Goal: Information Seeking & Learning: Find specific fact

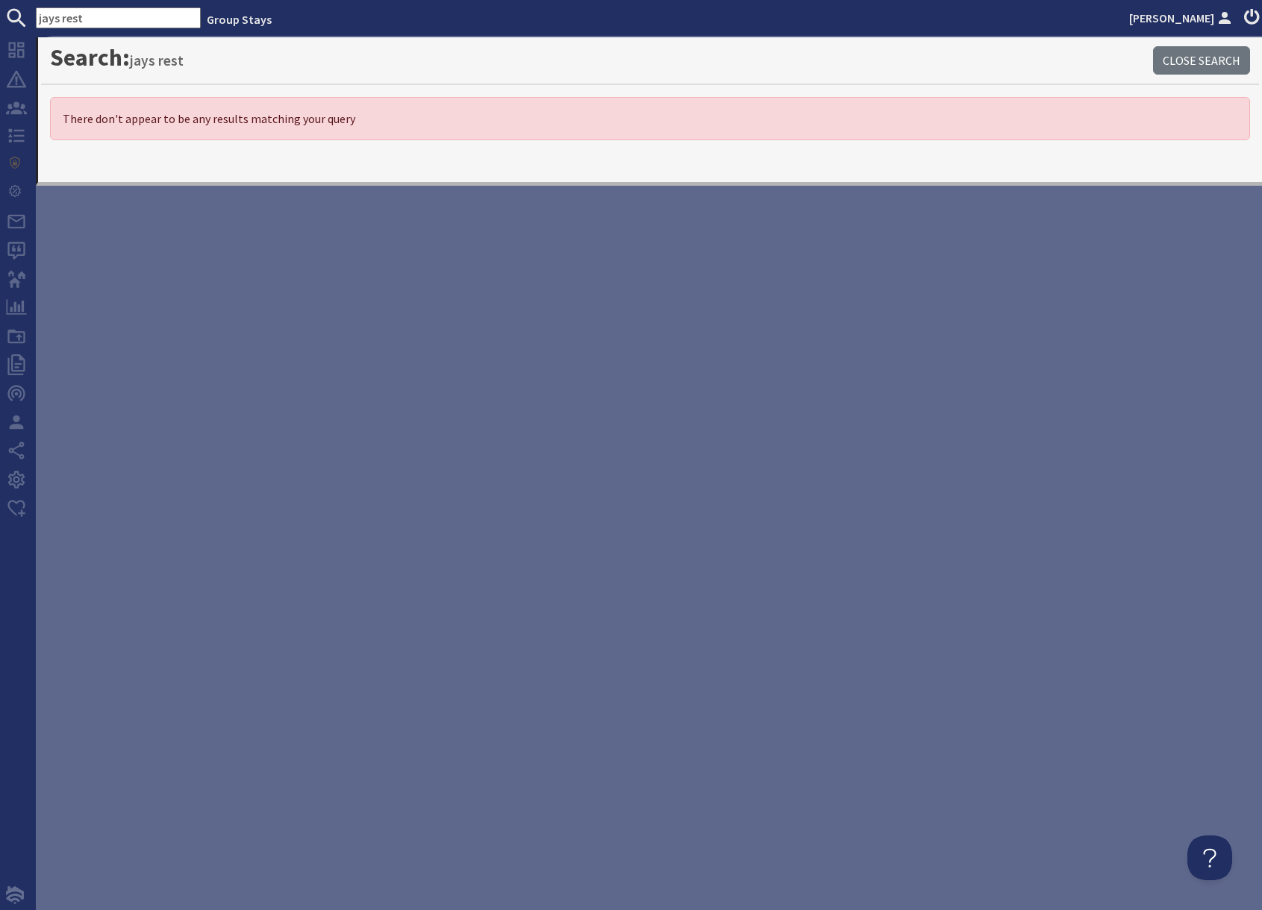
click at [99, 17] on input "jays rest" at bounding box center [118, 17] width 165 height 21
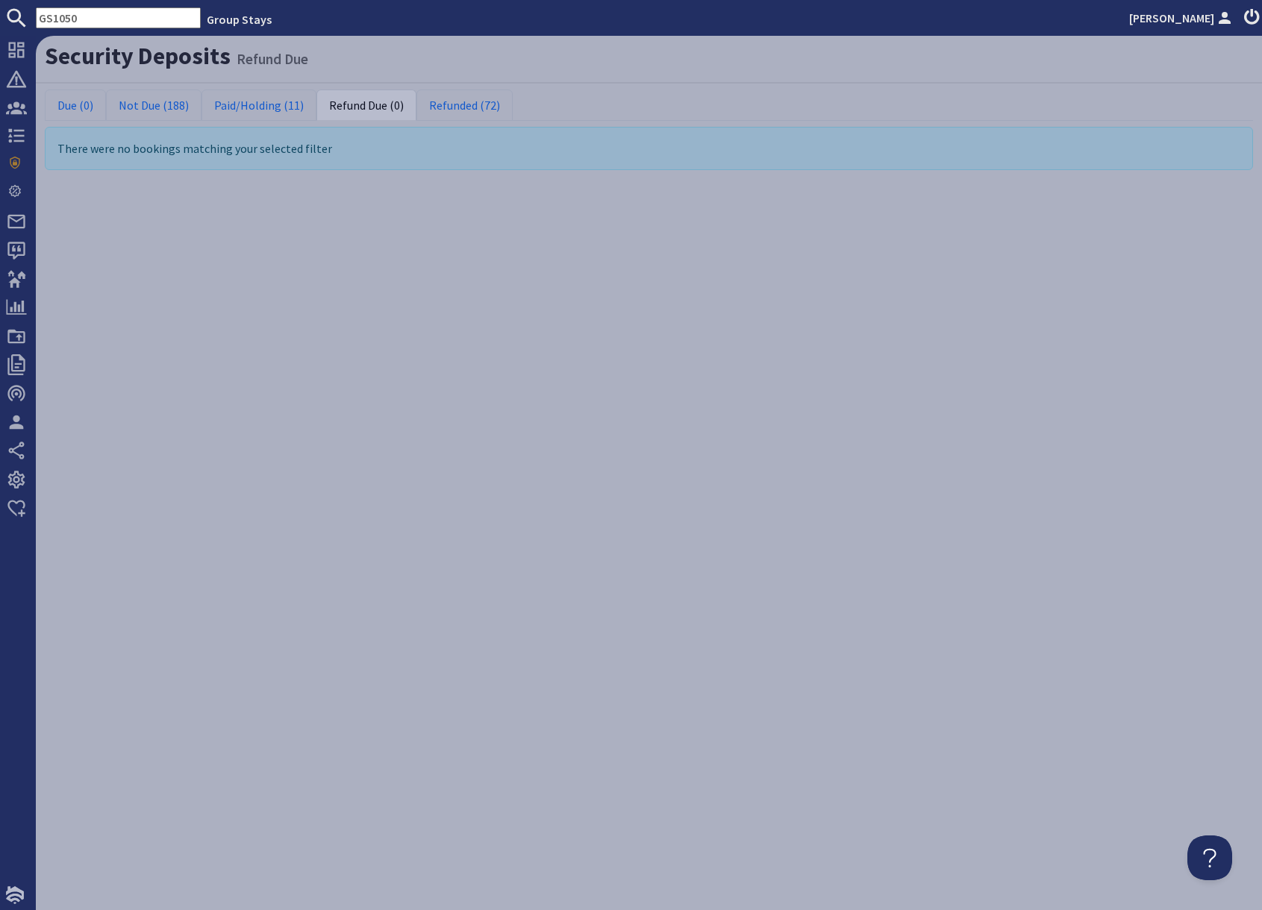
type input "GS1050"
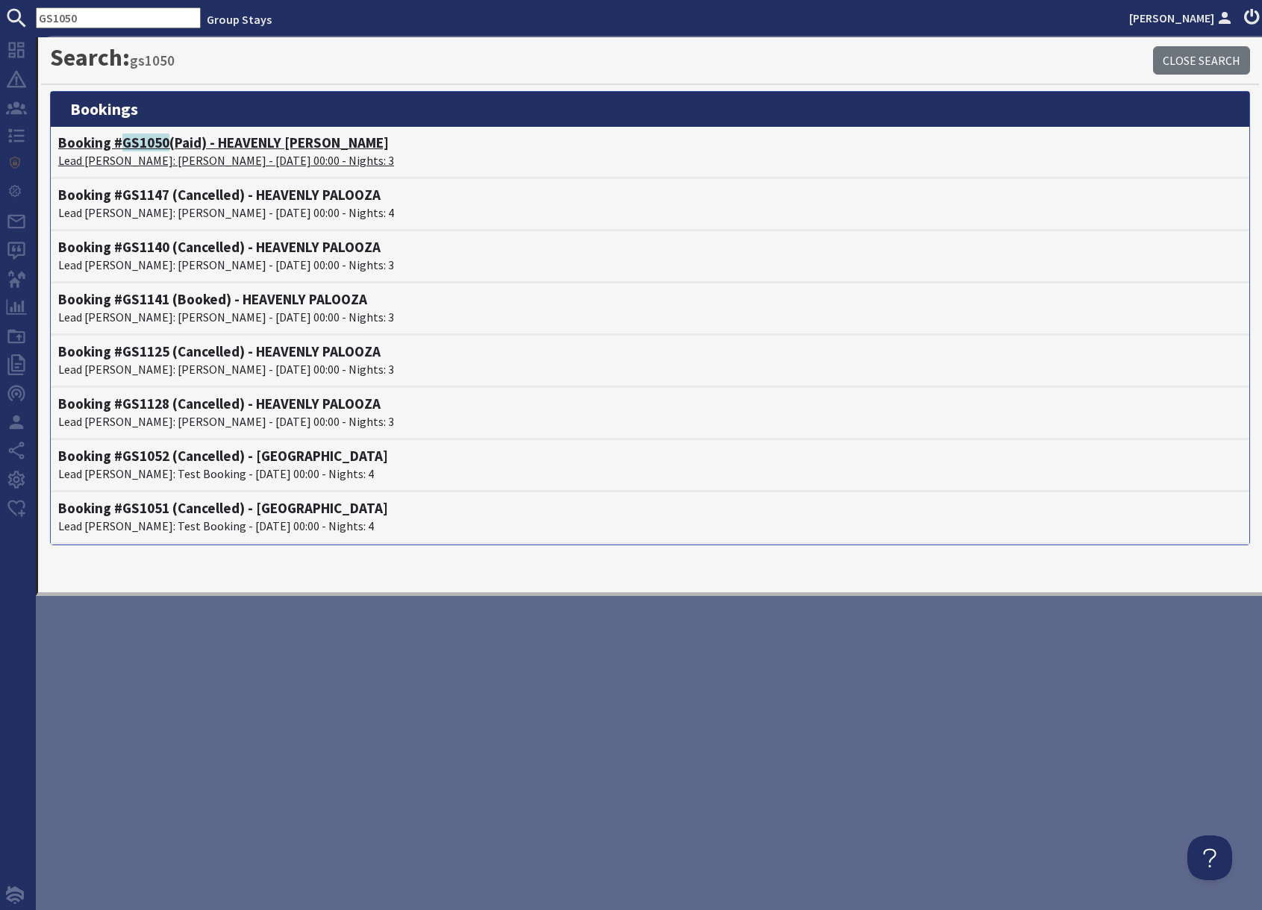
click at [204, 144] on h4 "Booking # GS1050 (Paid) - HEAVENLY PALOOZA" at bounding box center [650, 142] width 1184 height 17
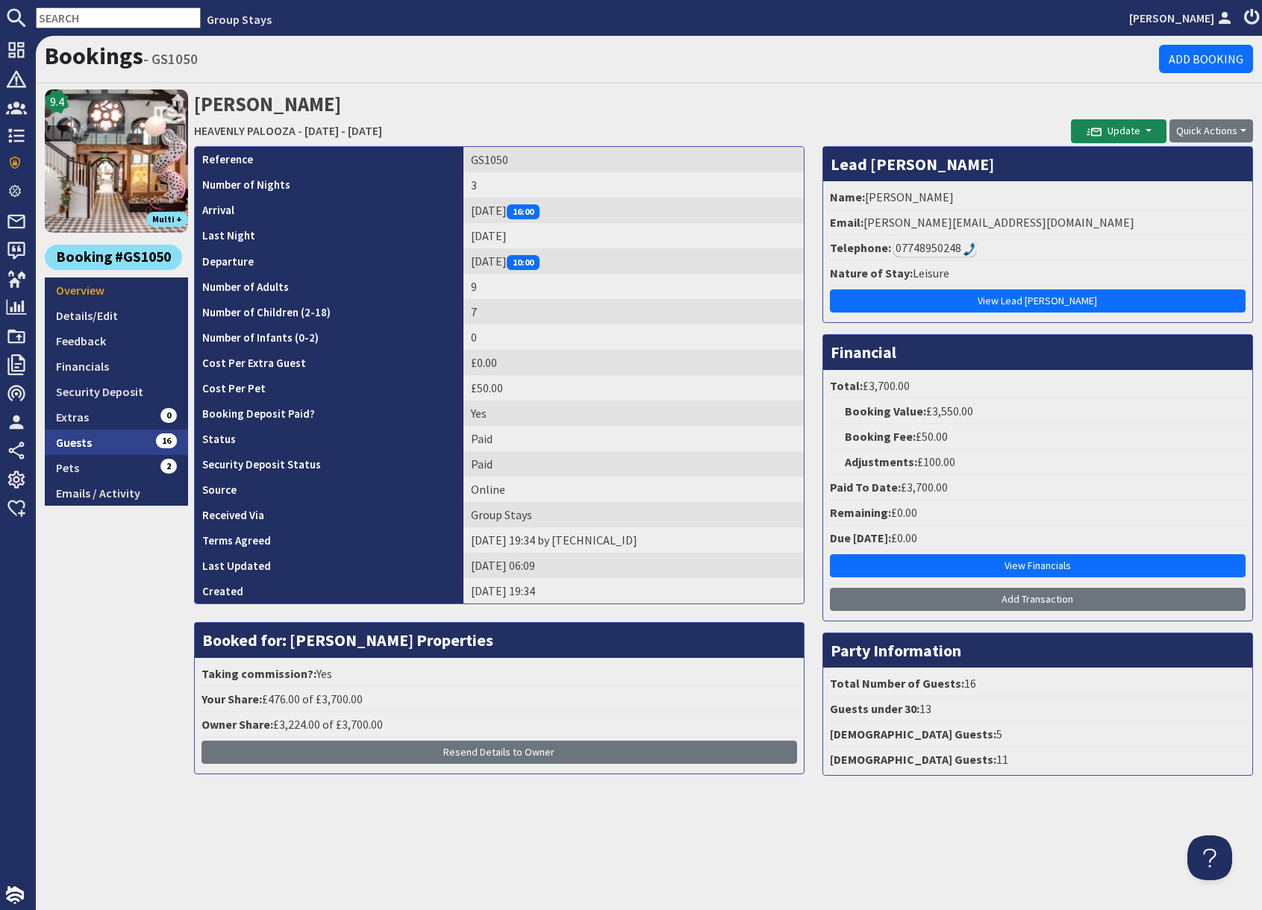
click at [122, 441] on link "Guests 16" at bounding box center [116, 442] width 143 height 25
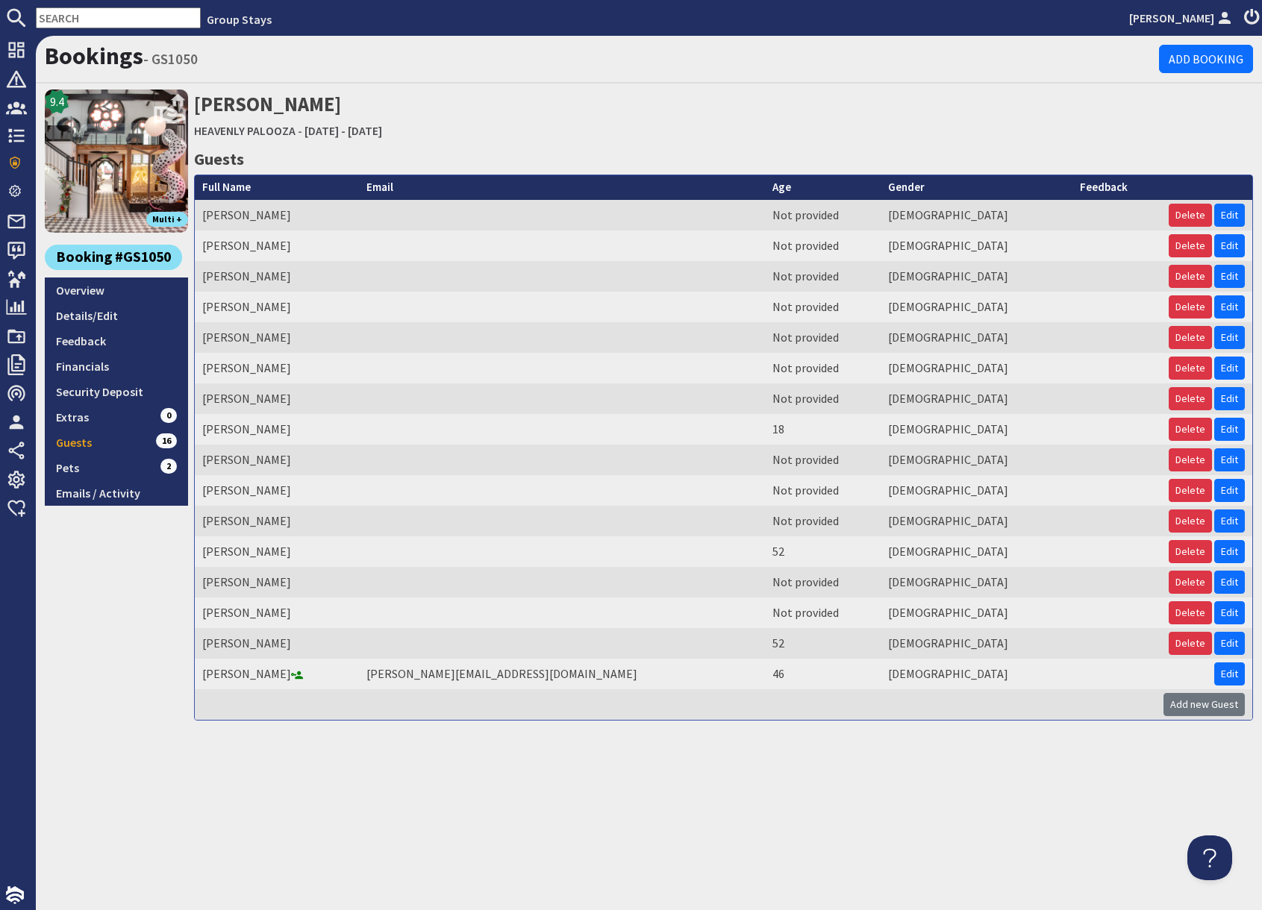
click at [77, 15] on input "text" at bounding box center [118, 17] width 165 height 21
paste input "GS1122"
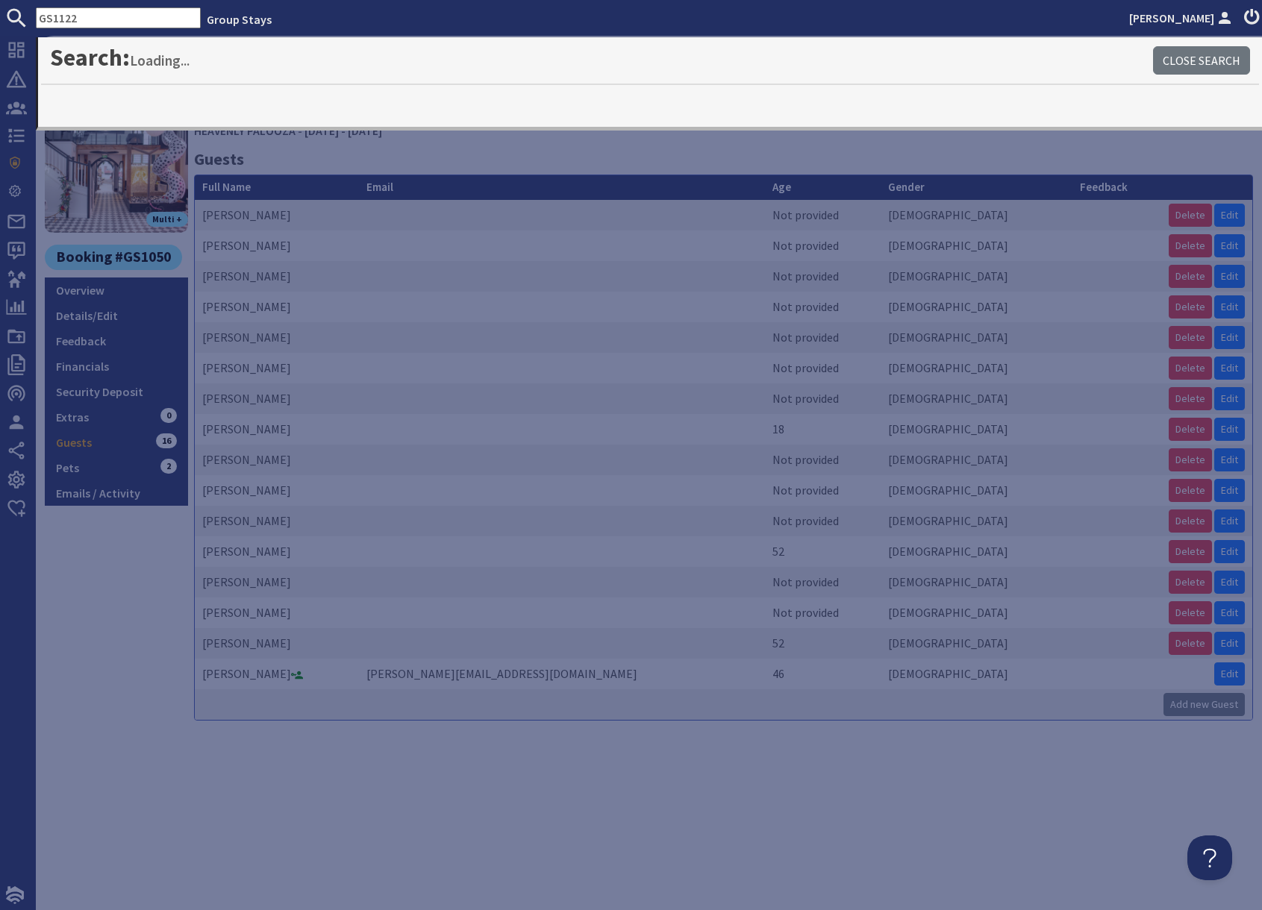
type input "GS1122"
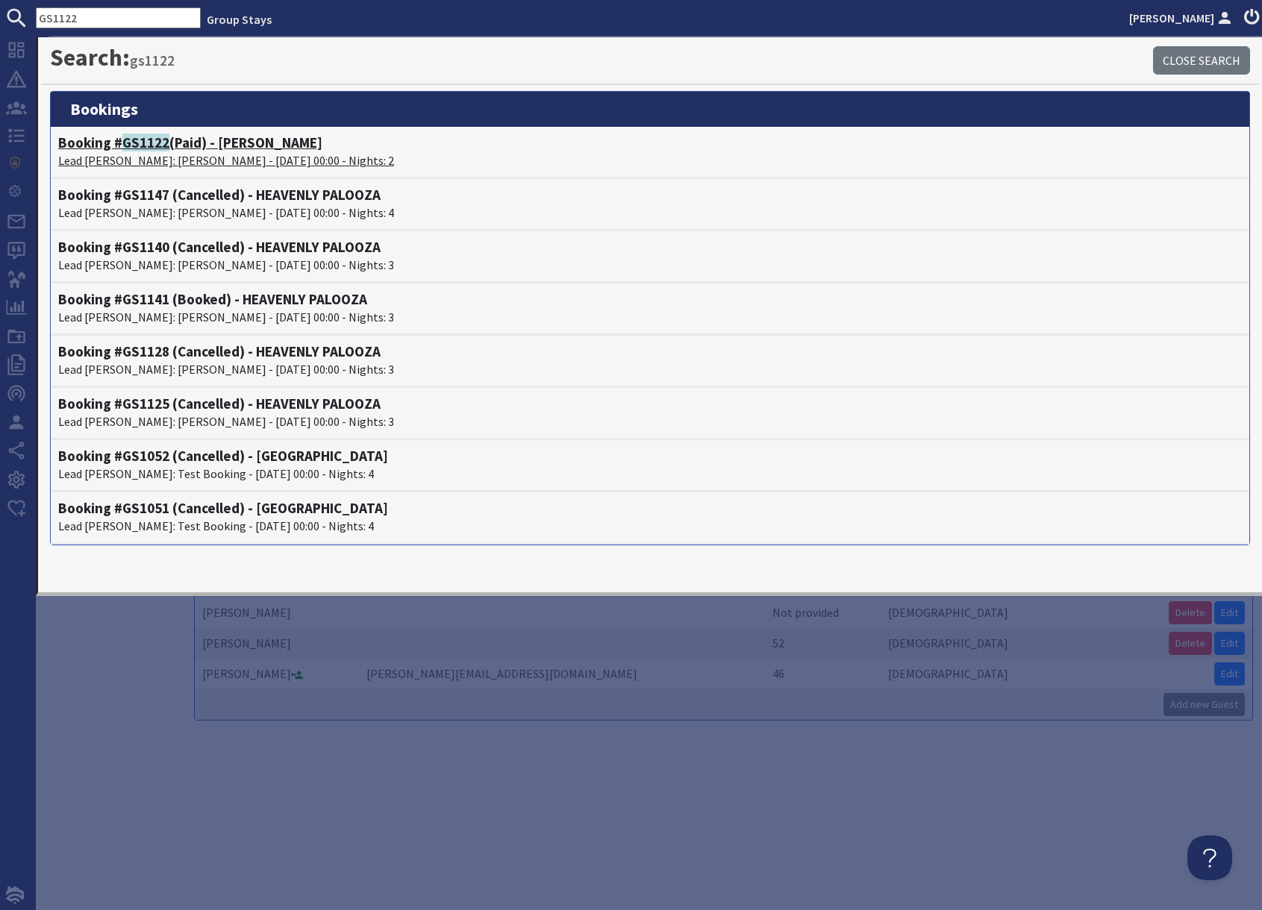
click at [193, 159] on p "Lead [PERSON_NAME]: [PERSON_NAME] - [DATE] 00:00 - Nights: 2" at bounding box center [650, 160] width 1184 height 18
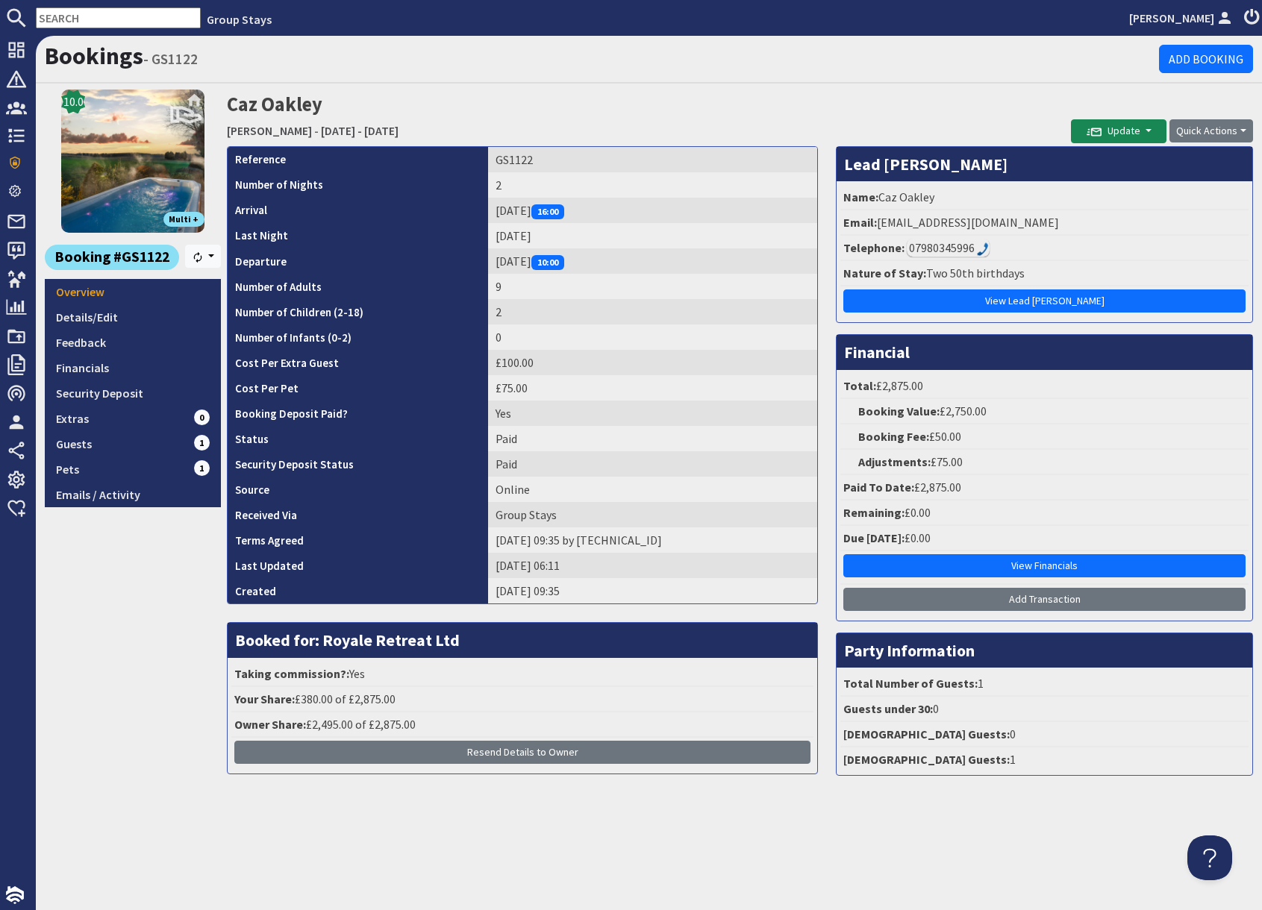
click at [99, 19] on input "text" at bounding box center [118, 17] width 165 height 21
paste input "G1417"
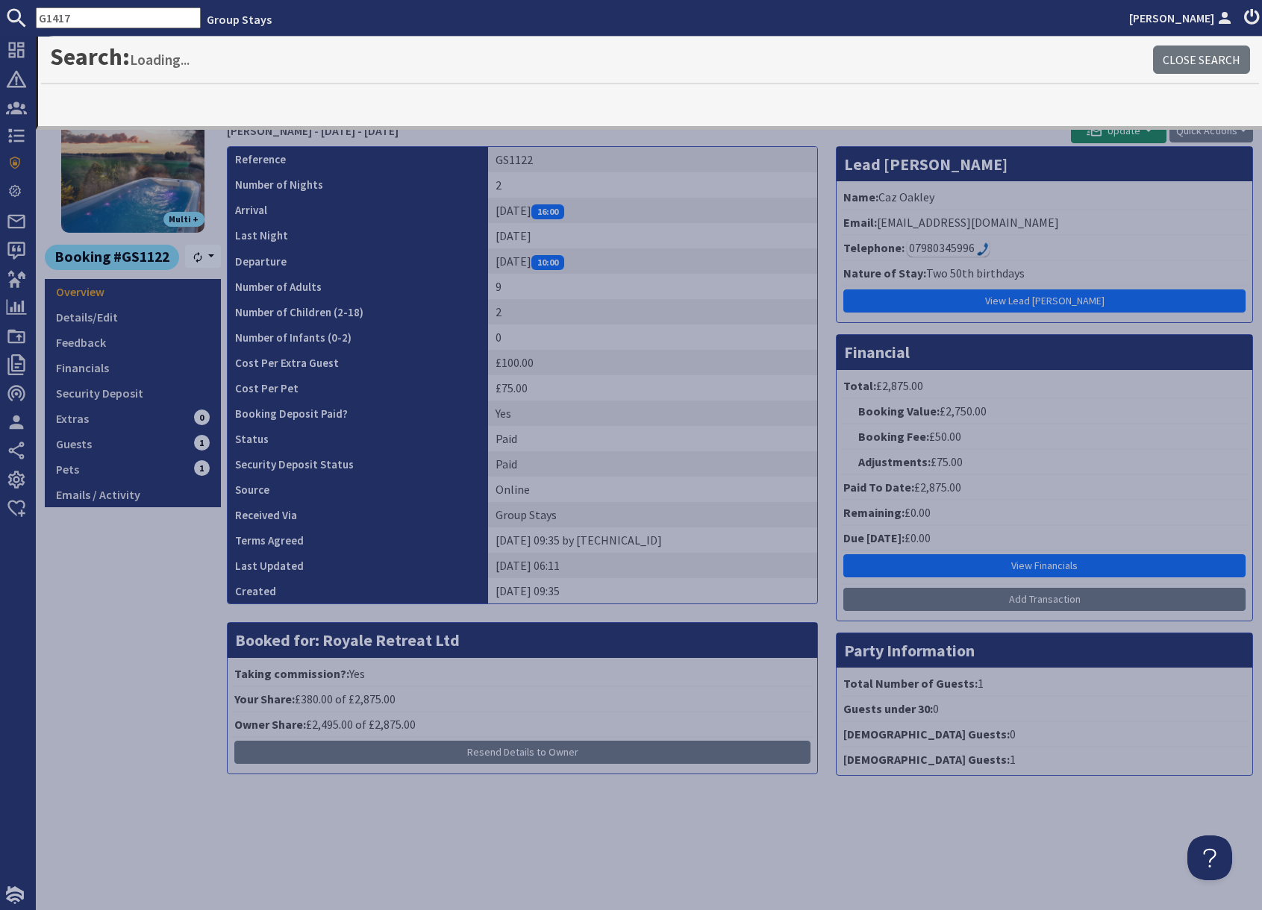
type input "G1417"
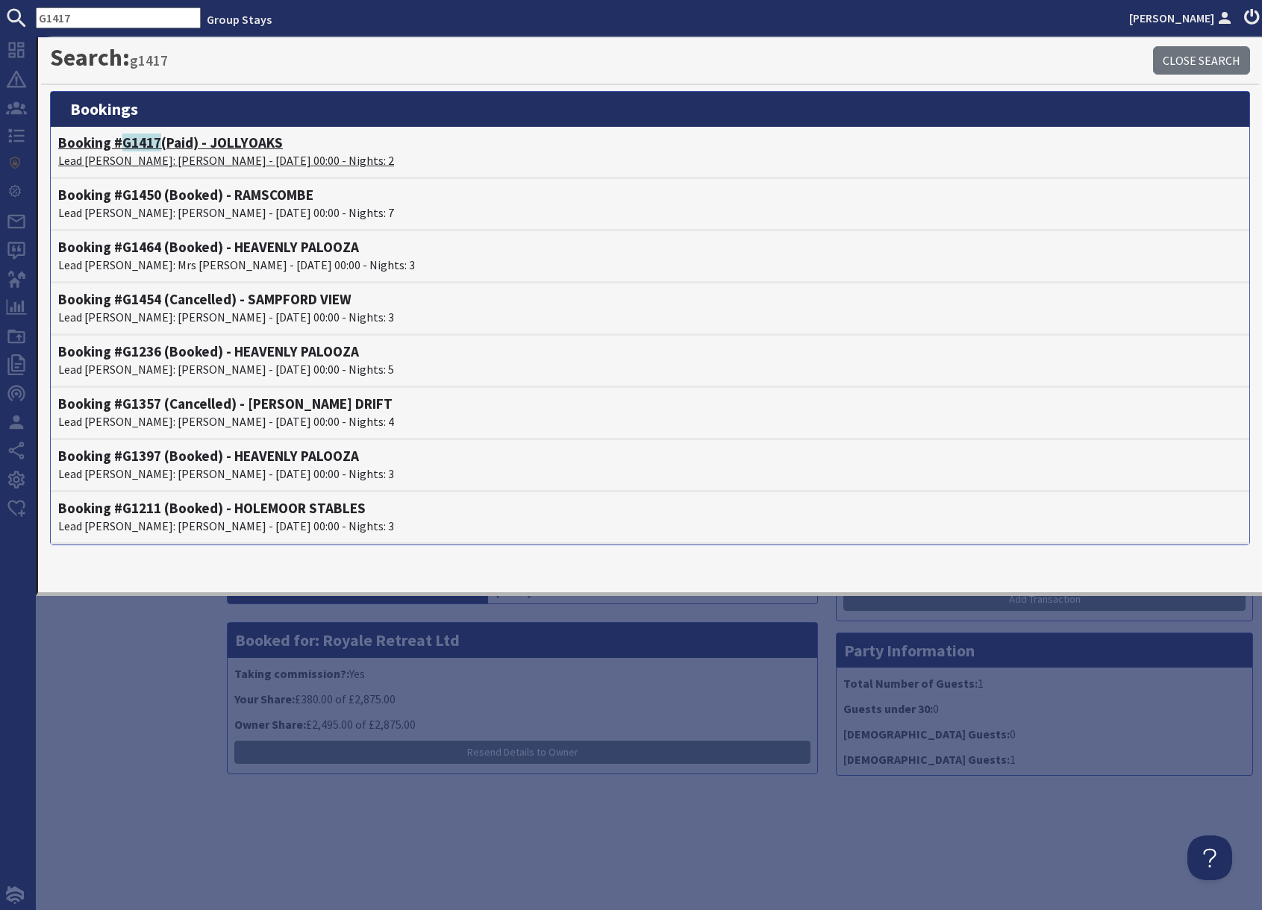
click at [175, 143] on h4 "Booking # G1417 (Paid) - JOLLYOAKS" at bounding box center [650, 142] width 1184 height 17
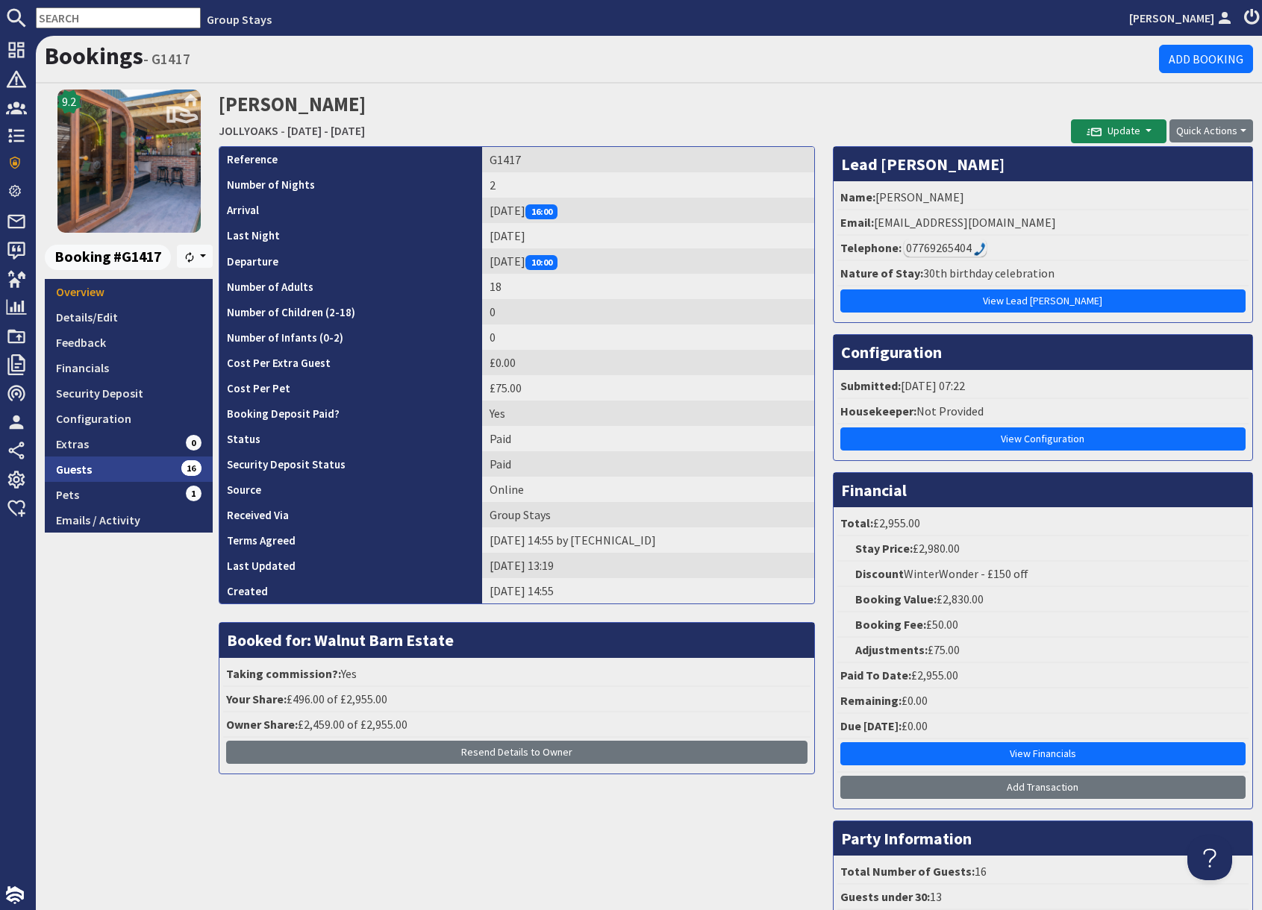
click at [104, 475] on link "Guests 16" at bounding box center [129, 469] width 168 height 25
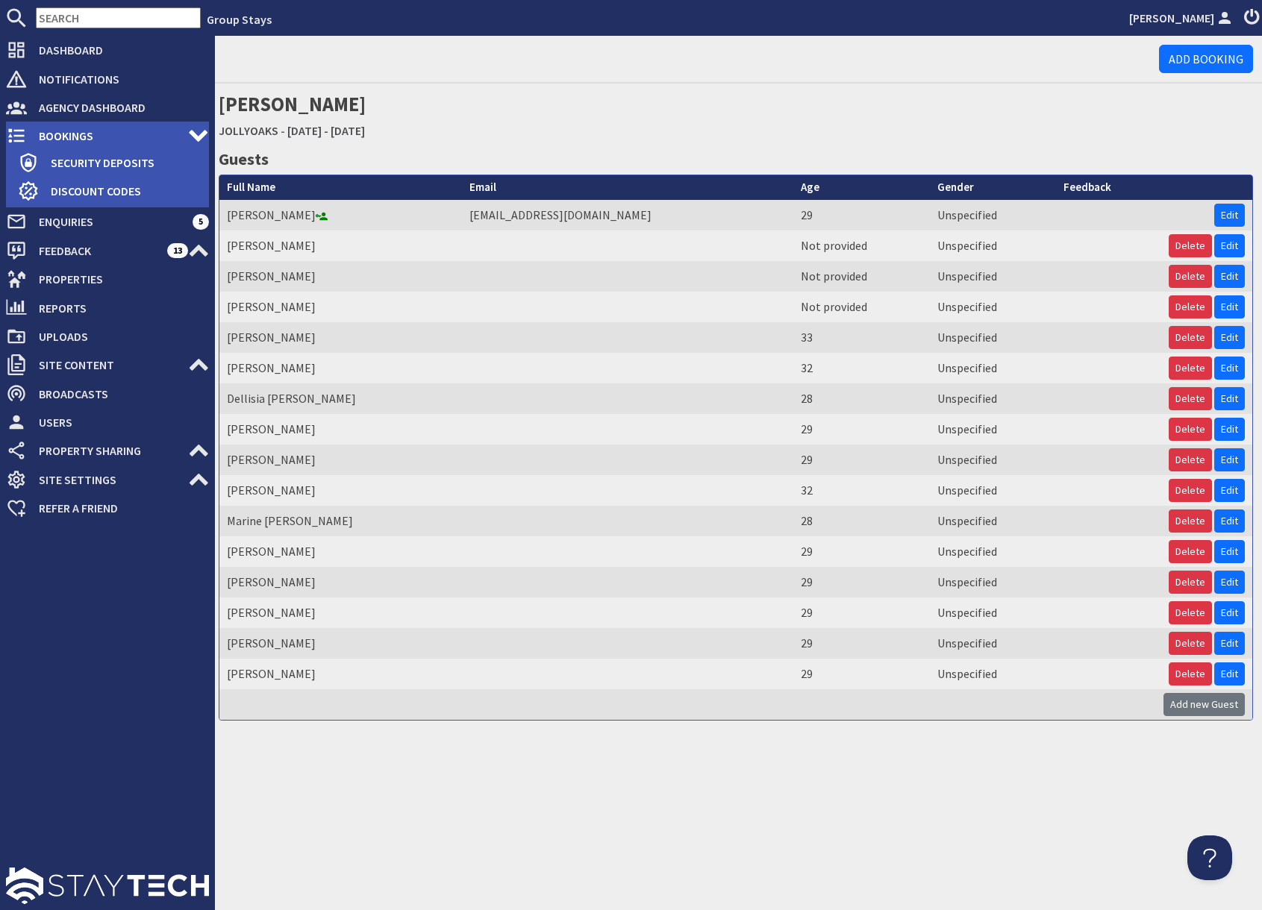
click at [21, 140] on use at bounding box center [16, 136] width 16 height 14
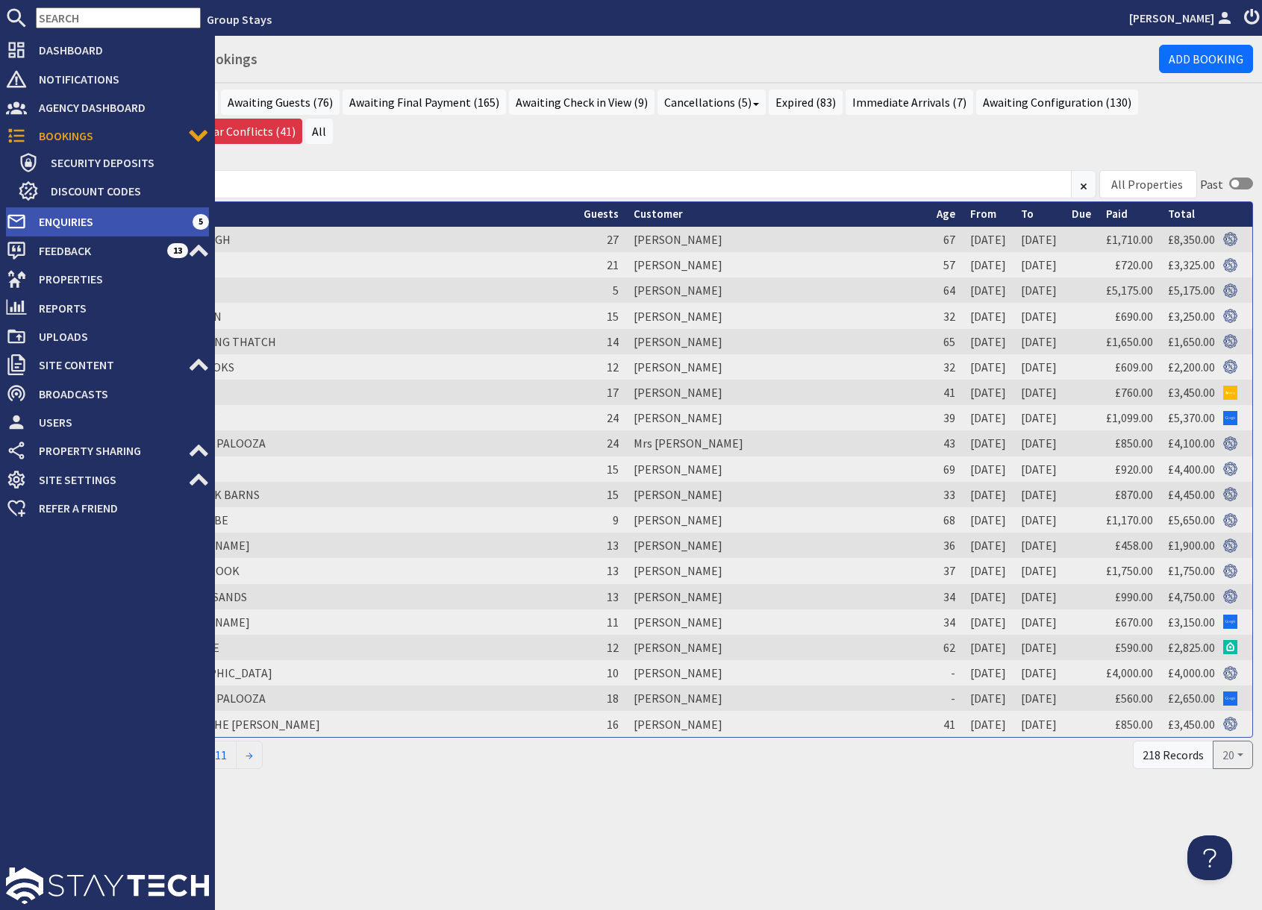
click at [57, 220] on span "Enquiries" at bounding box center [110, 222] width 166 height 24
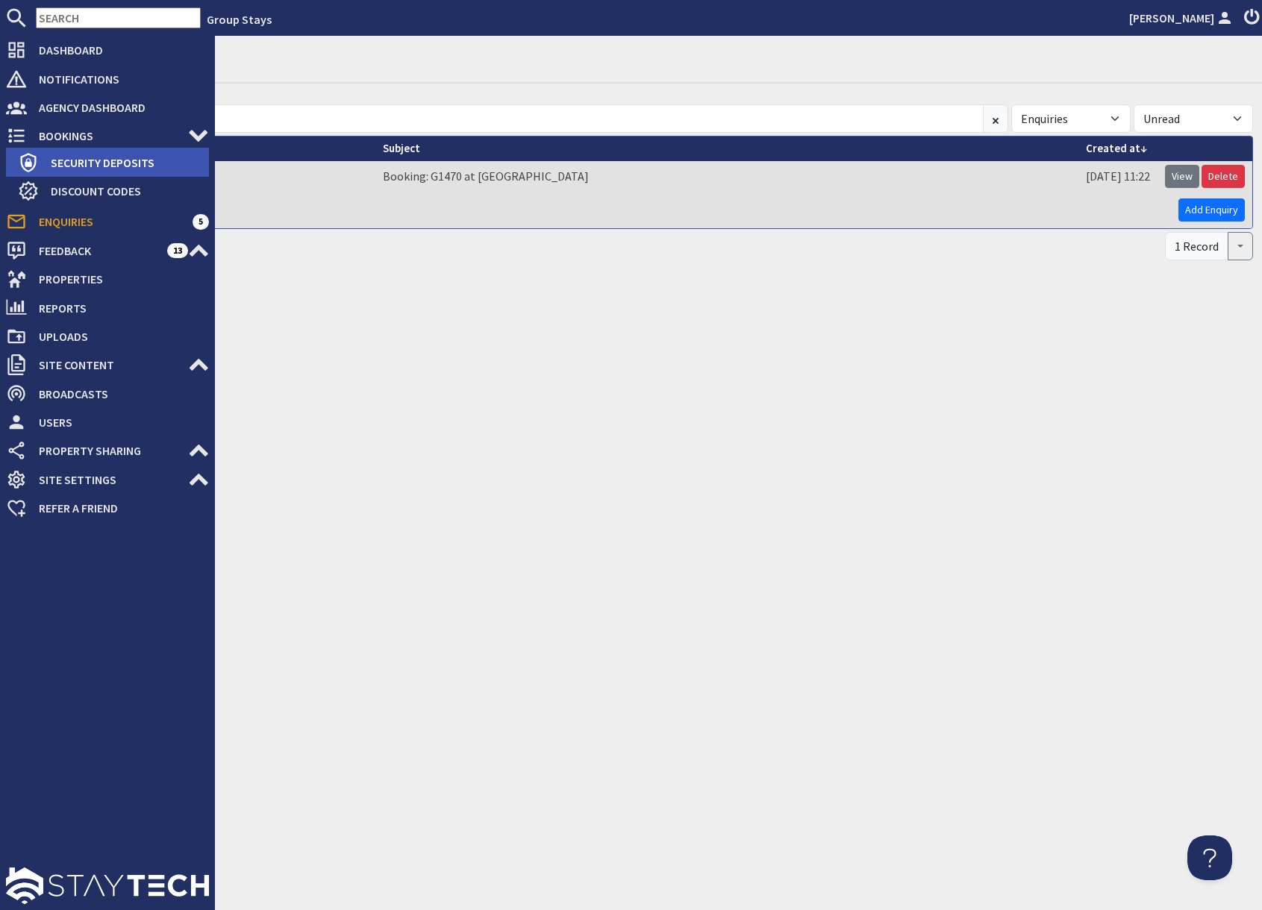
click at [92, 160] on span "Security Deposits" at bounding box center [124, 163] width 170 height 24
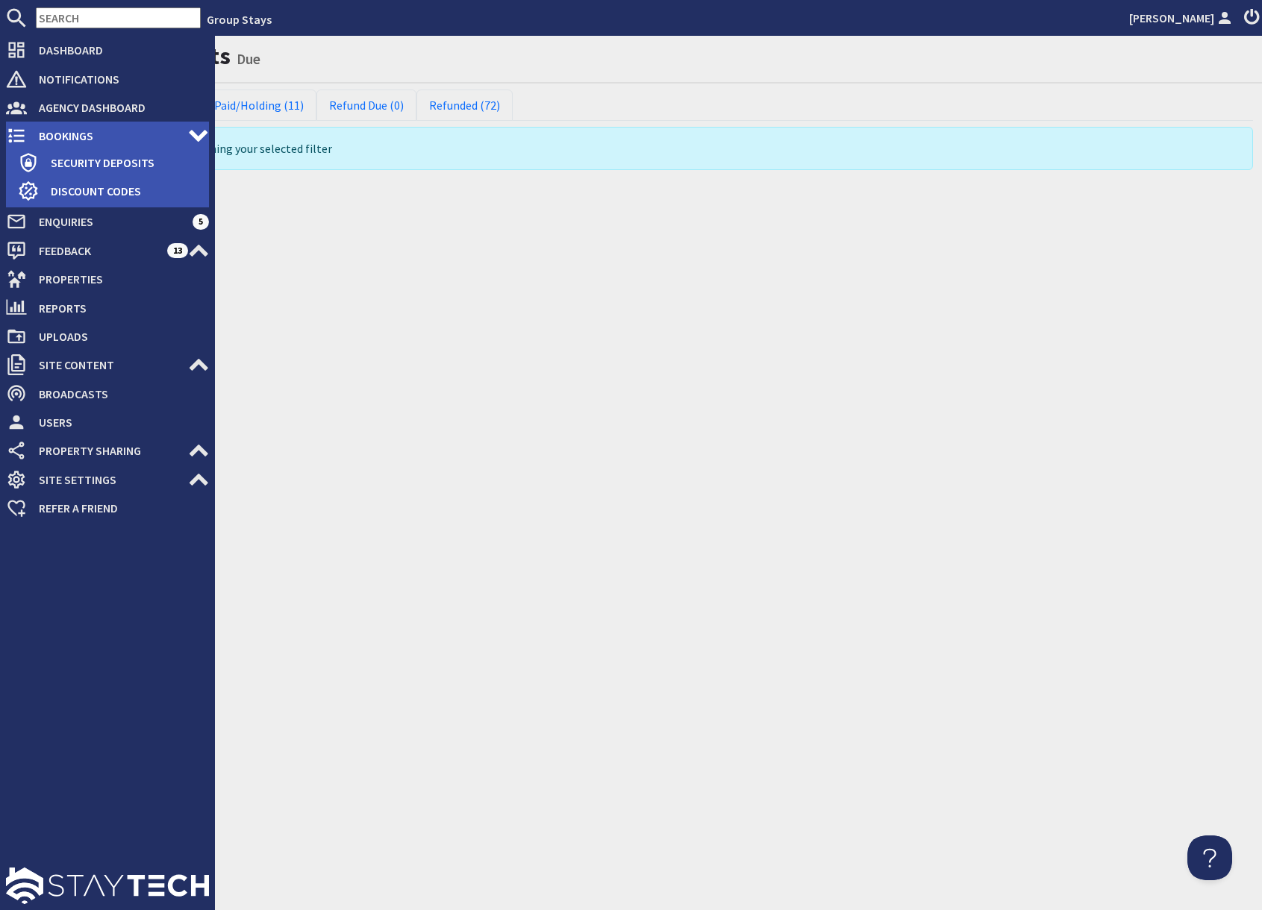
click at [46, 131] on span "Bookings" at bounding box center [107, 136] width 161 height 24
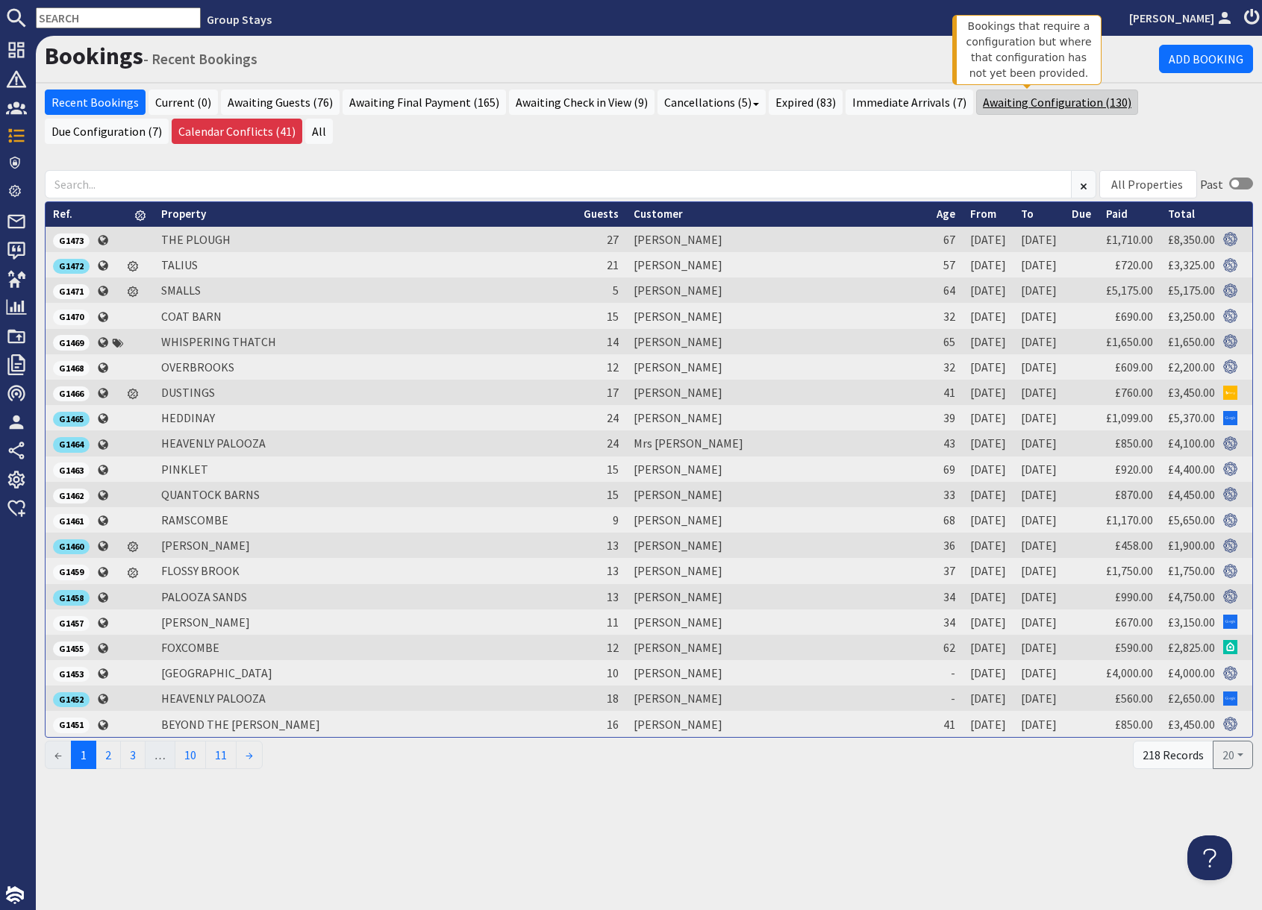
click at [1024, 103] on link "Awaiting Configuration (130)" at bounding box center [1057, 102] width 162 height 25
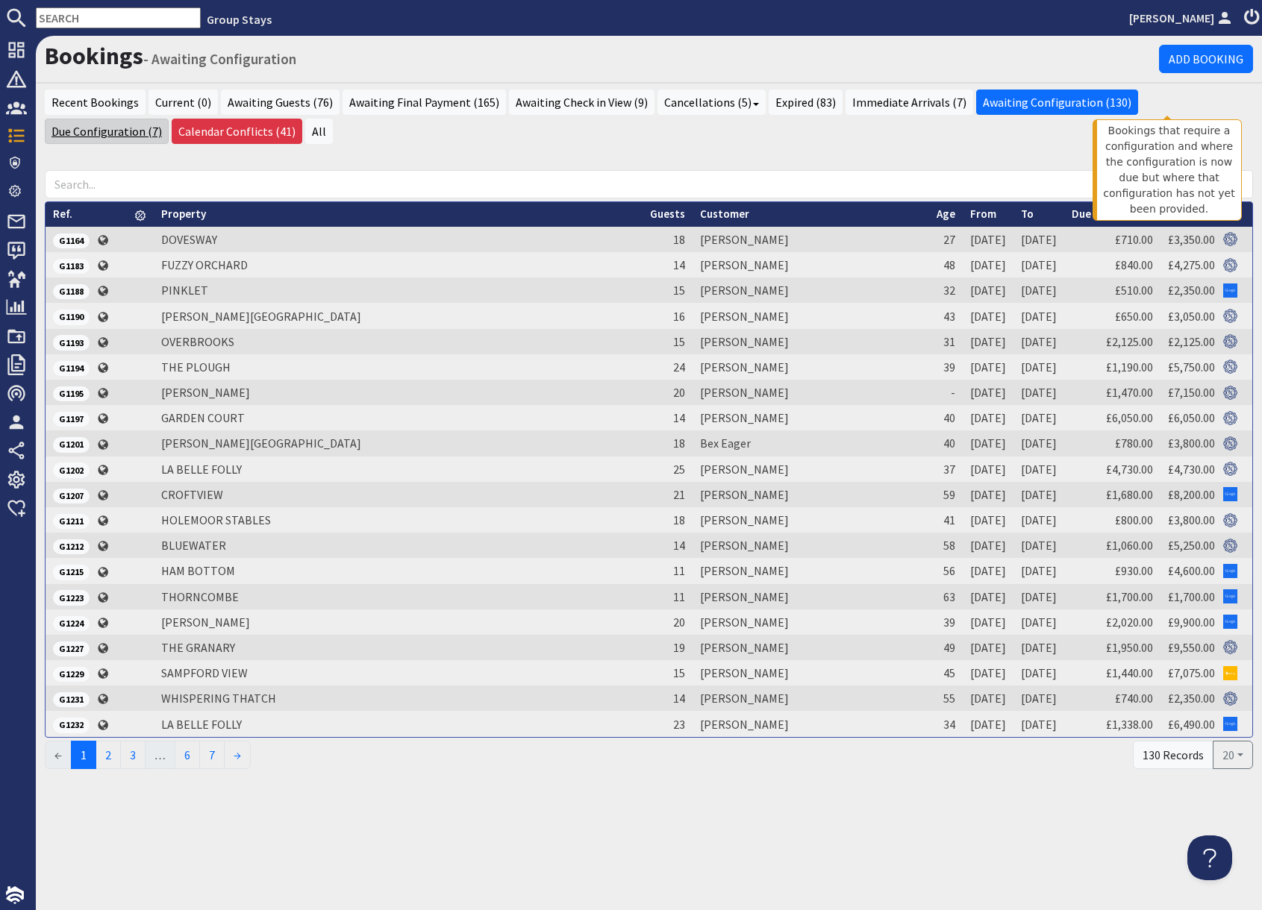
click at [169, 119] on link "Due Configuration (7)" at bounding box center [107, 131] width 124 height 25
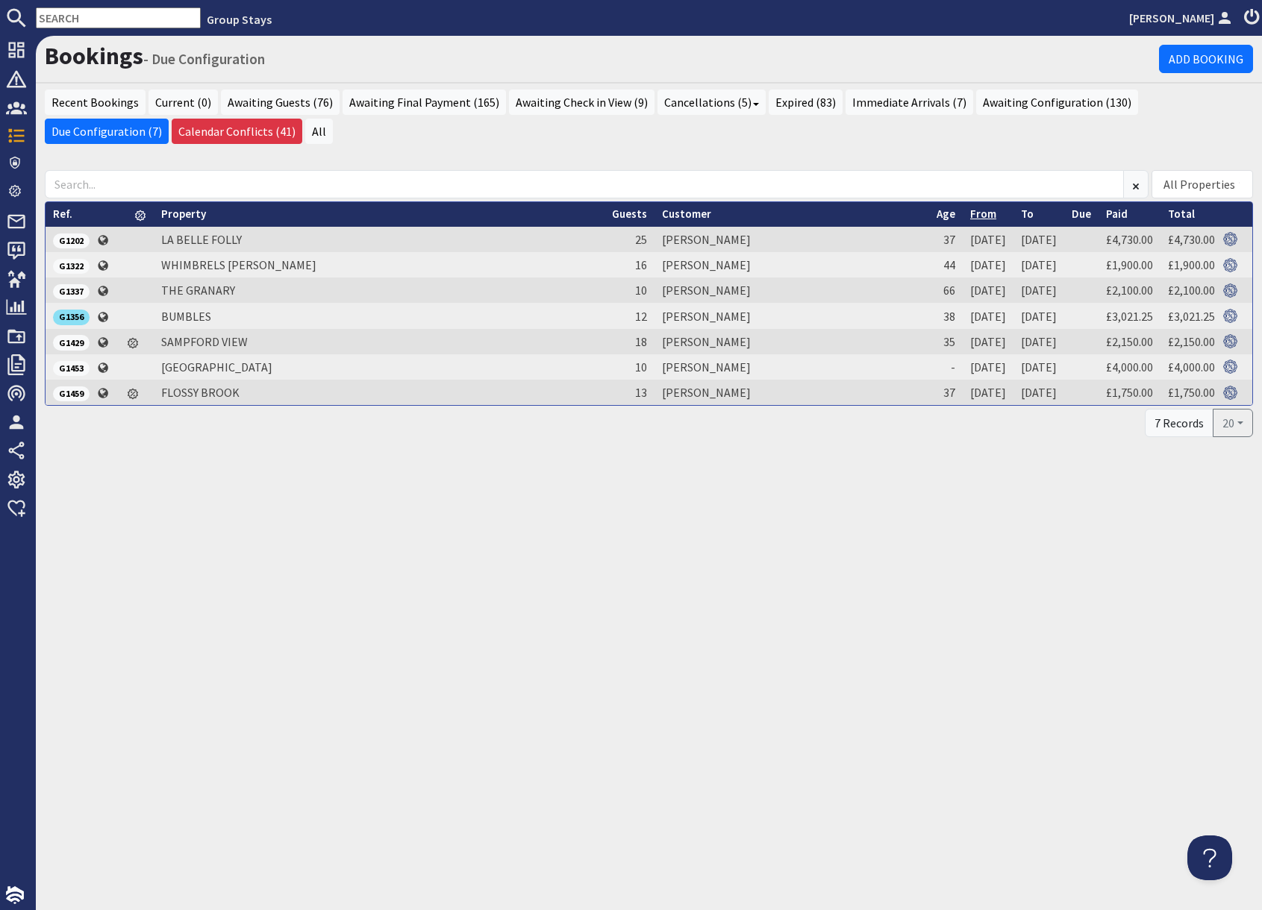
click at [970, 216] on link "From" at bounding box center [983, 214] width 26 height 14
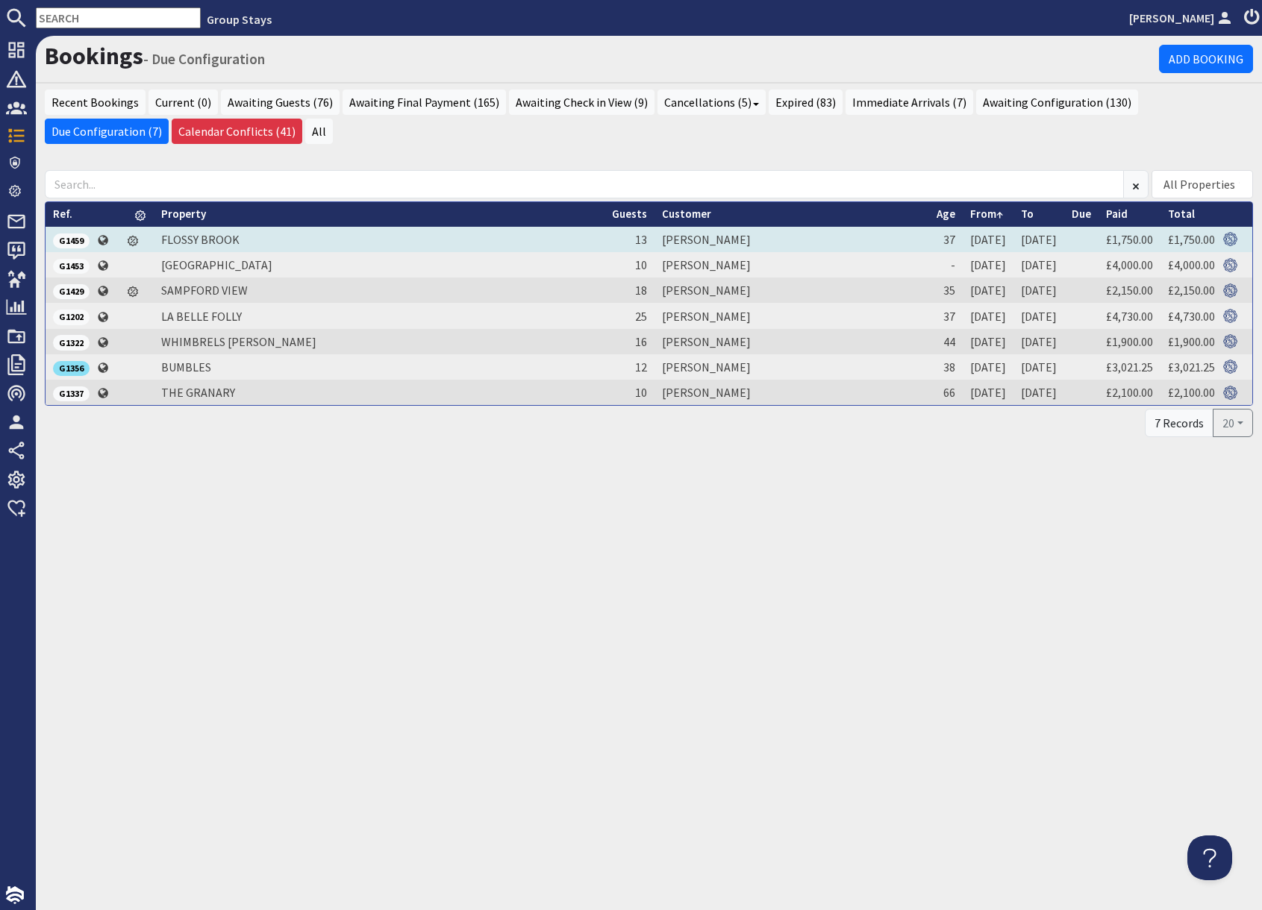
click at [70, 241] on span "G1459" at bounding box center [71, 241] width 37 height 15
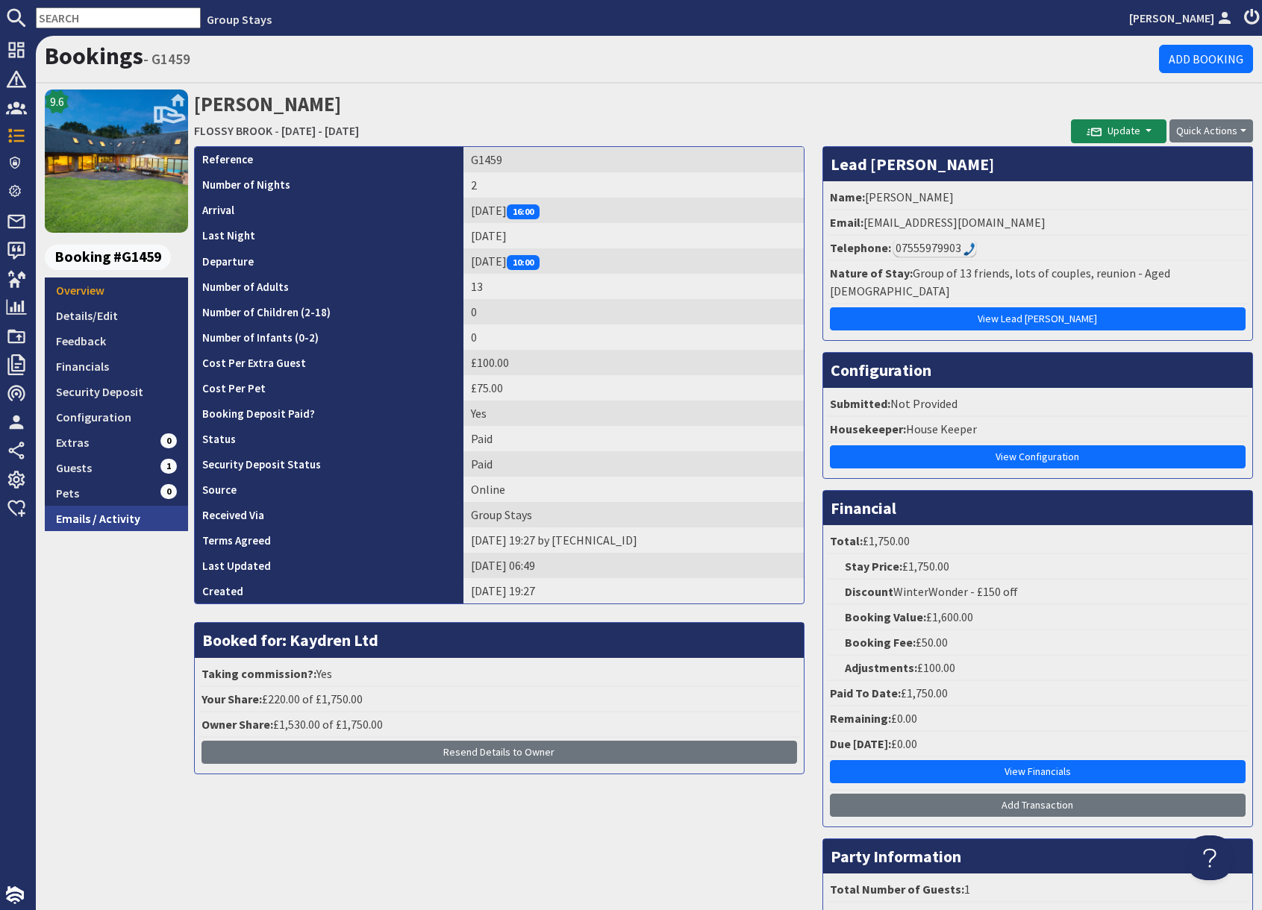
click at [96, 514] on link "Emails / Activity" at bounding box center [116, 518] width 143 height 25
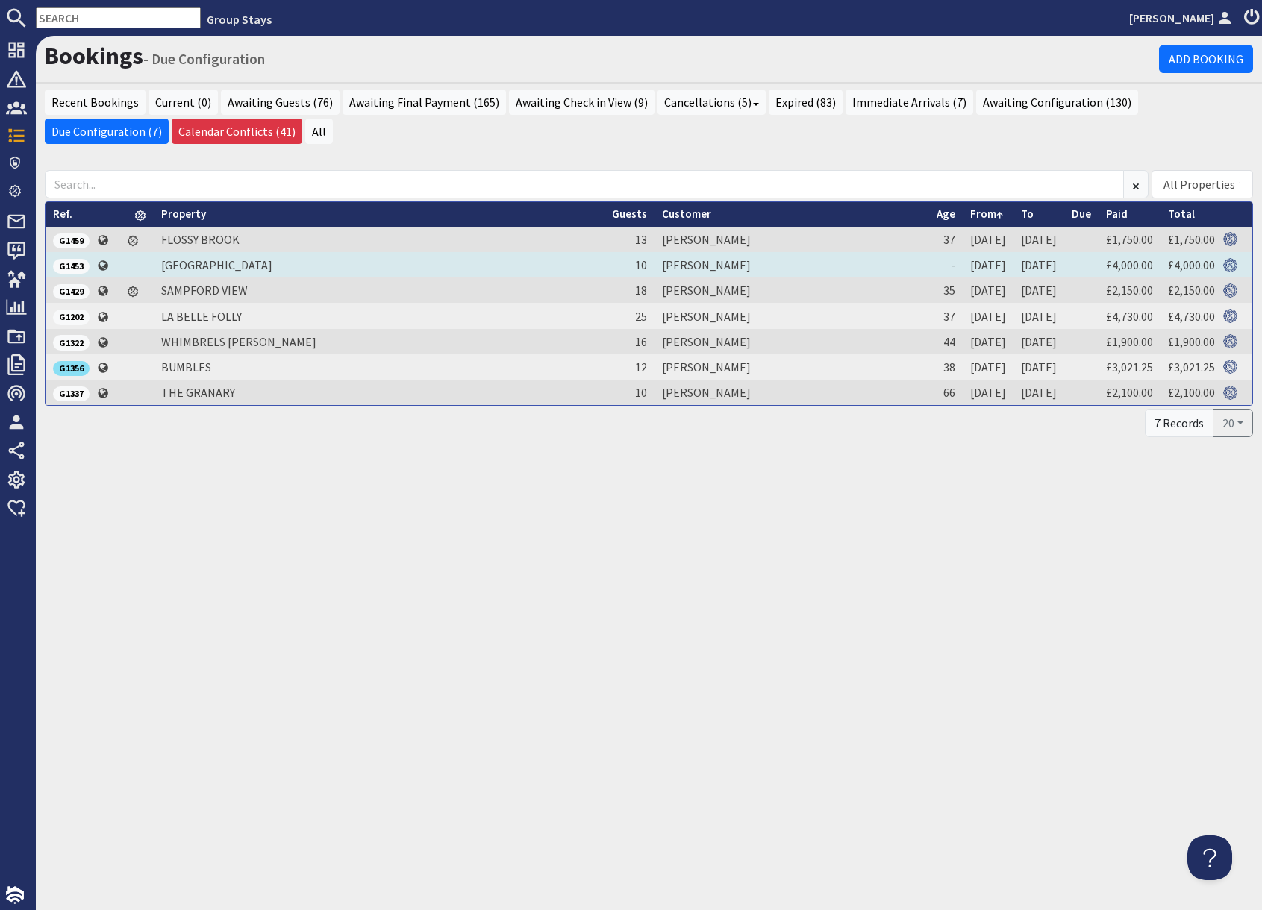
click at [59, 266] on span "G1453" at bounding box center [71, 266] width 37 height 15
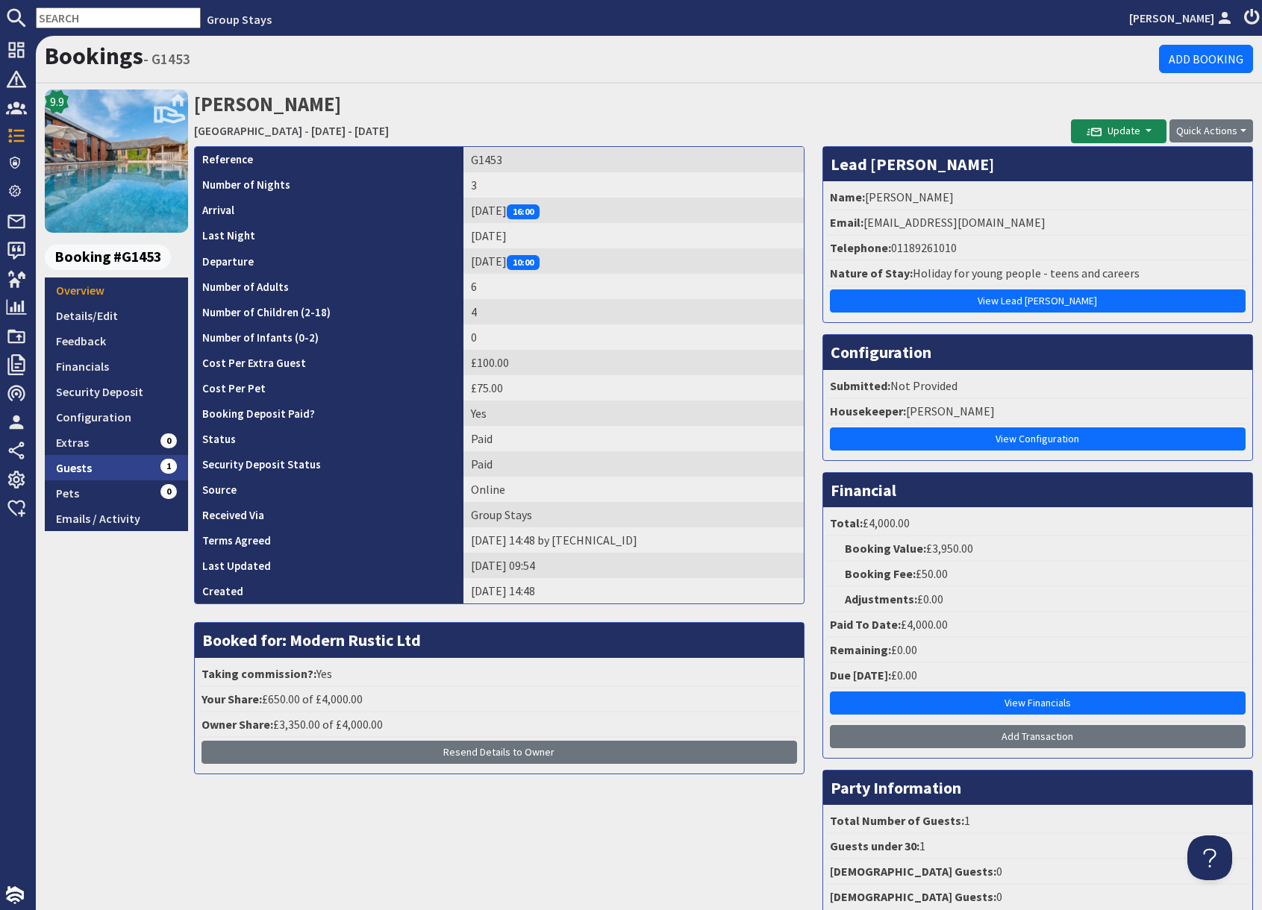
click at [102, 465] on link "Guests 1" at bounding box center [116, 467] width 143 height 25
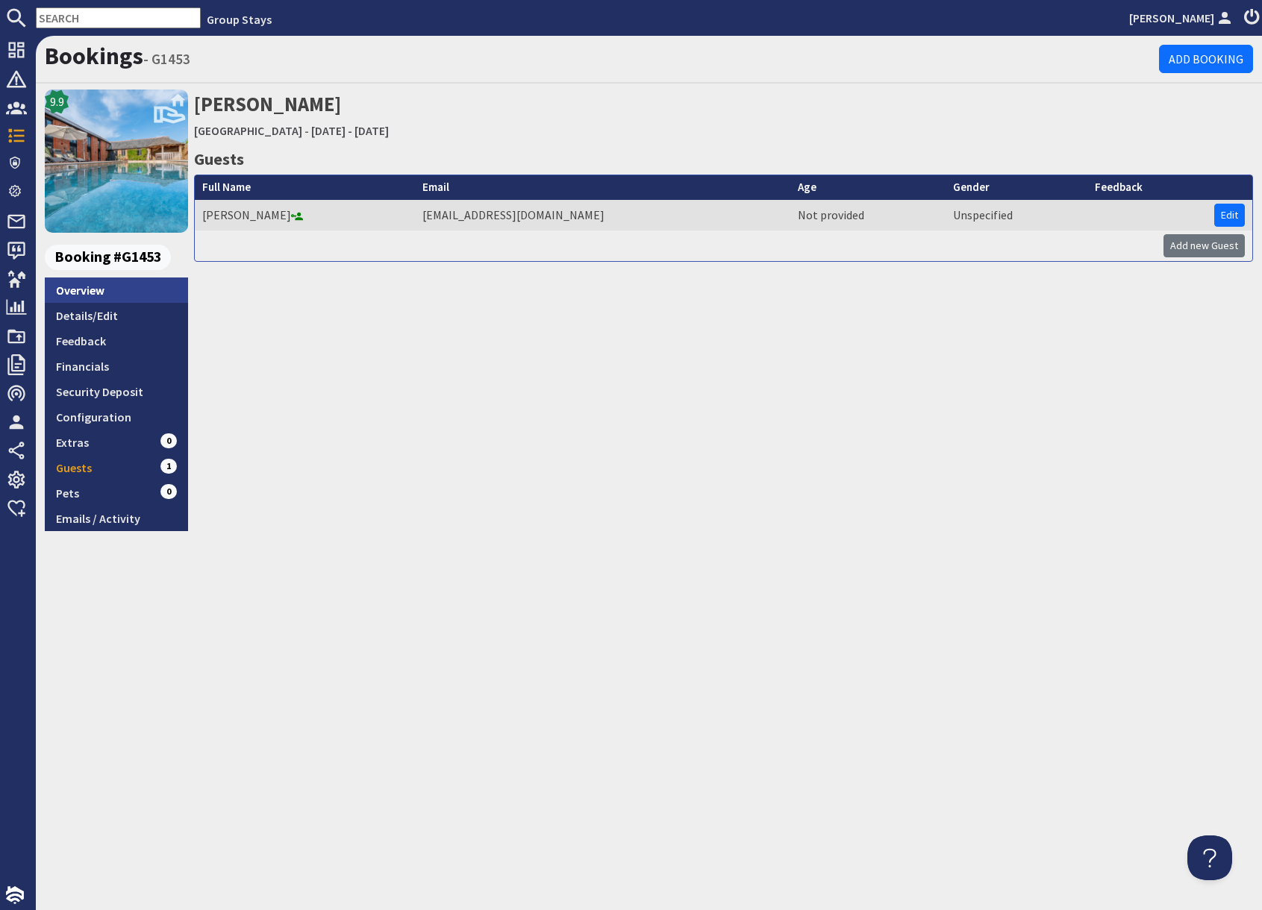
click at [82, 290] on link "Overview" at bounding box center [116, 290] width 143 height 25
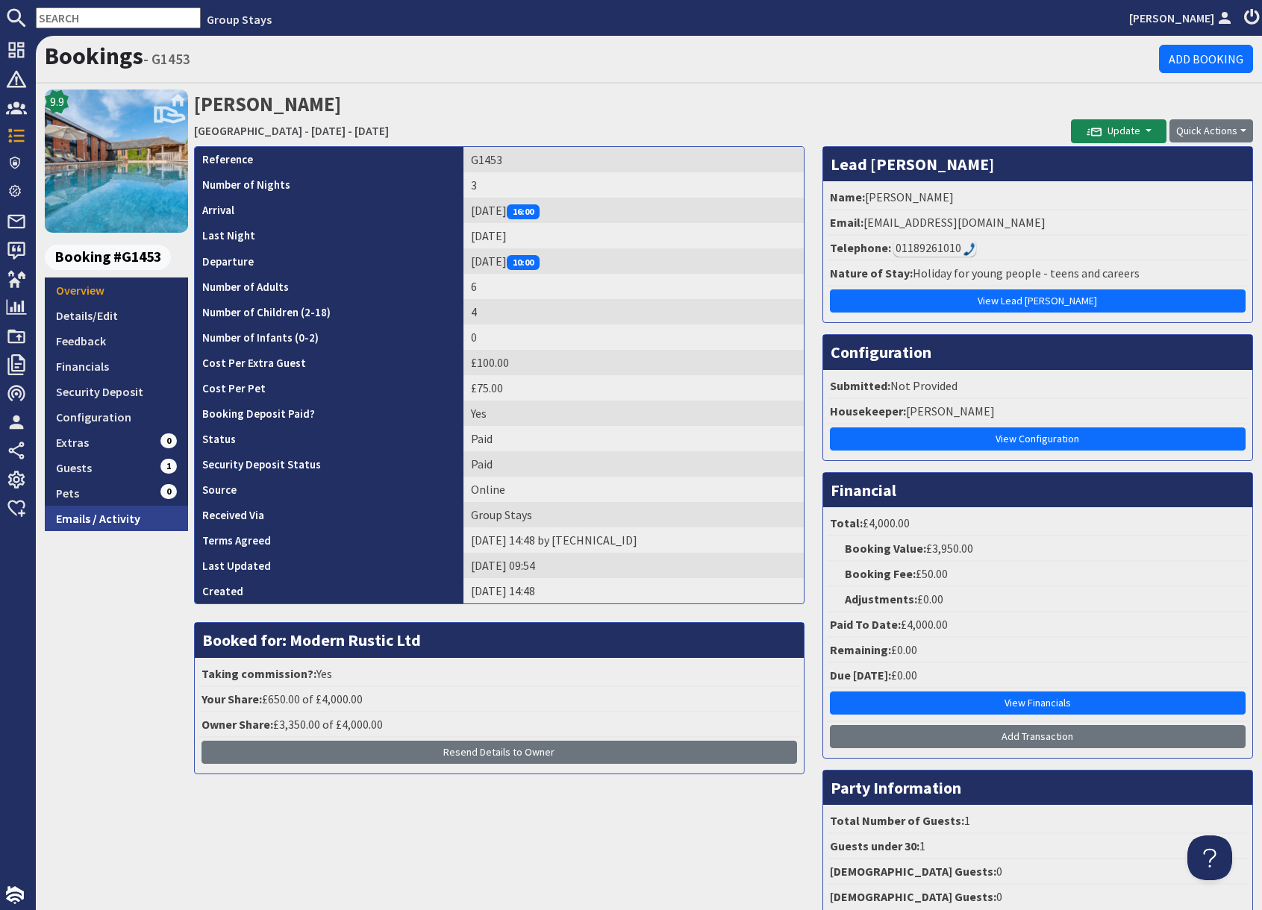
click at [122, 522] on link "Emails / Activity" at bounding box center [116, 518] width 143 height 25
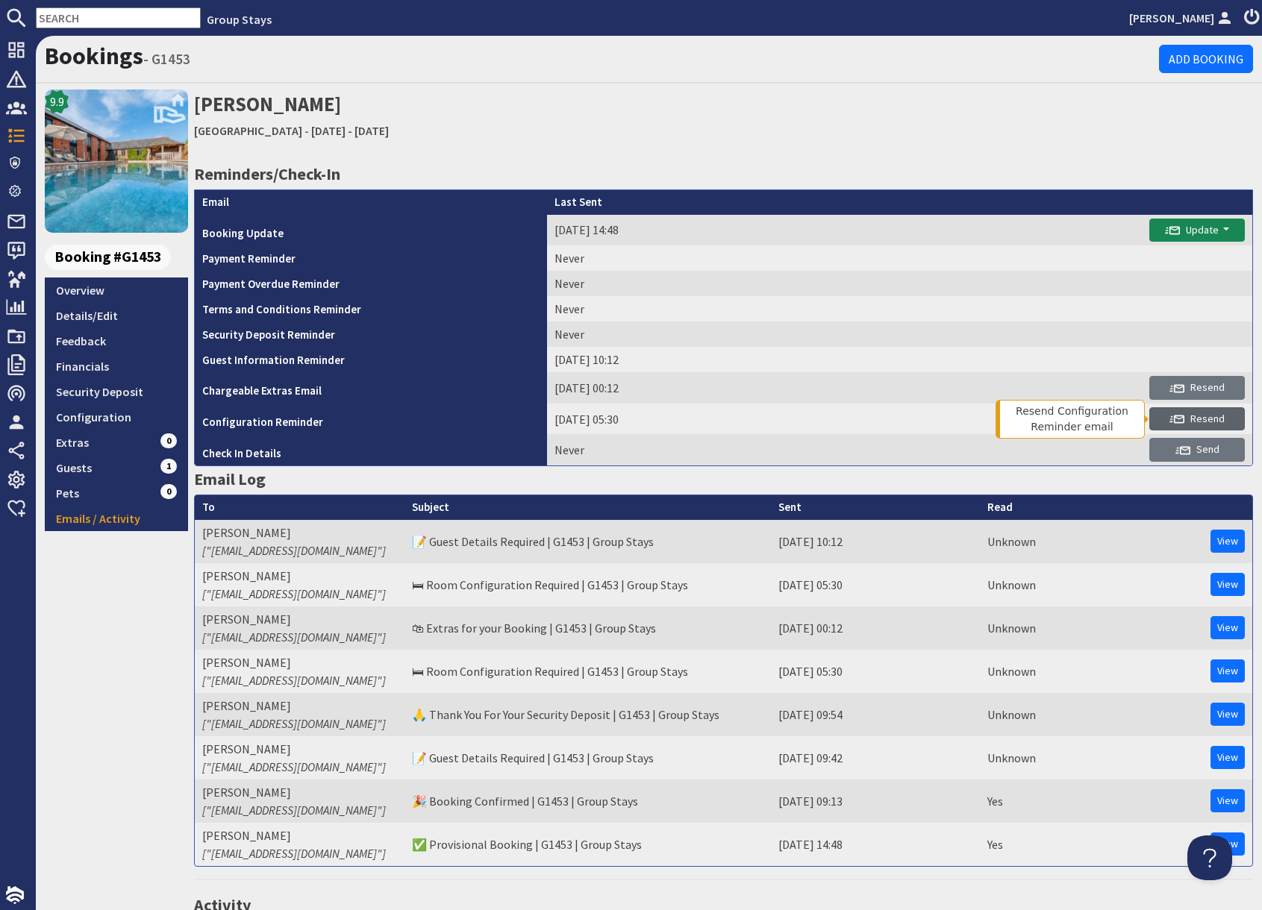
click at [1187, 422] on span "Resend" at bounding box center [1196, 418] width 55 height 13
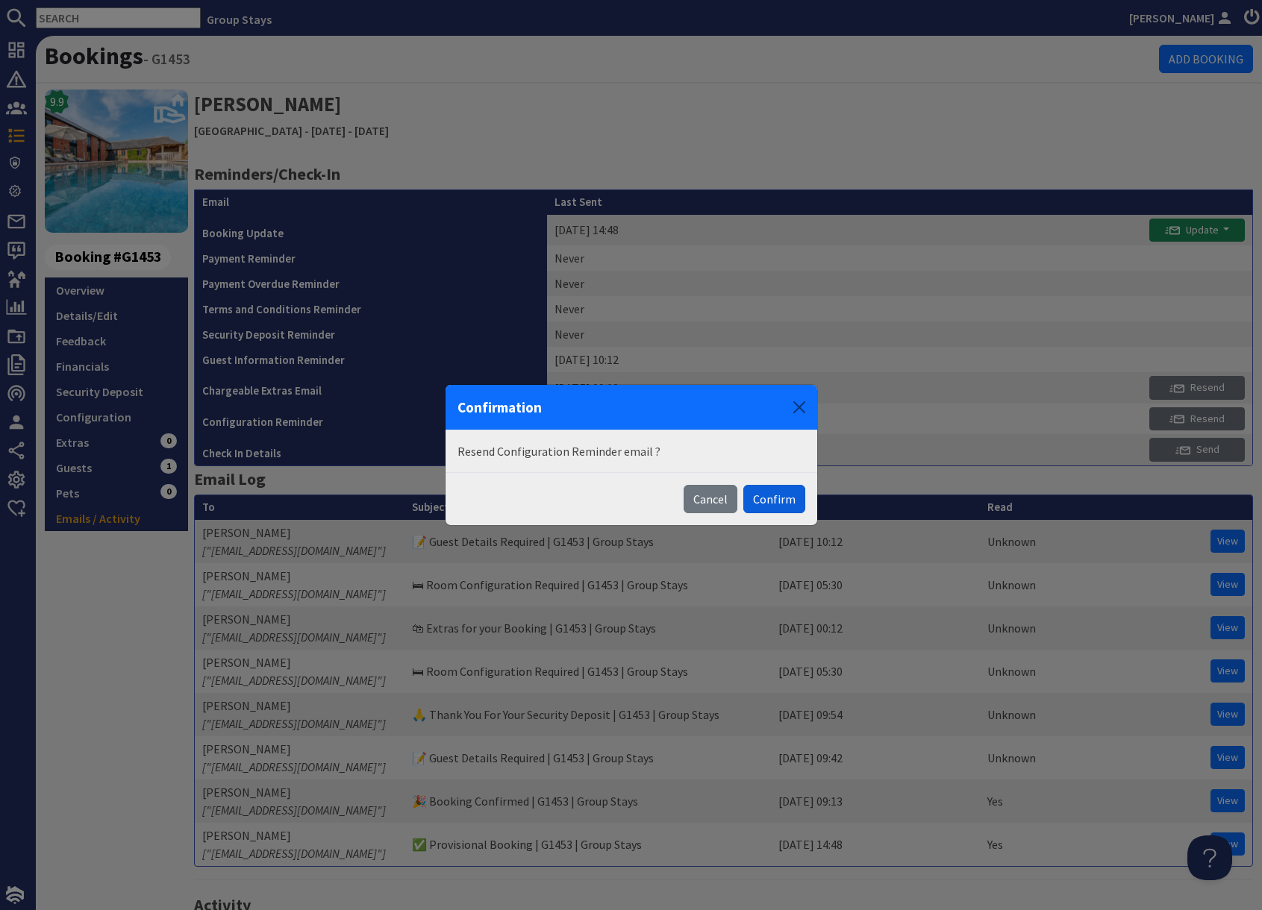
click at [765, 501] on button "Confirm" at bounding box center [774, 499] width 62 height 28
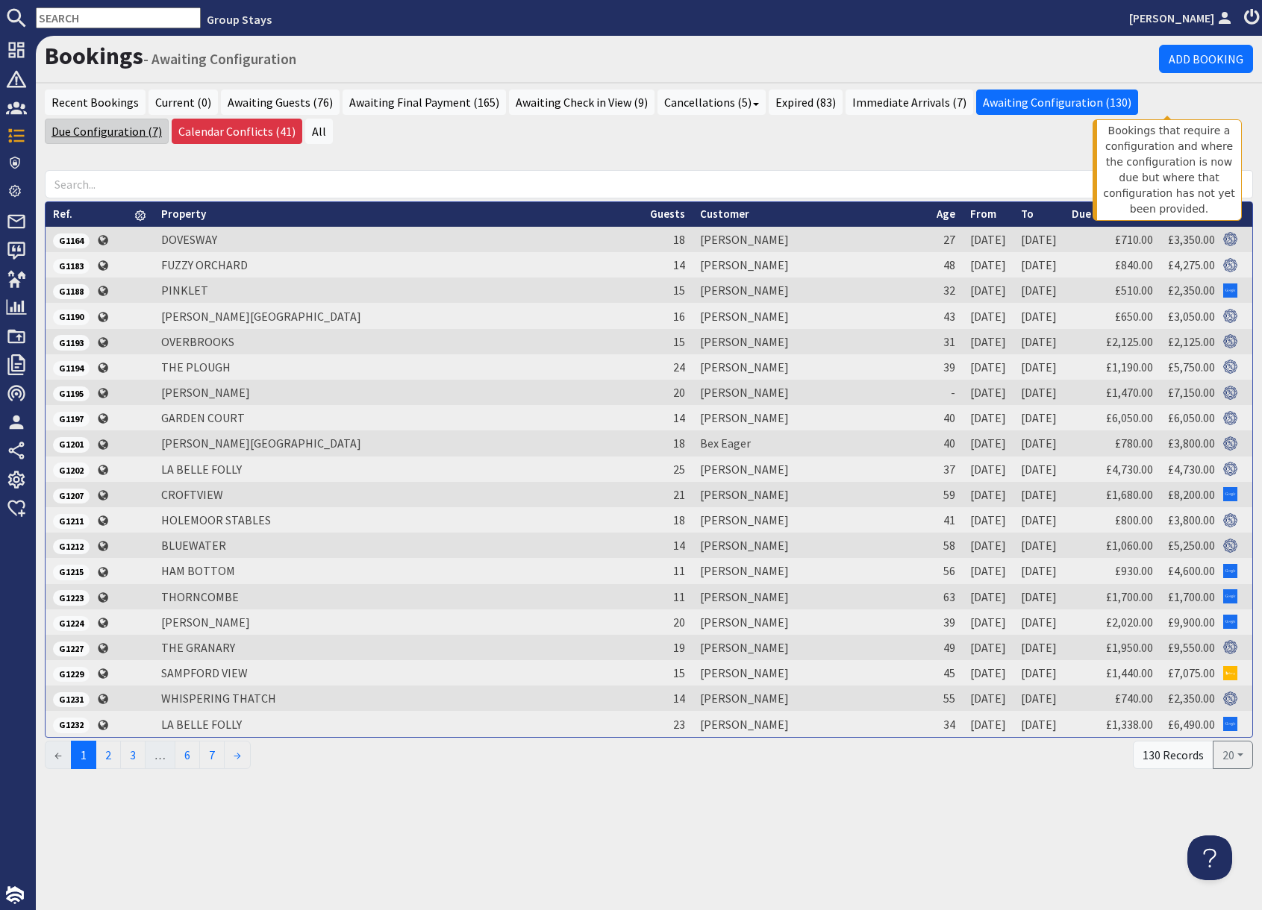
click at [169, 119] on link "Due Configuration (7)" at bounding box center [107, 131] width 124 height 25
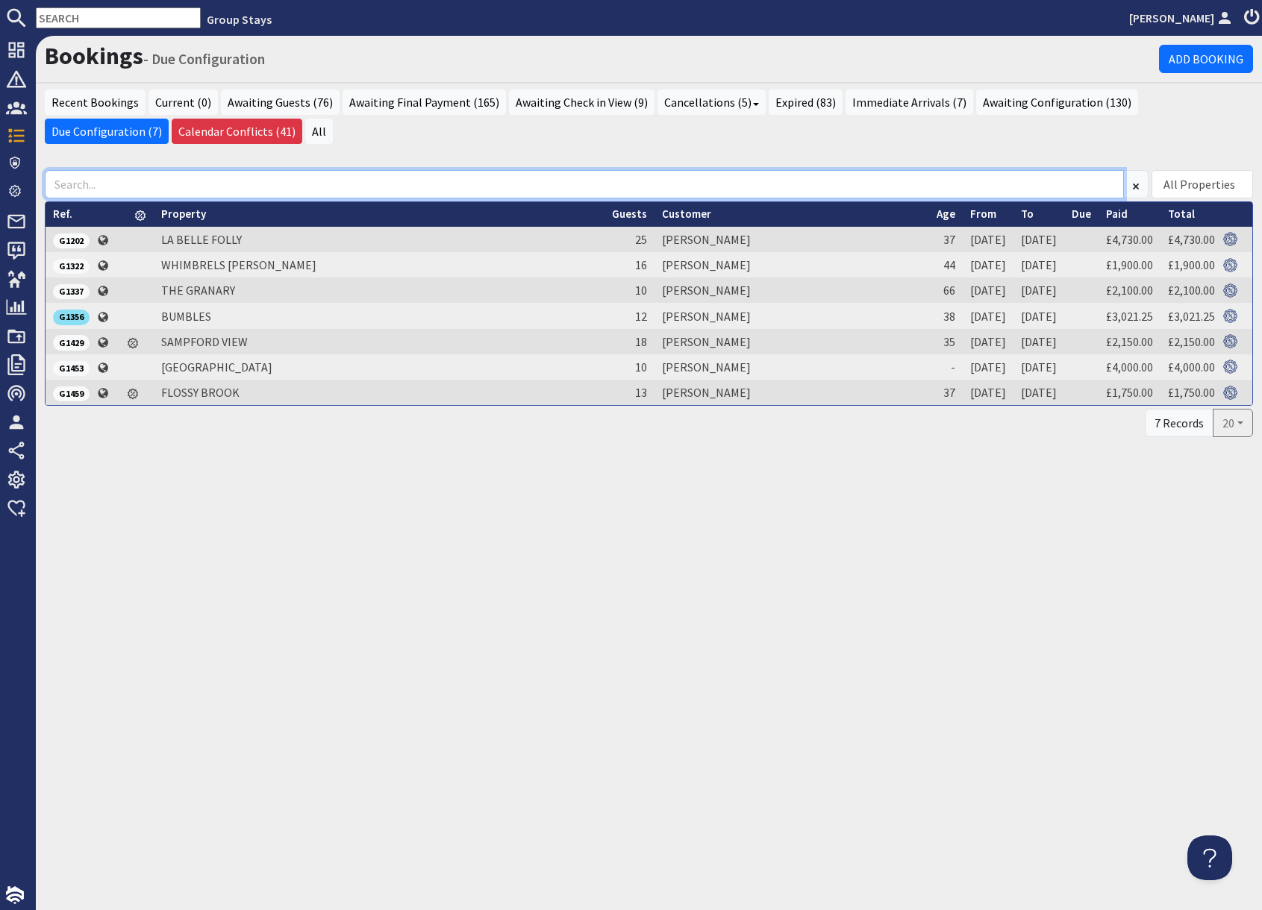
click at [896, 187] on input at bounding box center [584, 184] width 1079 height 28
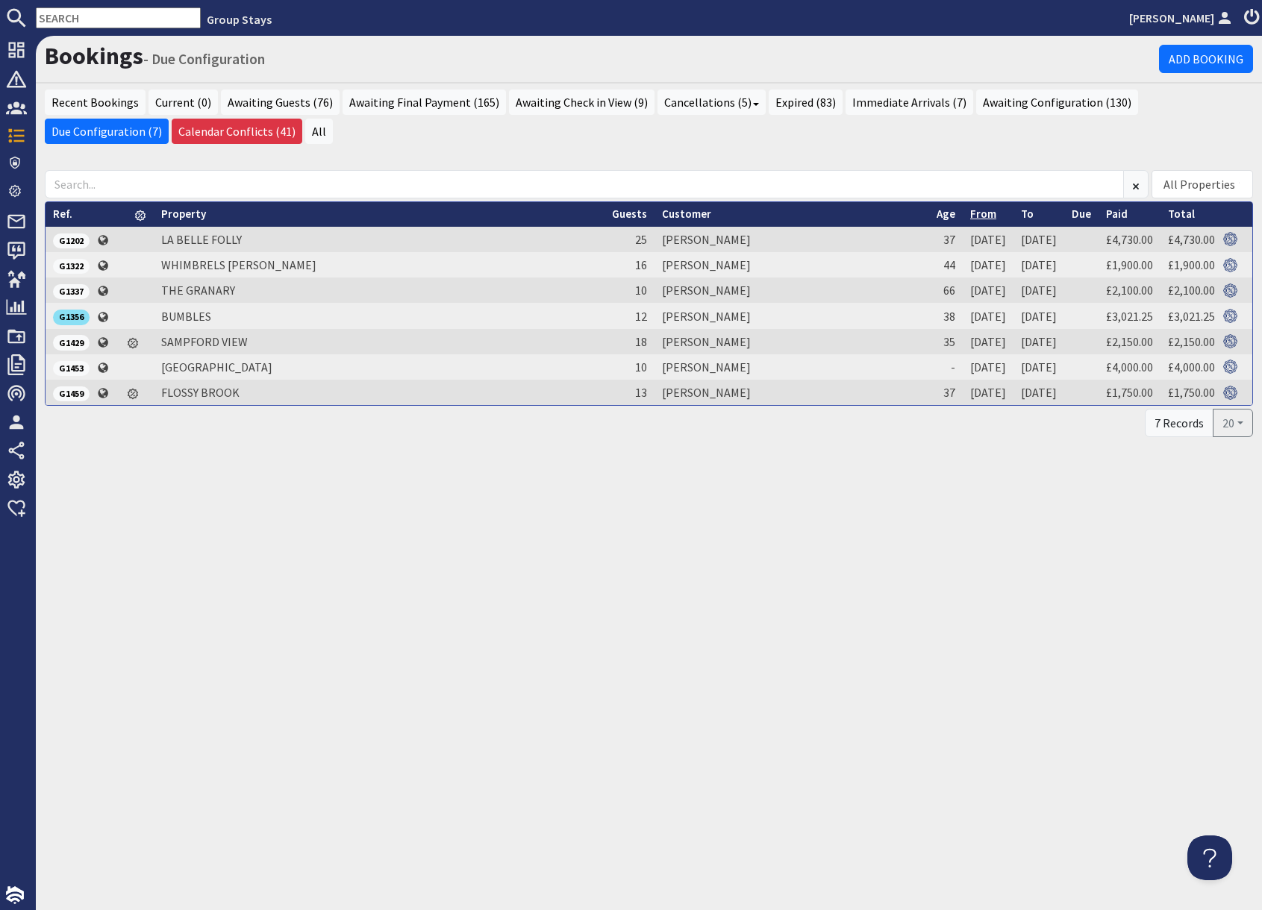
click at [970, 219] on link "From" at bounding box center [983, 214] width 26 height 14
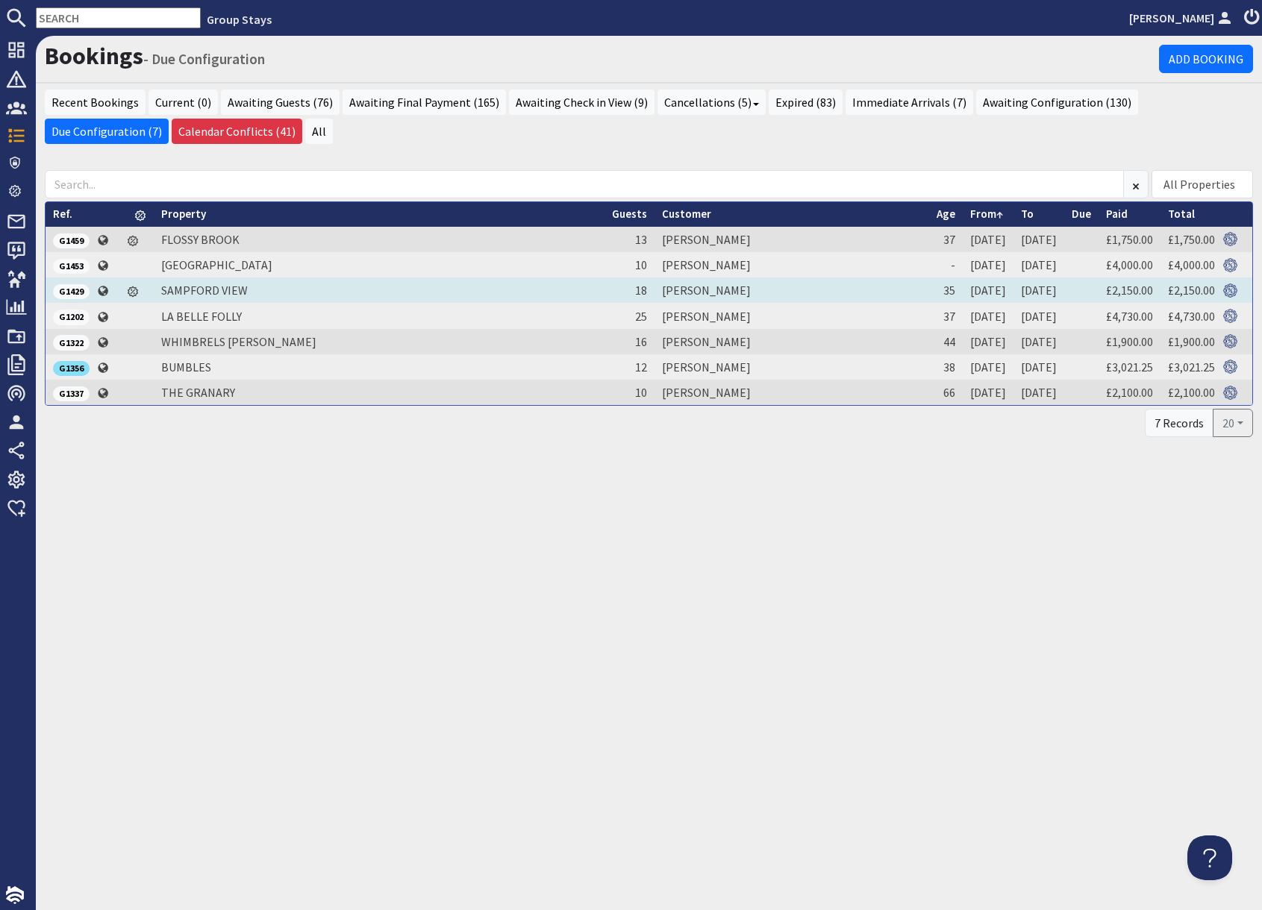
click at [72, 295] on span "G1429" at bounding box center [71, 291] width 37 height 15
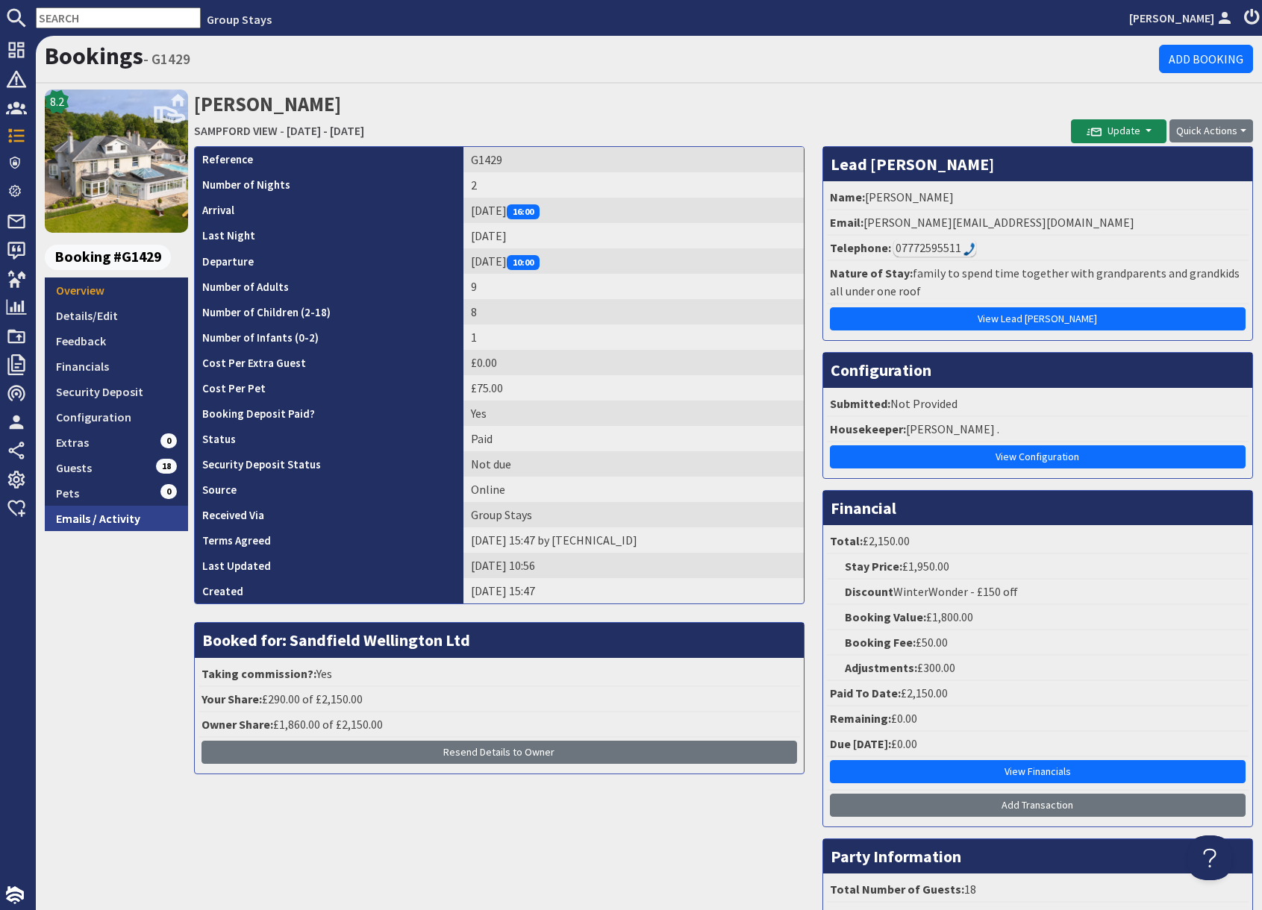
click at [121, 517] on link "Emails / Activity" at bounding box center [116, 518] width 143 height 25
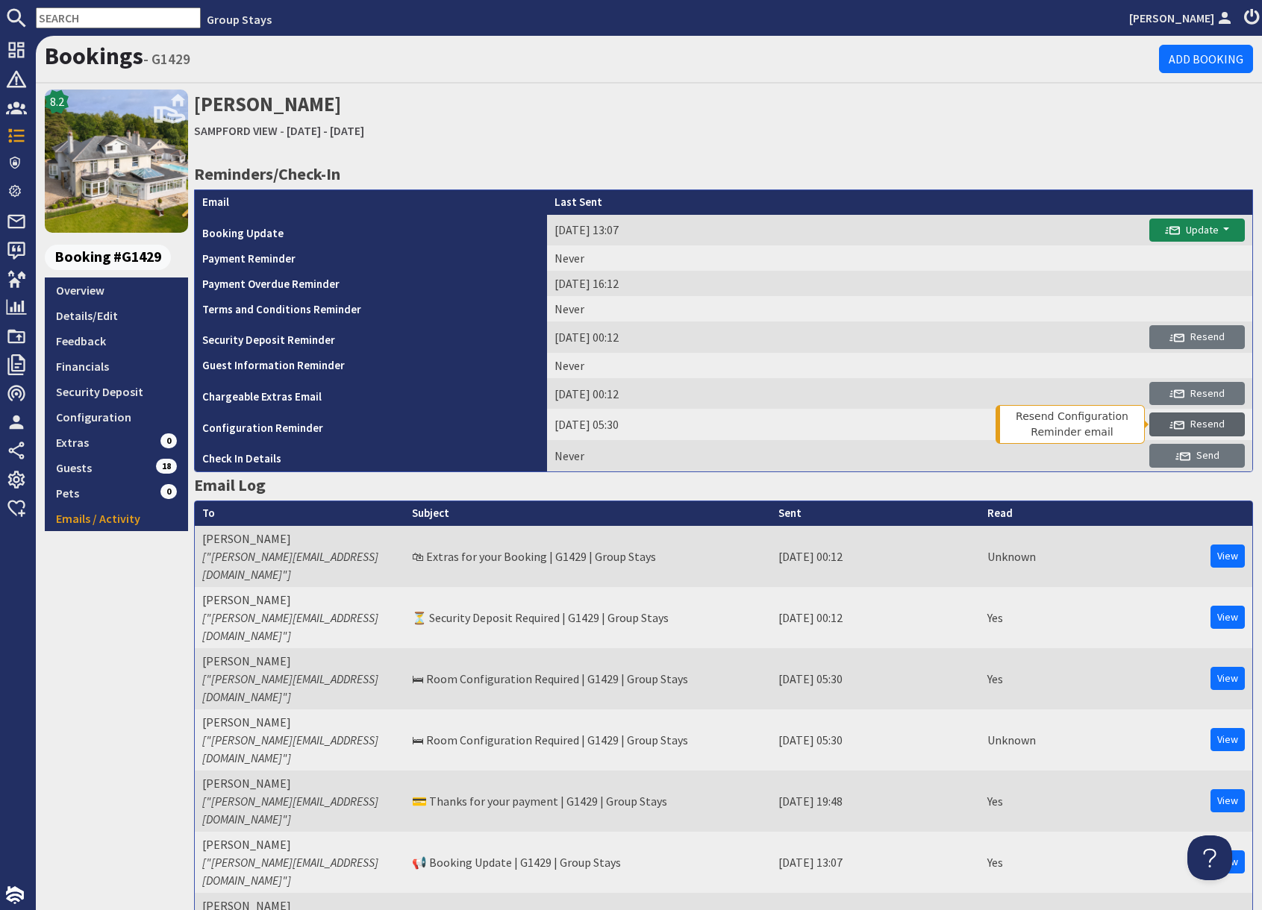
click at [1189, 427] on span "Resend" at bounding box center [1196, 423] width 55 height 13
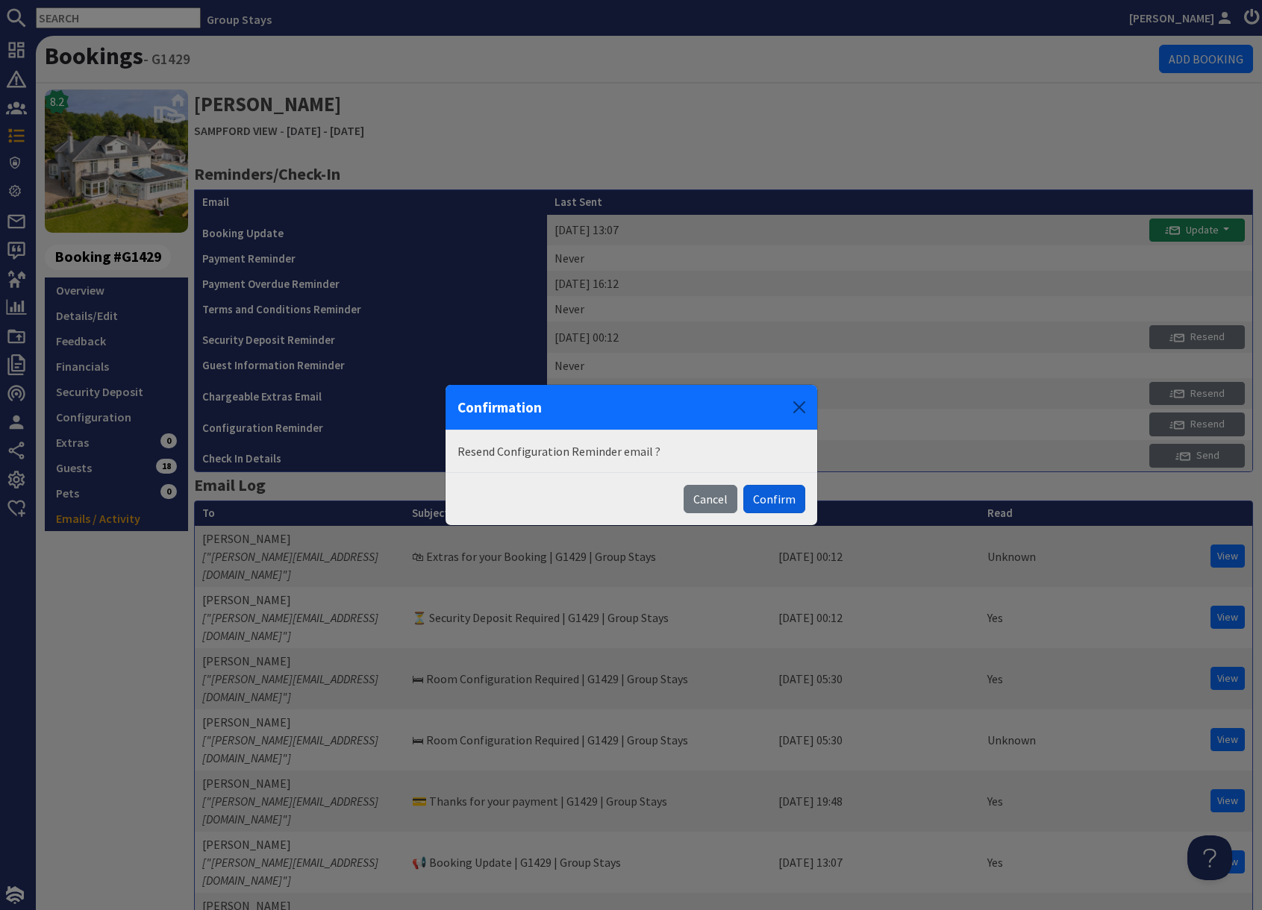
click at [775, 503] on button "Confirm" at bounding box center [774, 499] width 62 height 28
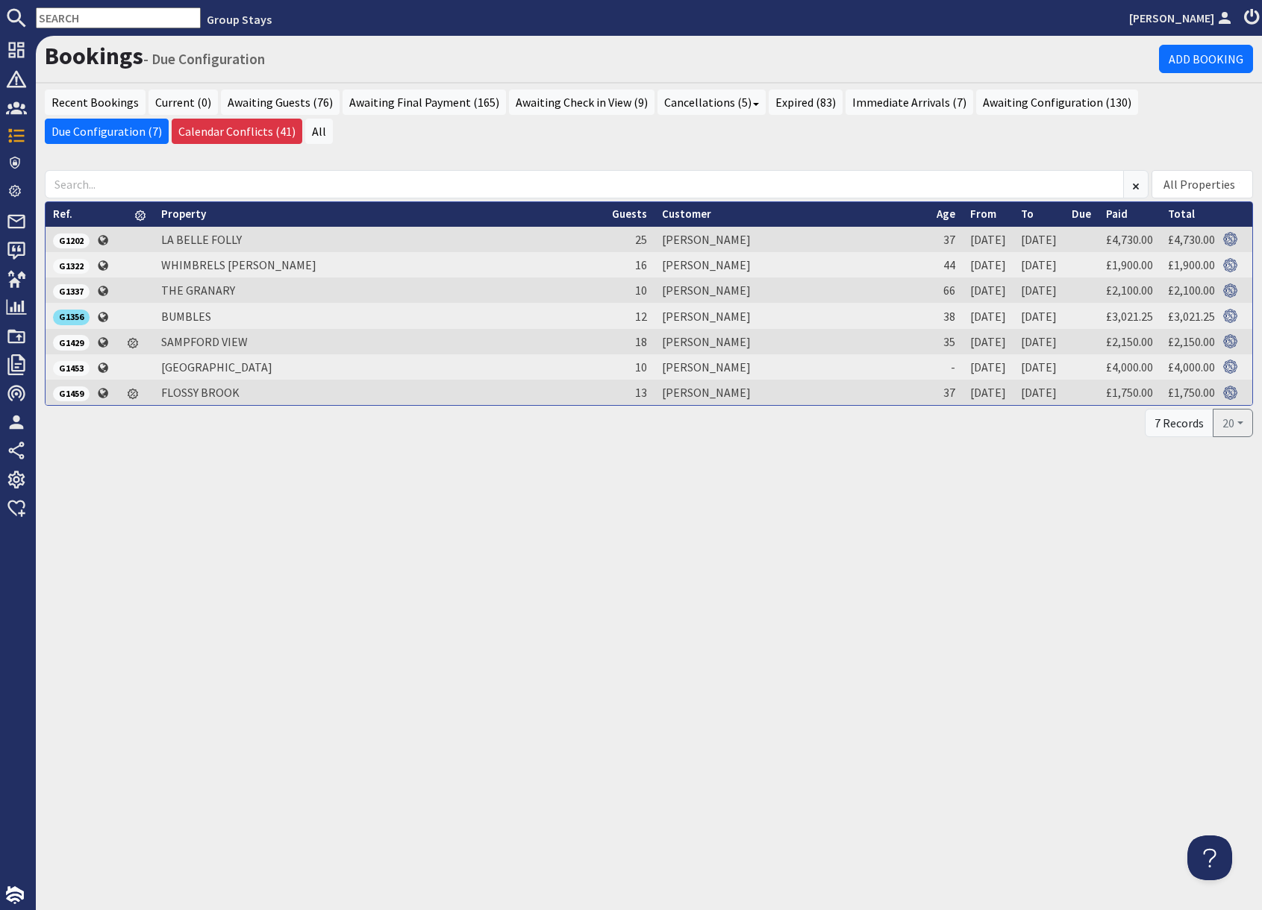
click at [970, 213] on link "From" at bounding box center [983, 214] width 26 height 14
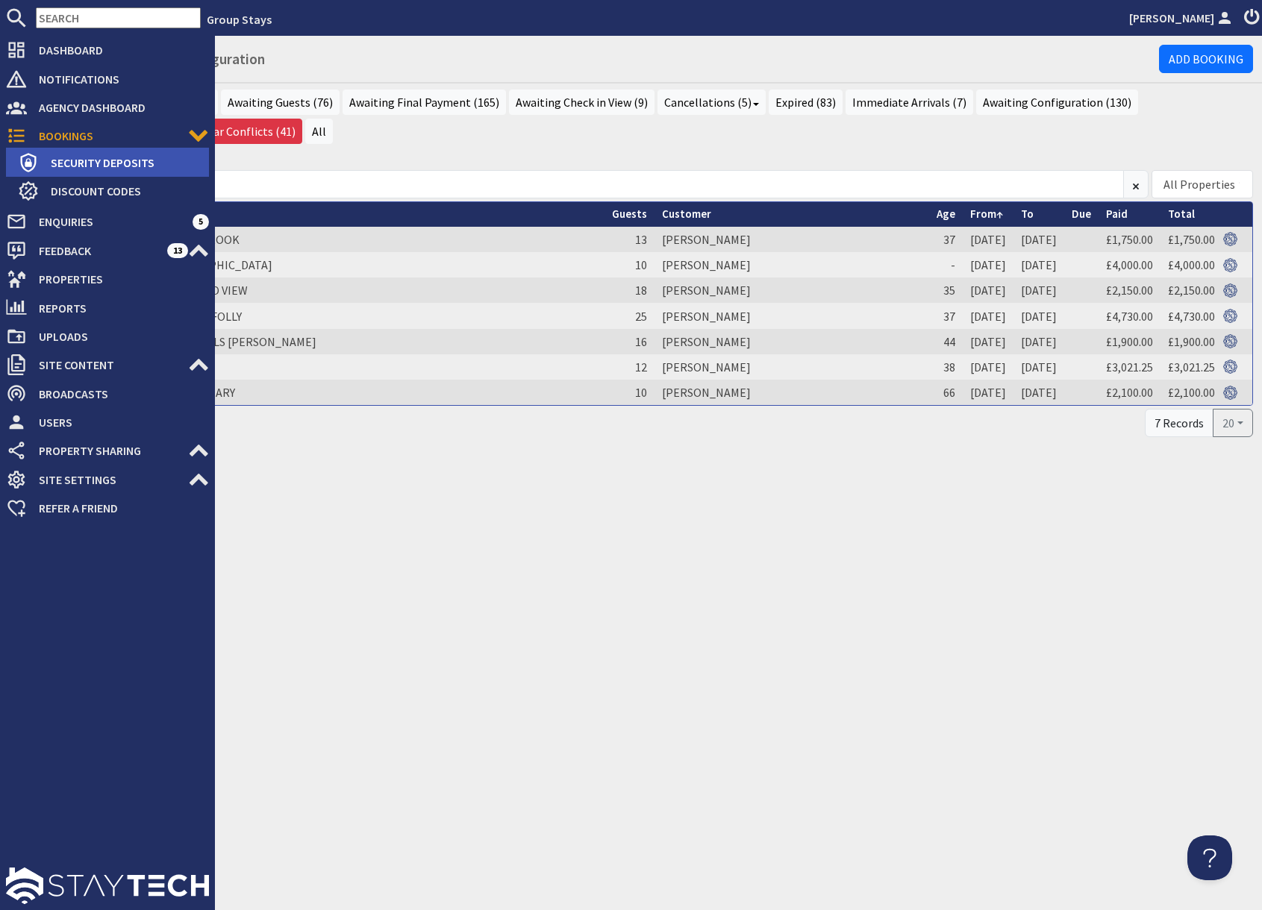
click at [87, 169] on span "Security Deposits" at bounding box center [124, 163] width 170 height 24
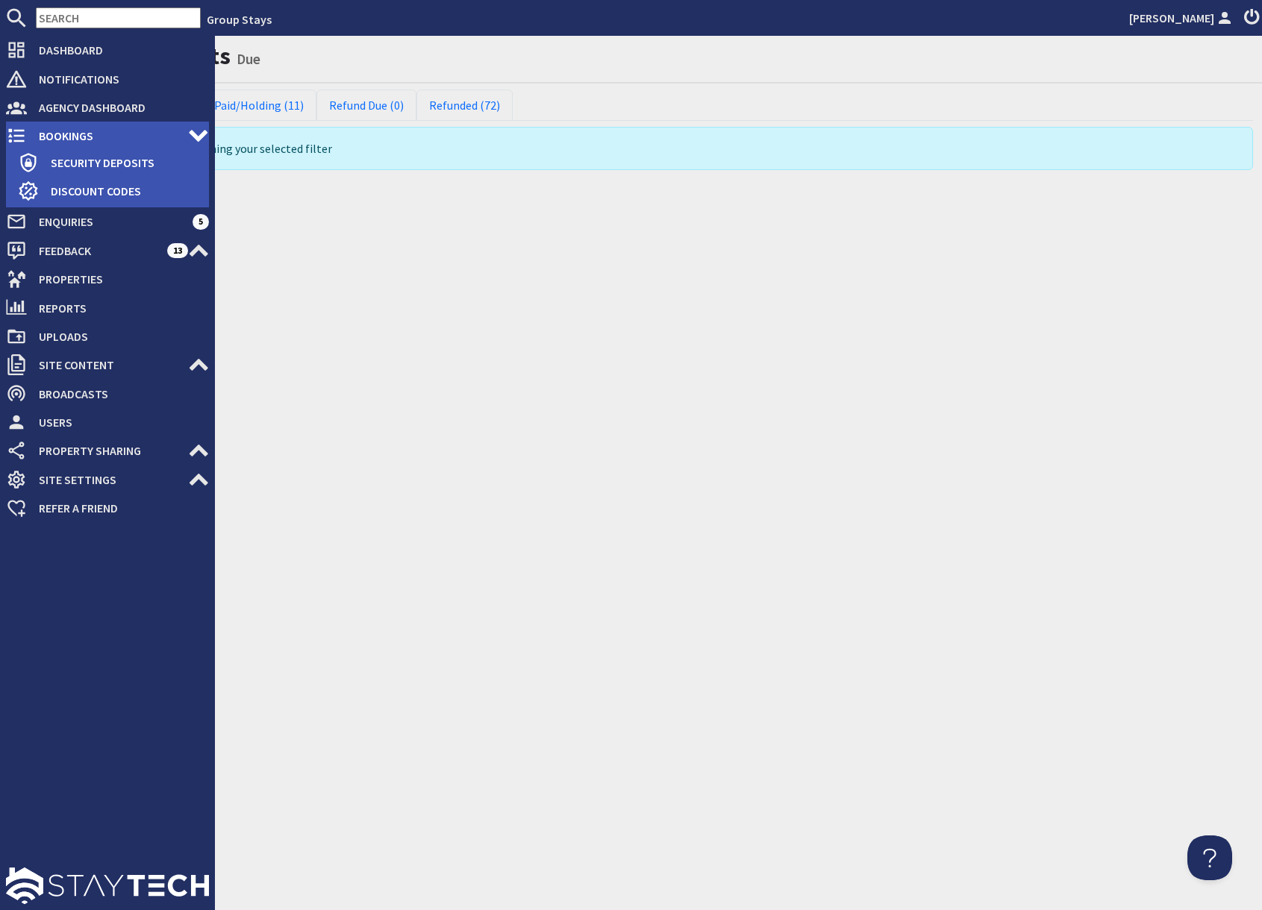
click at [57, 134] on span "Bookings" at bounding box center [107, 136] width 161 height 24
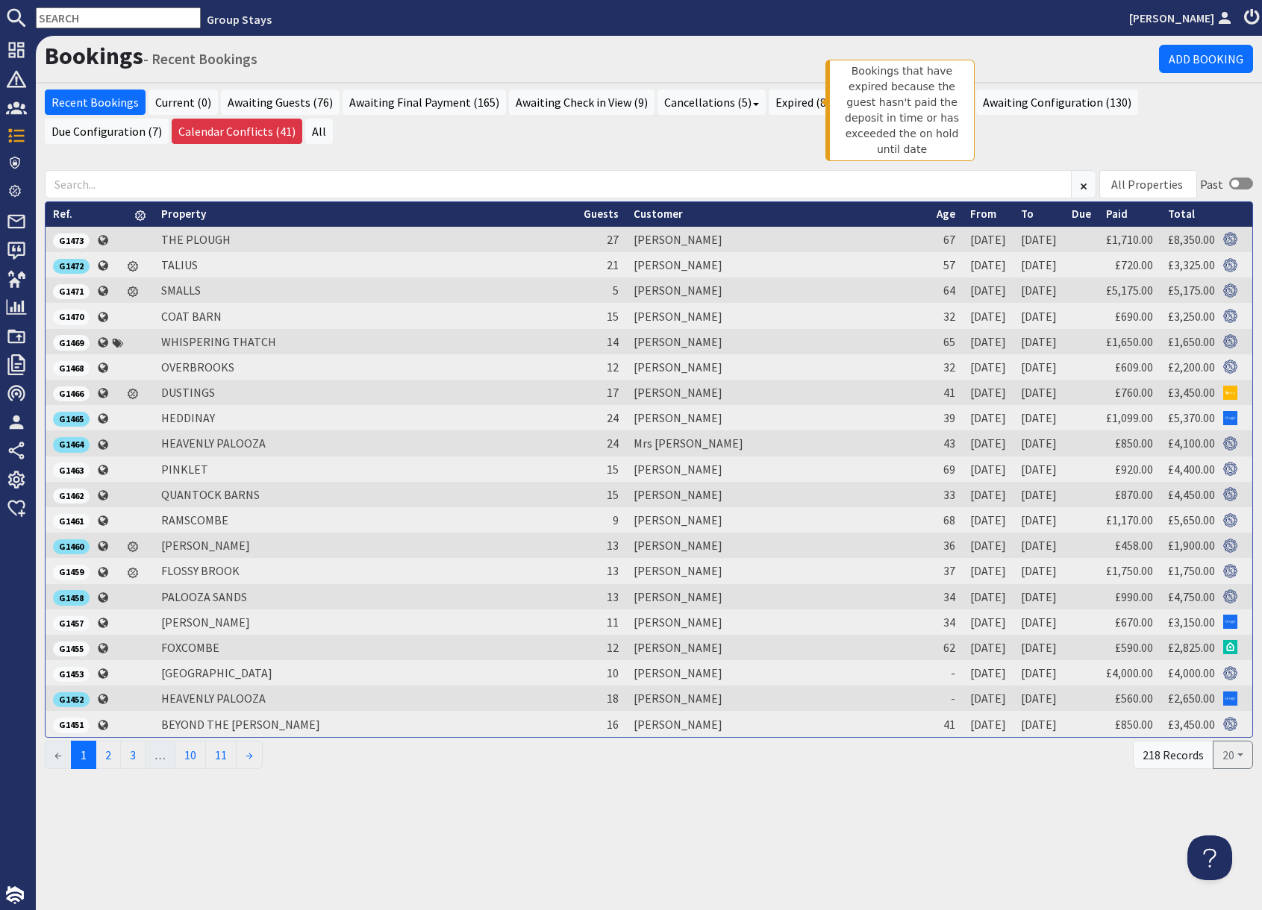
drag, startPoint x: 778, startPoint y: 105, endPoint x: 796, endPoint y: 119, distance: 22.8
click at [778, 105] on link "Expired (83)" at bounding box center [806, 102] width 74 height 25
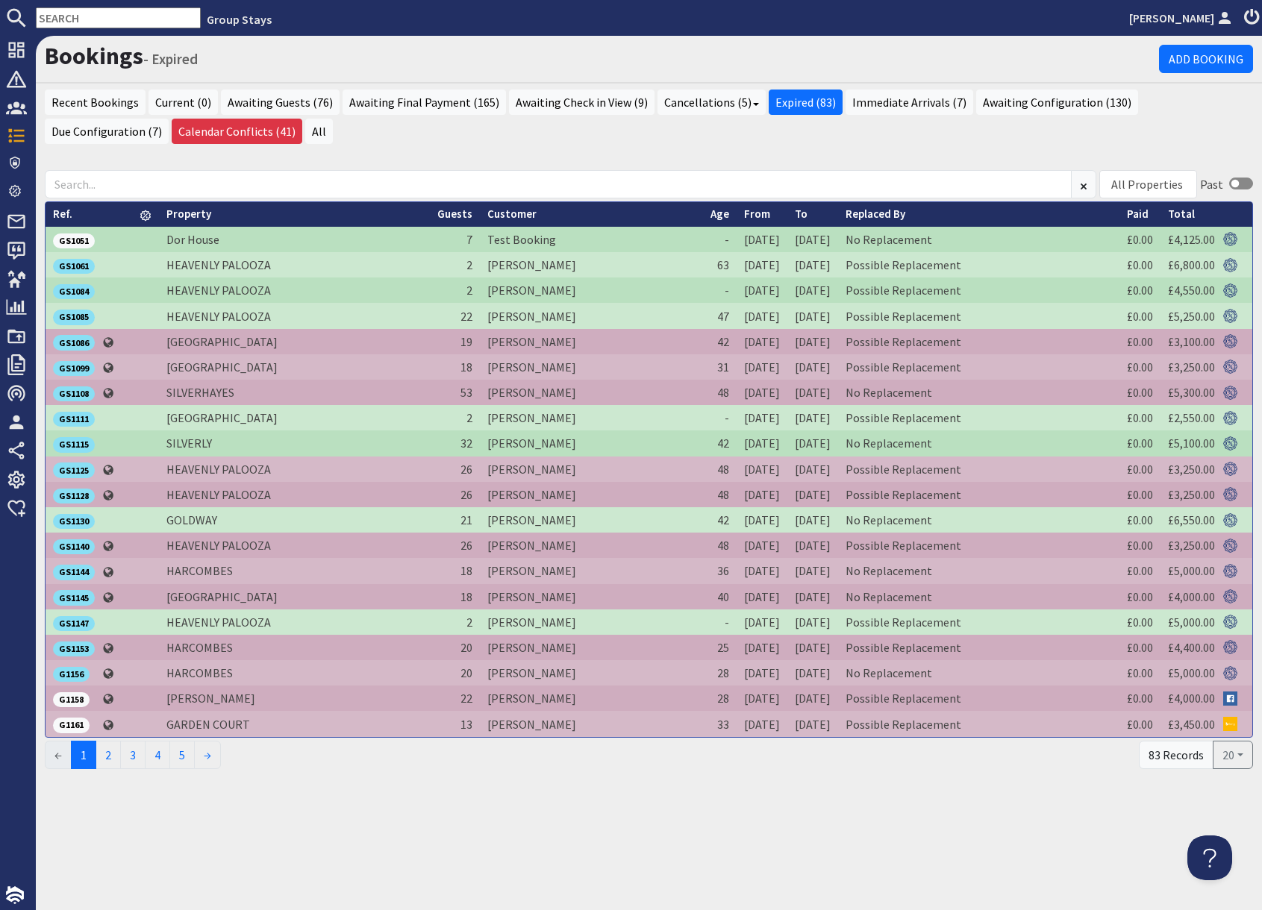
click at [126, 22] on input "text" at bounding box center [118, 17] width 165 height 21
paste input "[EMAIL_ADDRESS][DOMAIN_NAME]"
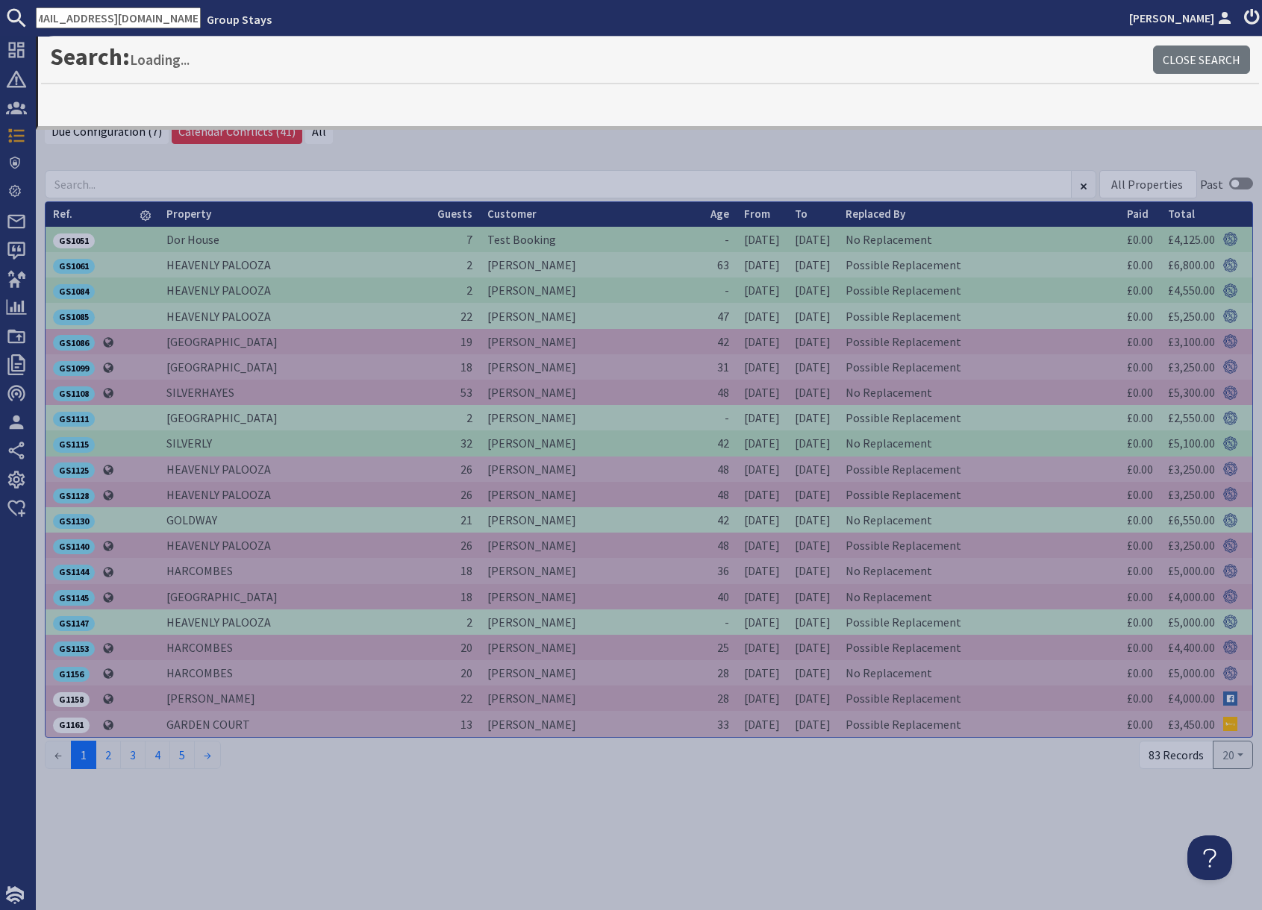
type input "[EMAIL_ADDRESS][DOMAIN_NAME]"
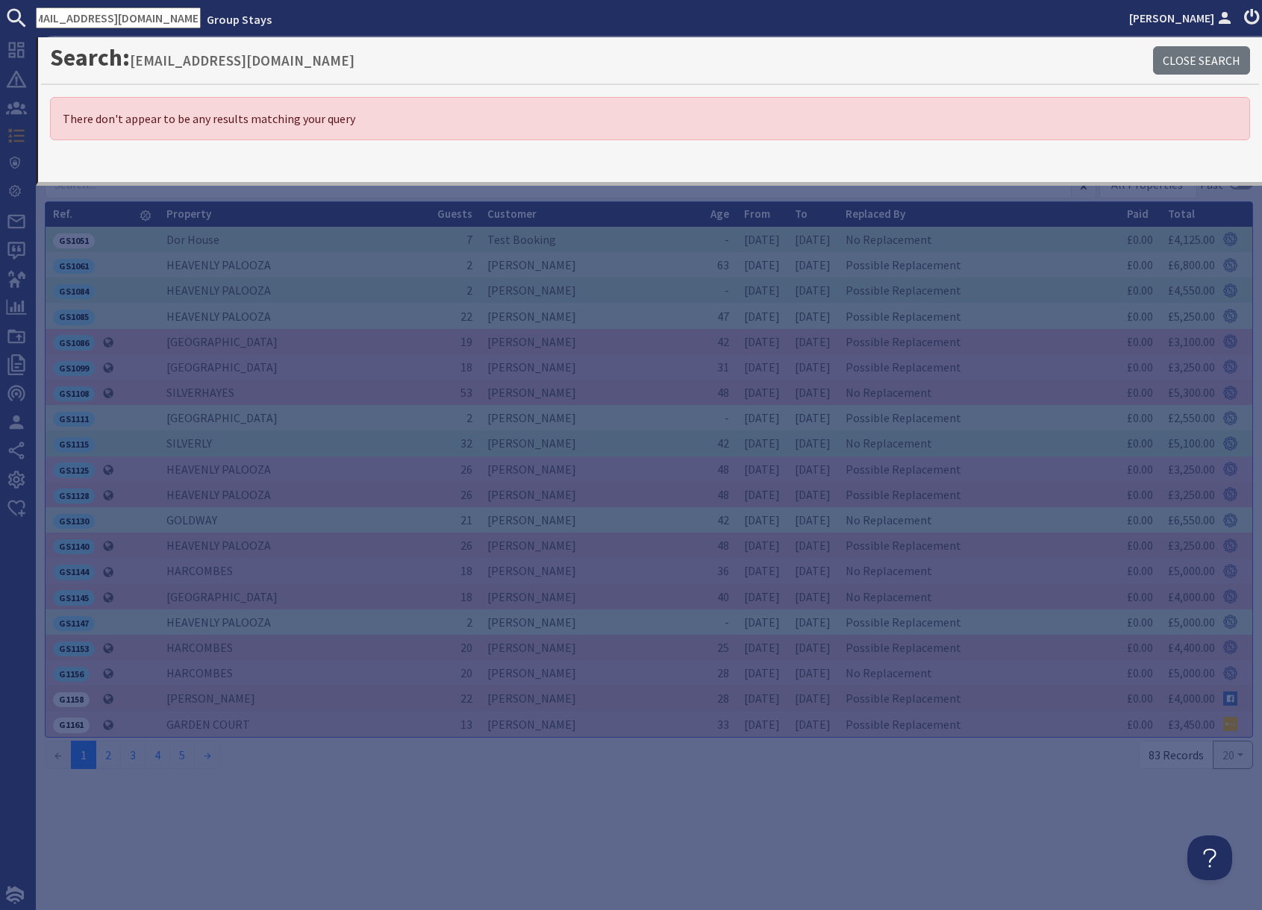
scroll to position [0, 0]
click at [153, 20] on input "[EMAIL_ADDRESS][DOMAIN_NAME]" at bounding box center [118, 17] width 165 height 21
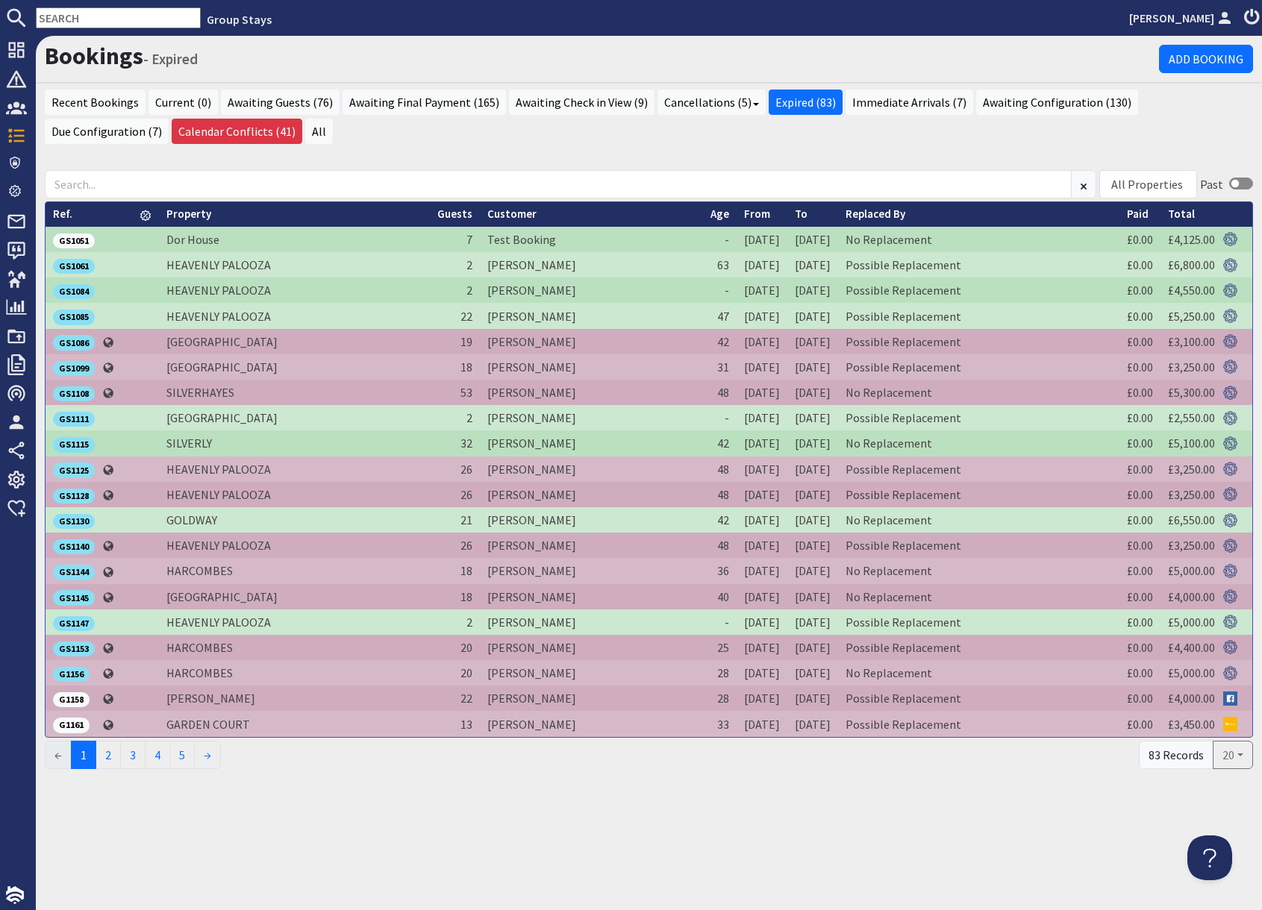
paste input "G1357"
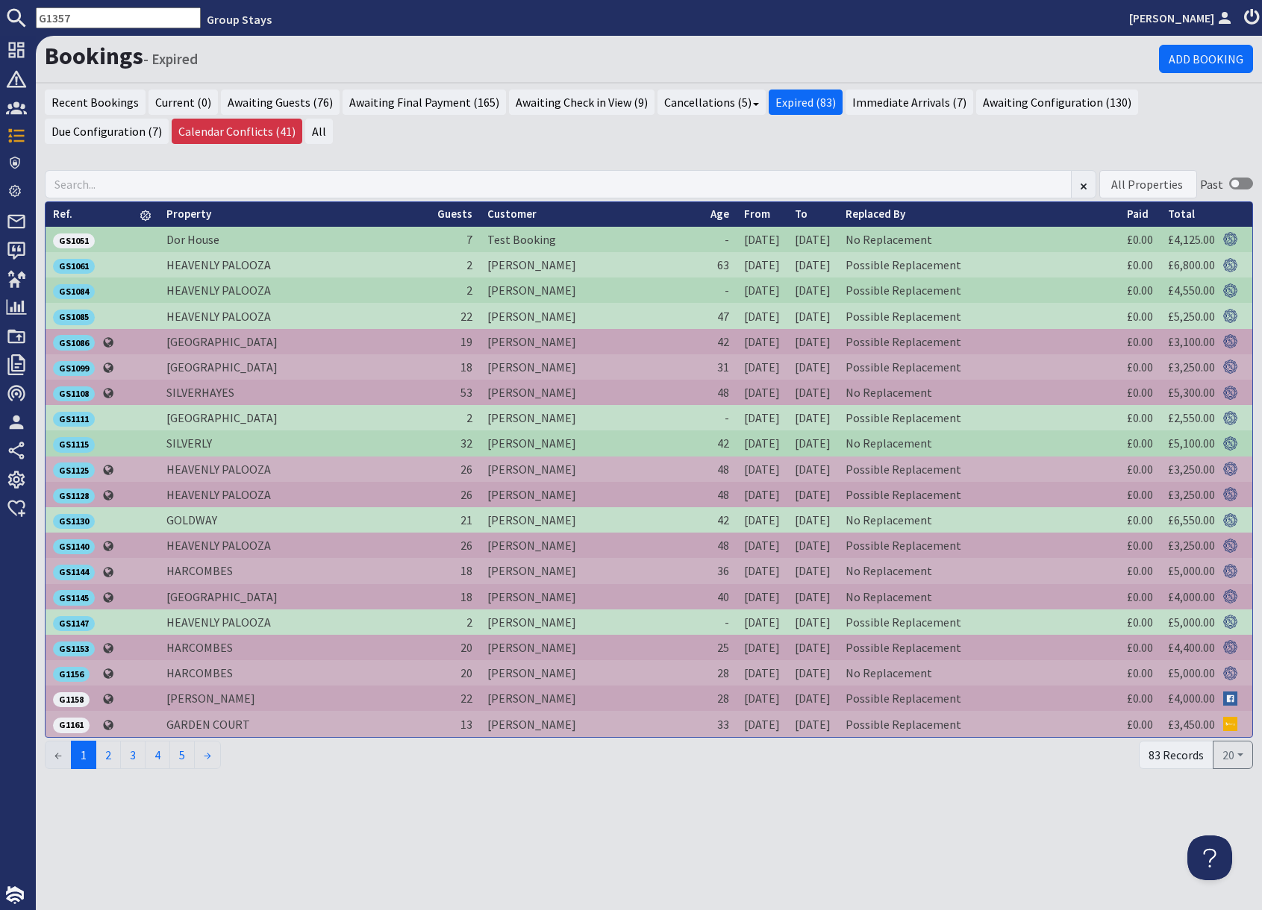
type input "G1357"
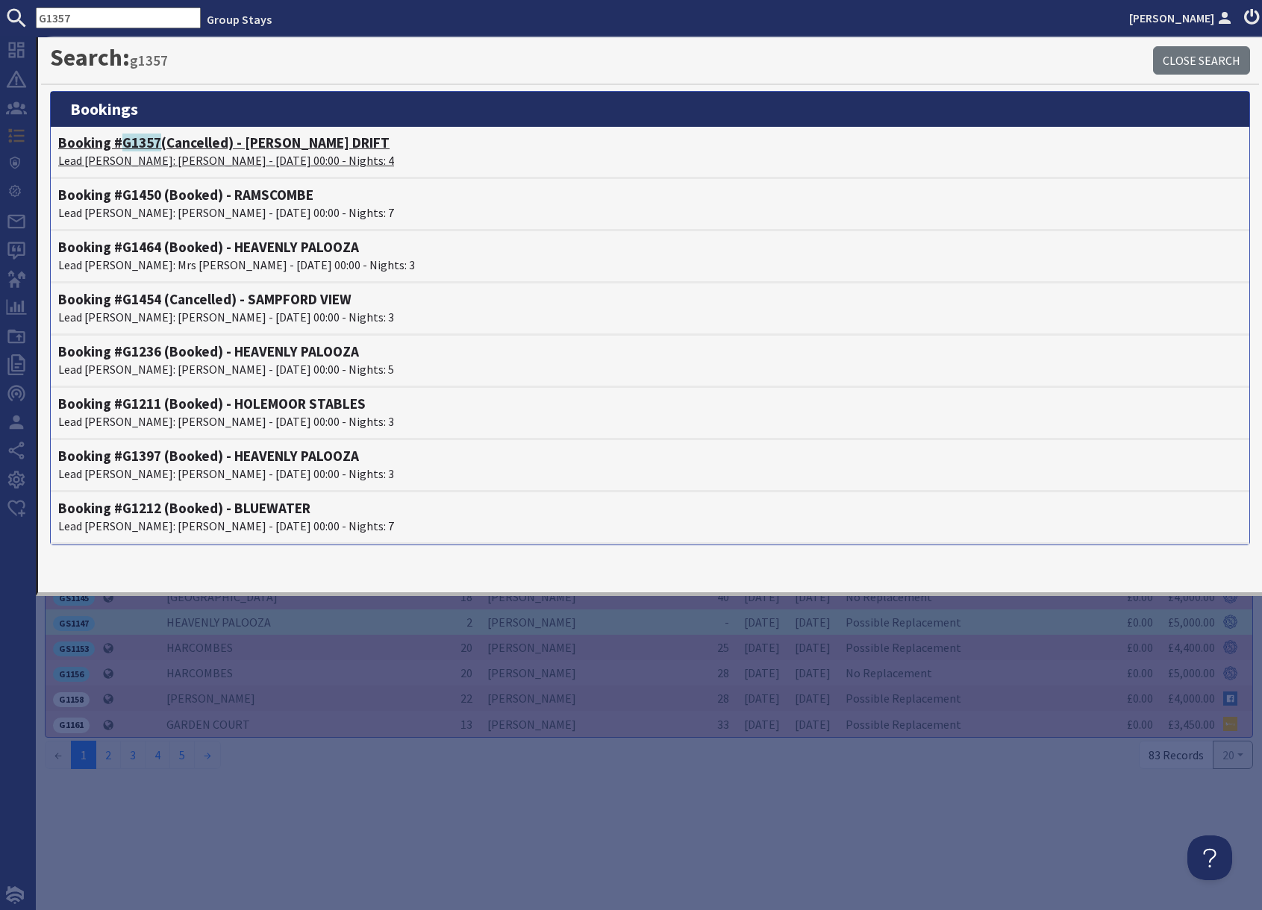
click at [234, 149] on h4 "Booking # G1357 (Cancelled) - [PERSON_NAME] DRIFT" at bounding box center [650, 142] width 1184 height 17
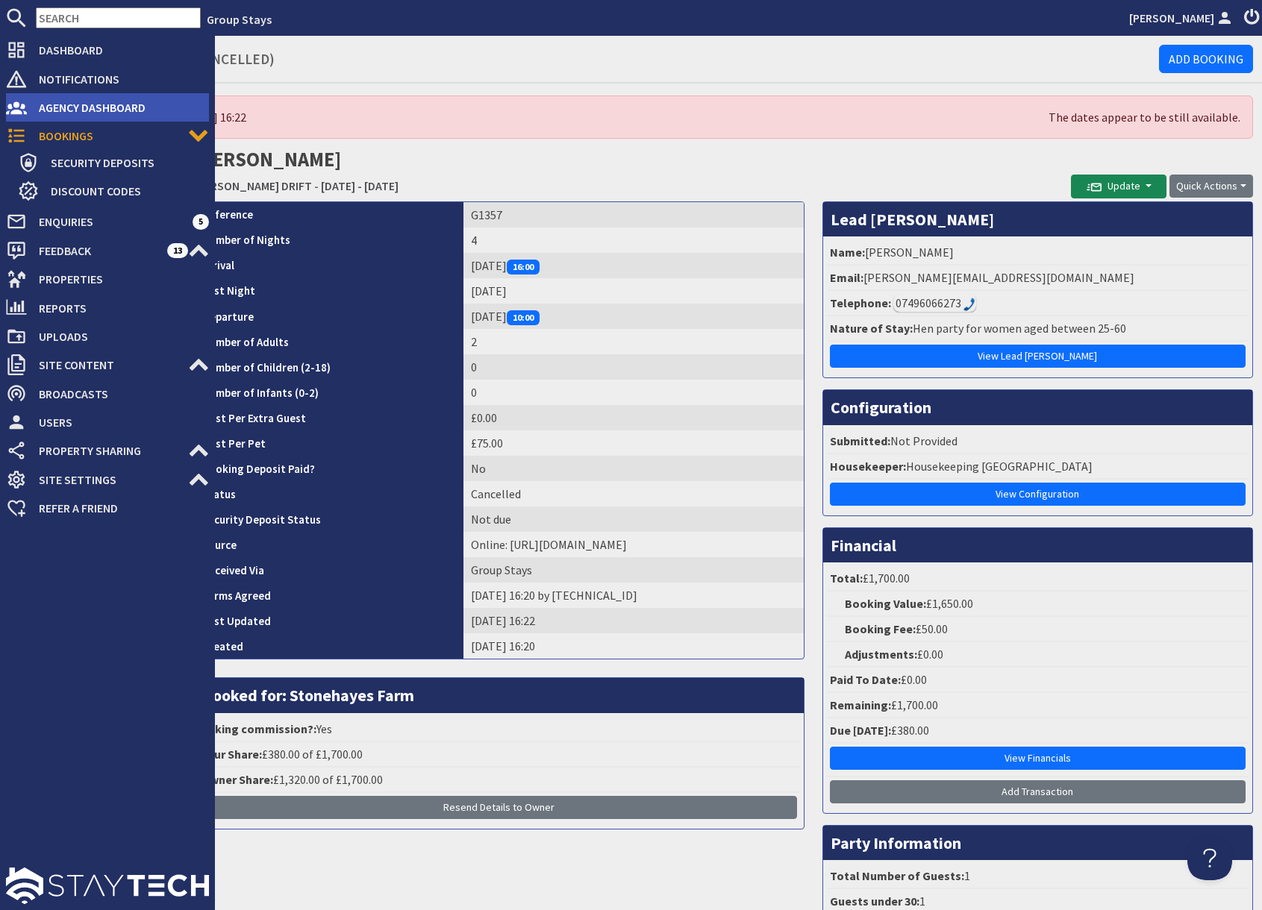
drag, startPoint x: 63, startPoint y: 137, endPoint x: 105, endPoint y: 107, distance: 51.4
click at [63, 137] on span "Bookings" at bounding box center [107, 136] width 161 height 24
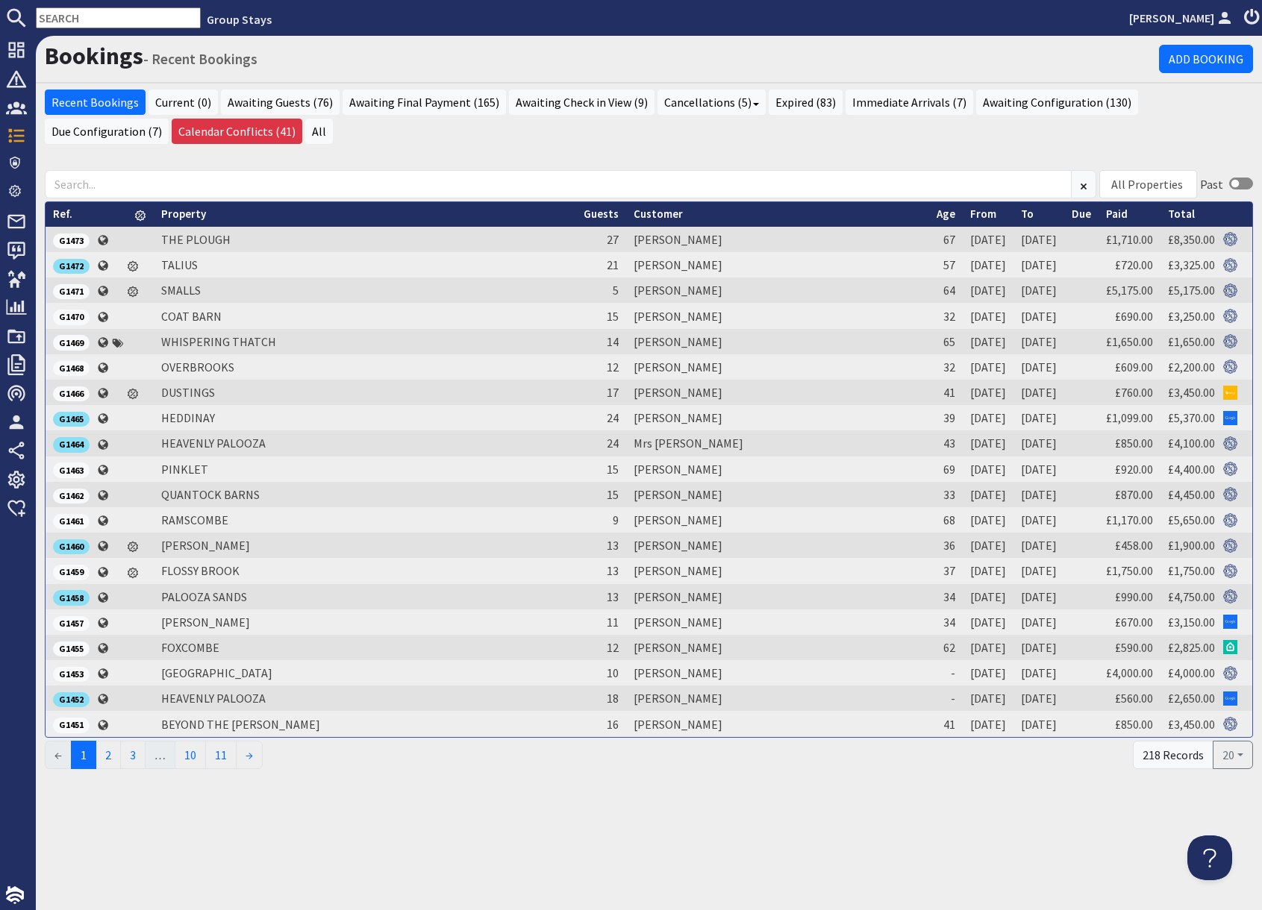
click at [136, 25] on input "text" at bounding box center [118, 17] width 165 height 21
paste input "[EMAIL_ADDRESS][DOMAIN_NAME]"
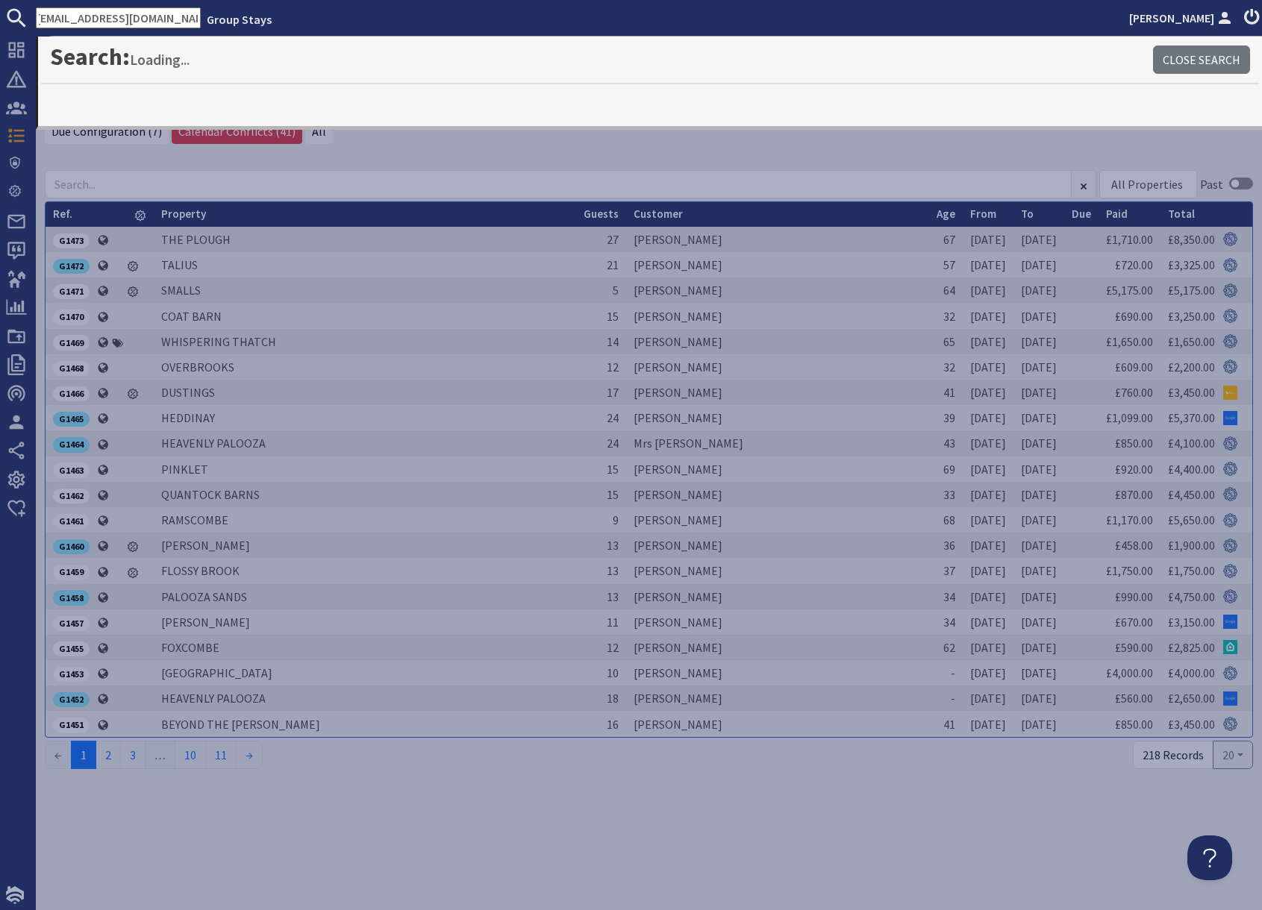
type input "[EMAIL_ADDRESS][DOMAIN_NAME]"
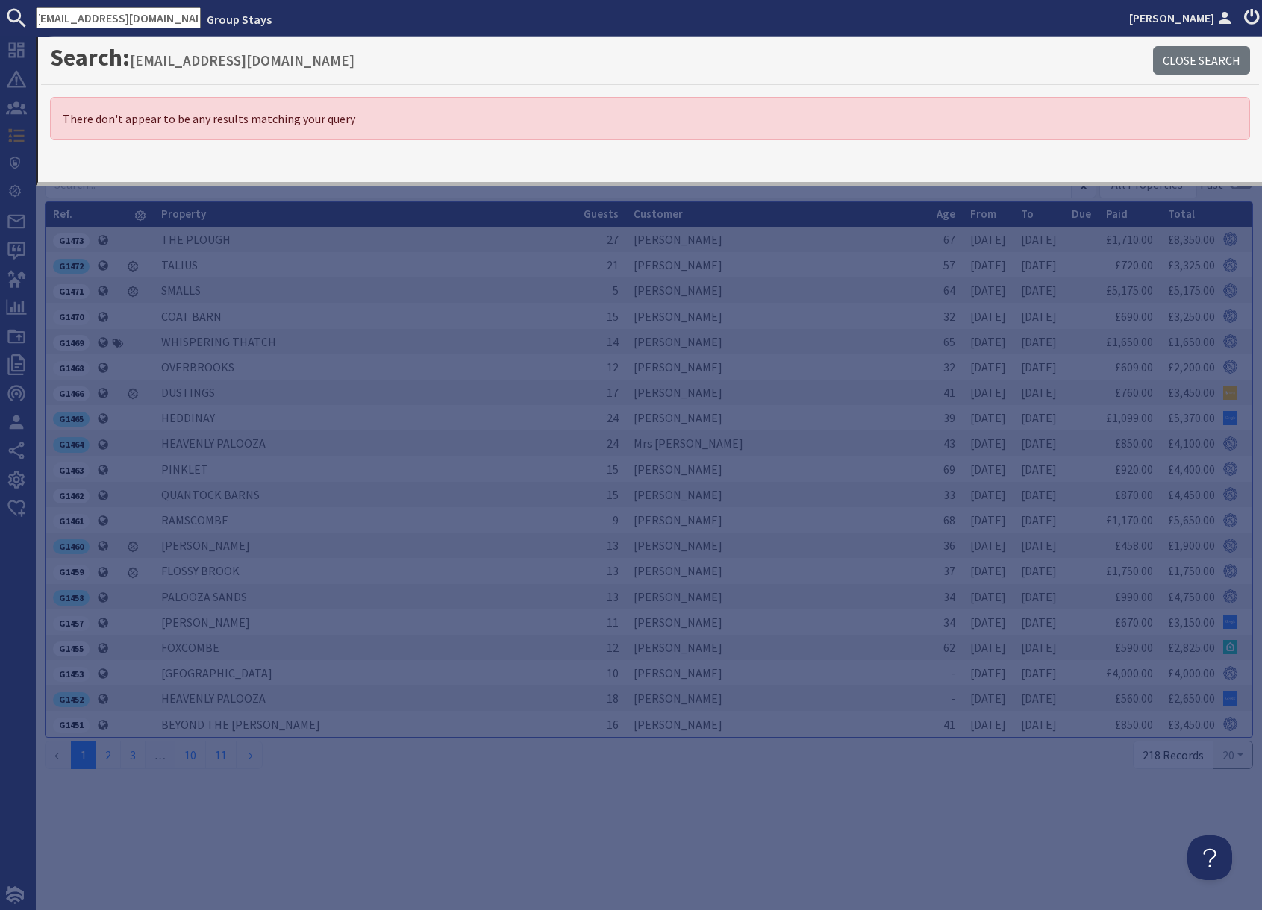
scroll to position [0, 0]
click at [146, 18] on input "[EMAIL_ADDRESS][DOMAIN_NAME]" at bounding box center [118, 17] width 165 height 21
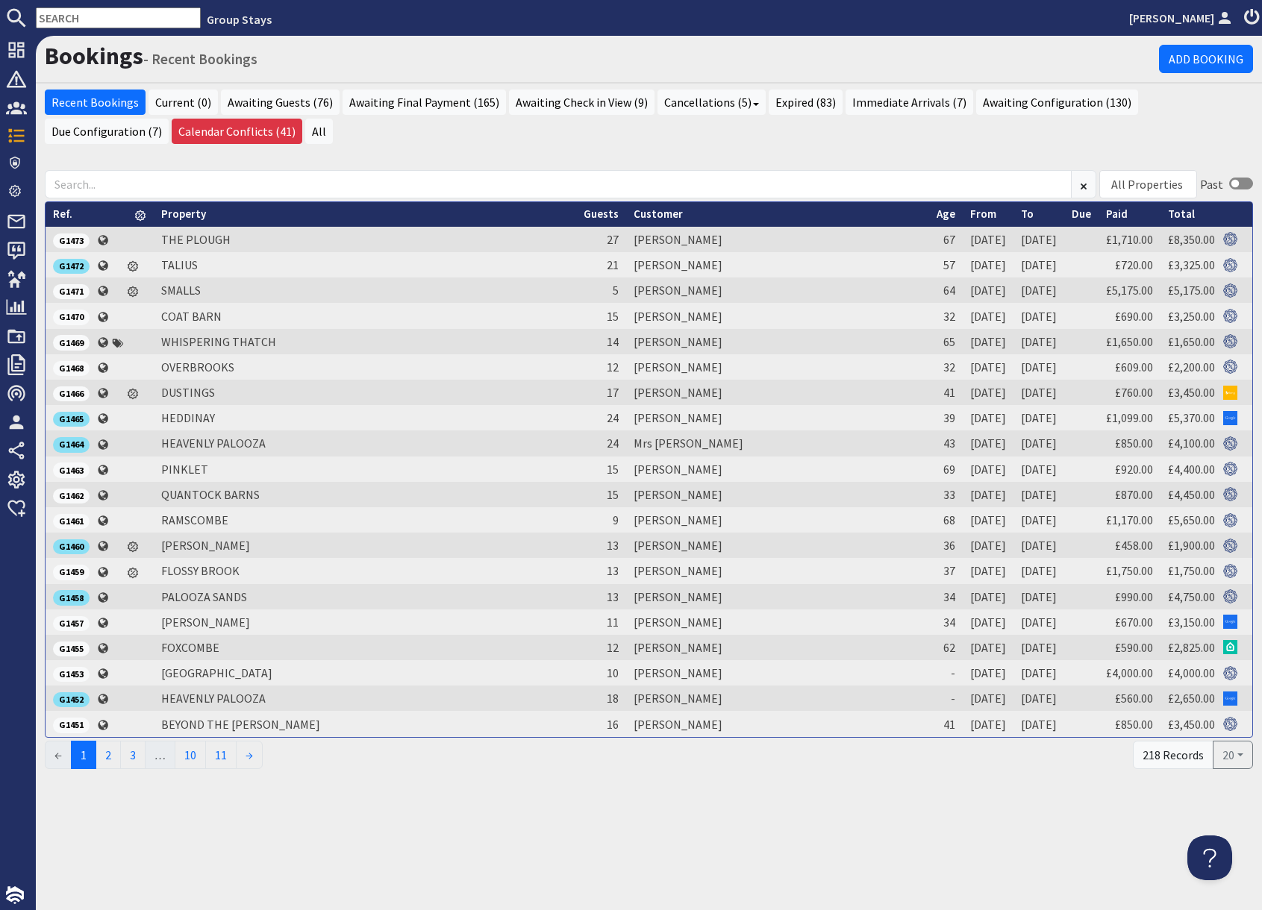
paste input "[EMAIL_ADDRESS][DOMAIN_NAME]"
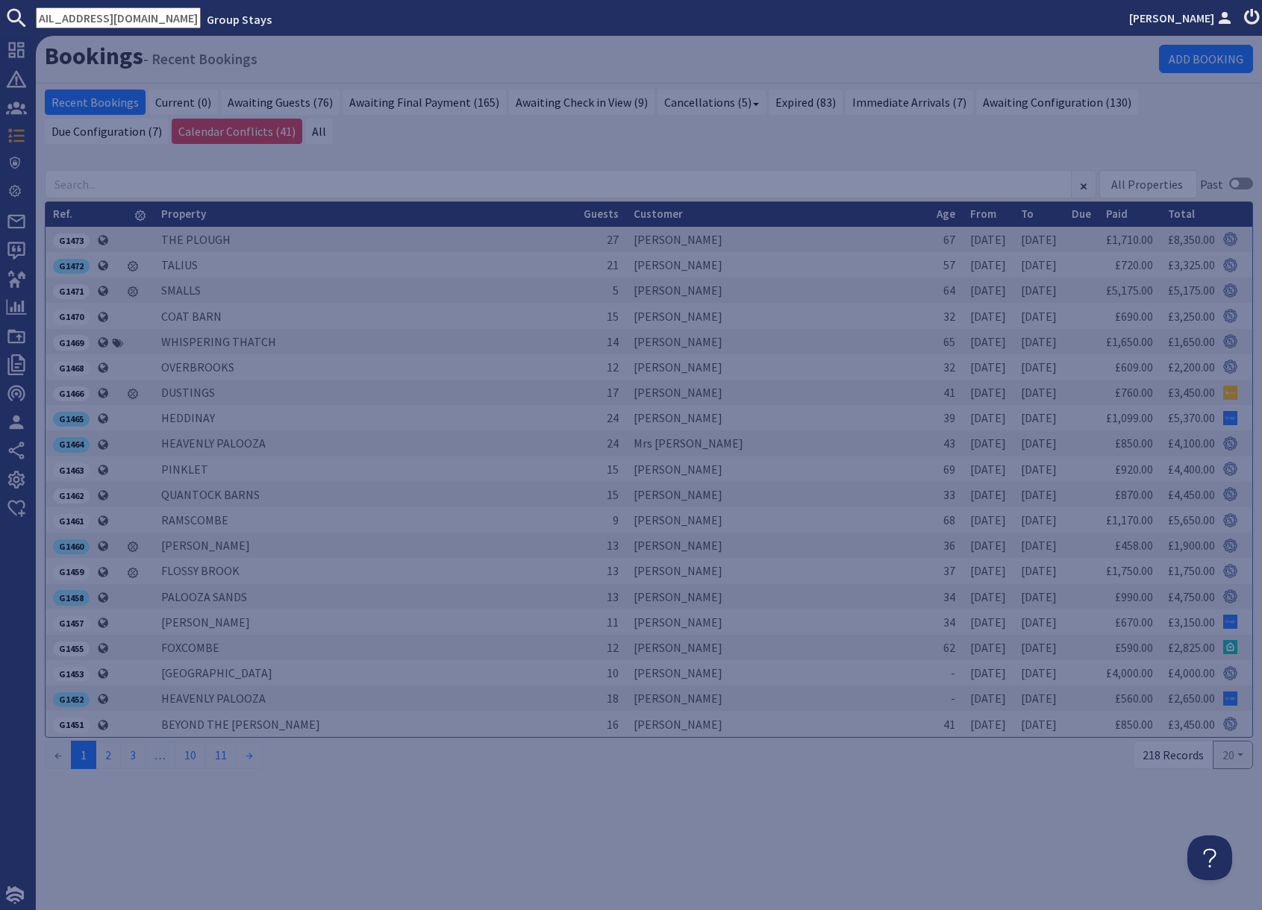
type input "[EMAIL_ADDRESS][DOMAIN_NAME]"
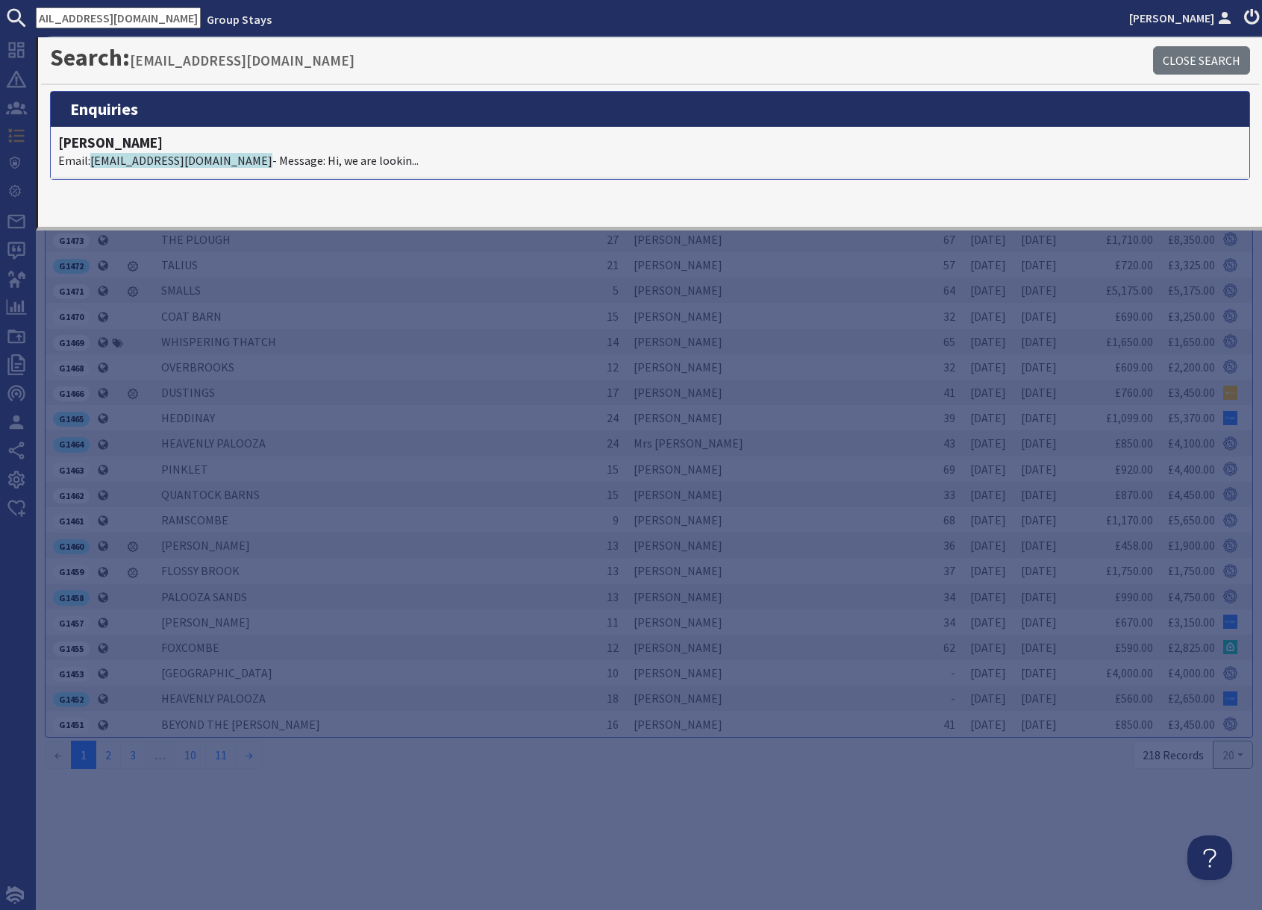
scroll to position [0, 0]
click at [159, 16] on input "[EMAIL_ADDRESS][DOMAIN_NAME]" at bounding box center [118, 17] width 165 height 21
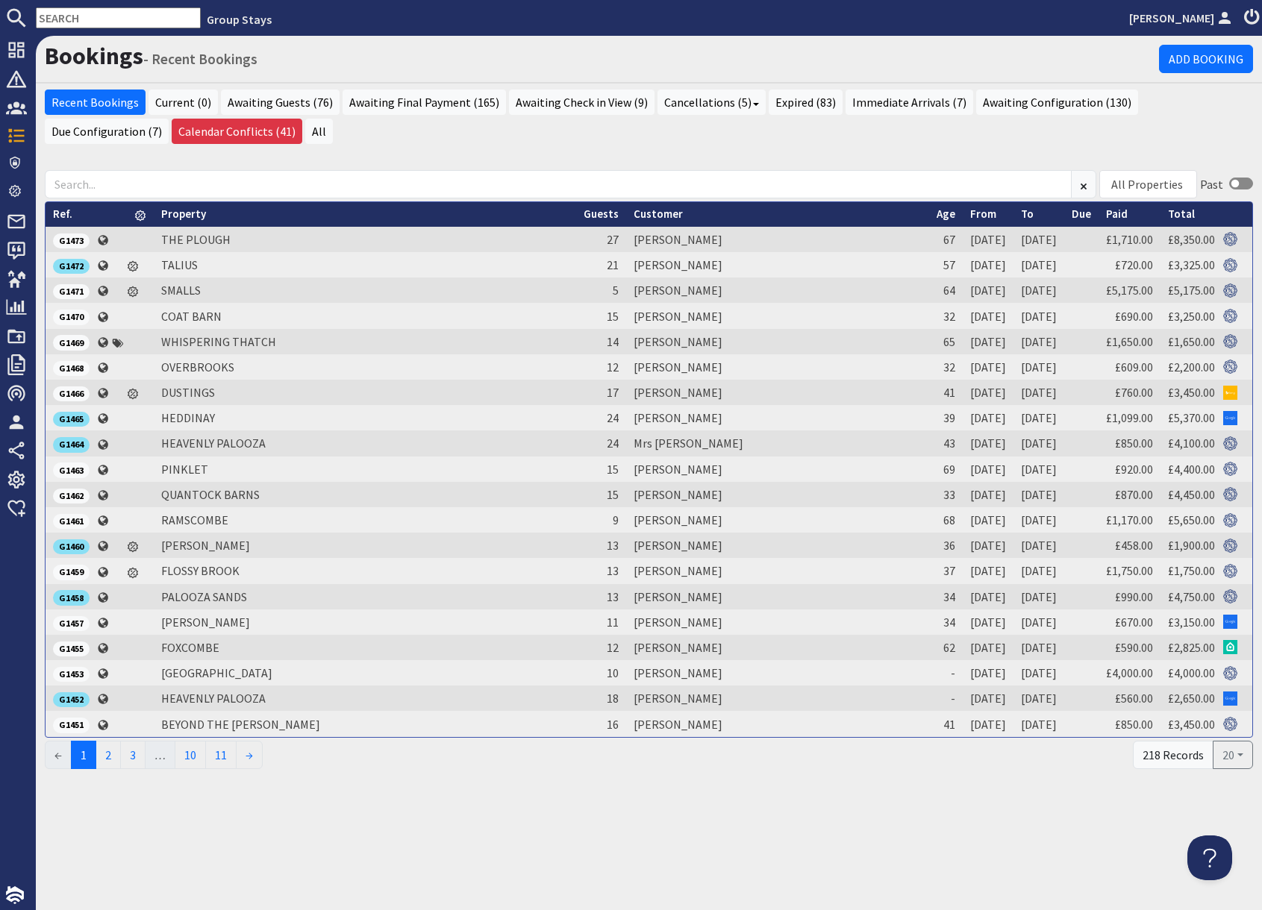
click at [117, 17] on input "text" at bounding box center [118, 17] width 165 height 21
paste input "[PERSON_NAME][EMAIL_ADDRESS][PERSON_NAME][DOMAIN_NAME]"
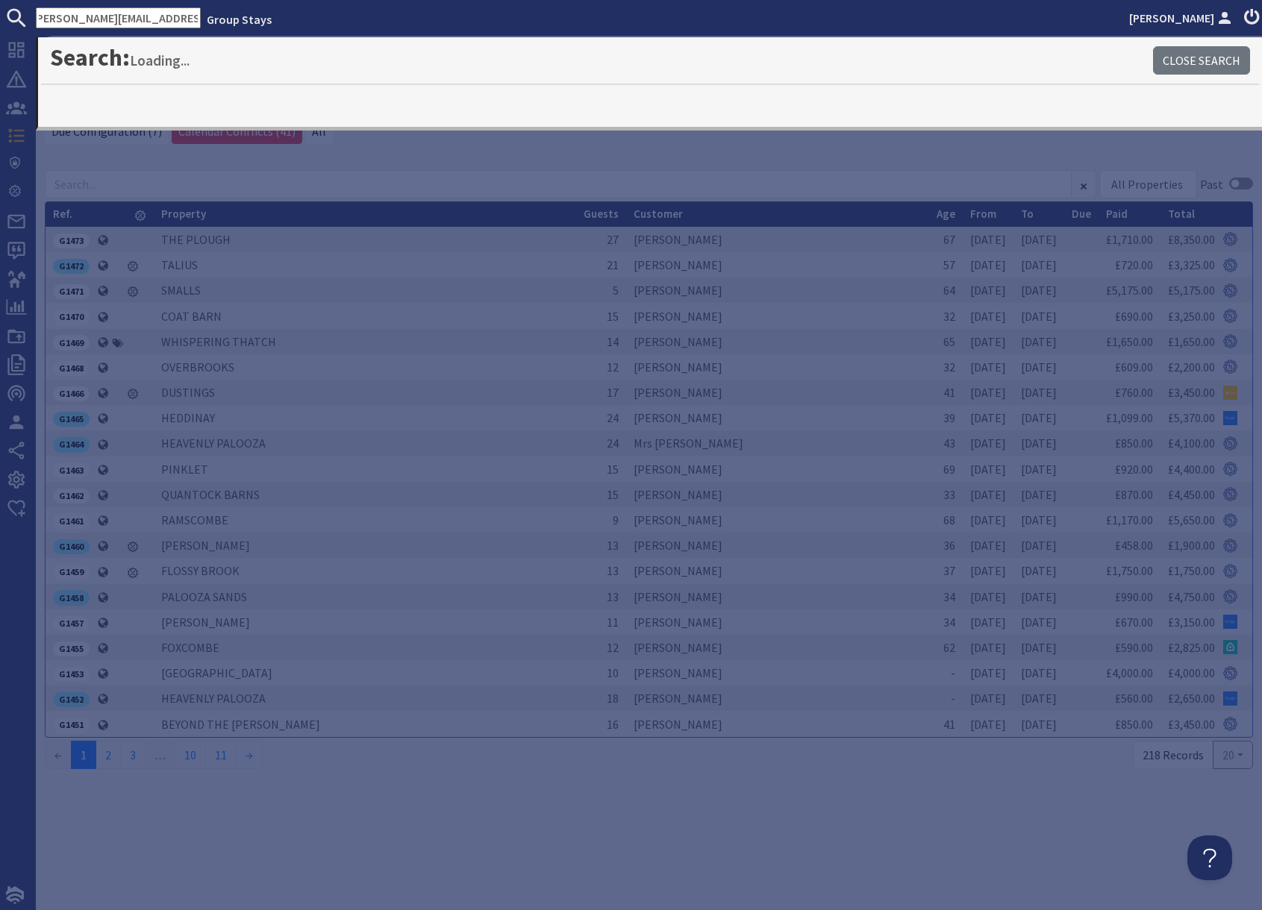
type input "[PERSON_NAME][EMAIL_ADDRESS][PERSON_NAME][DOMAIN_NAME]"
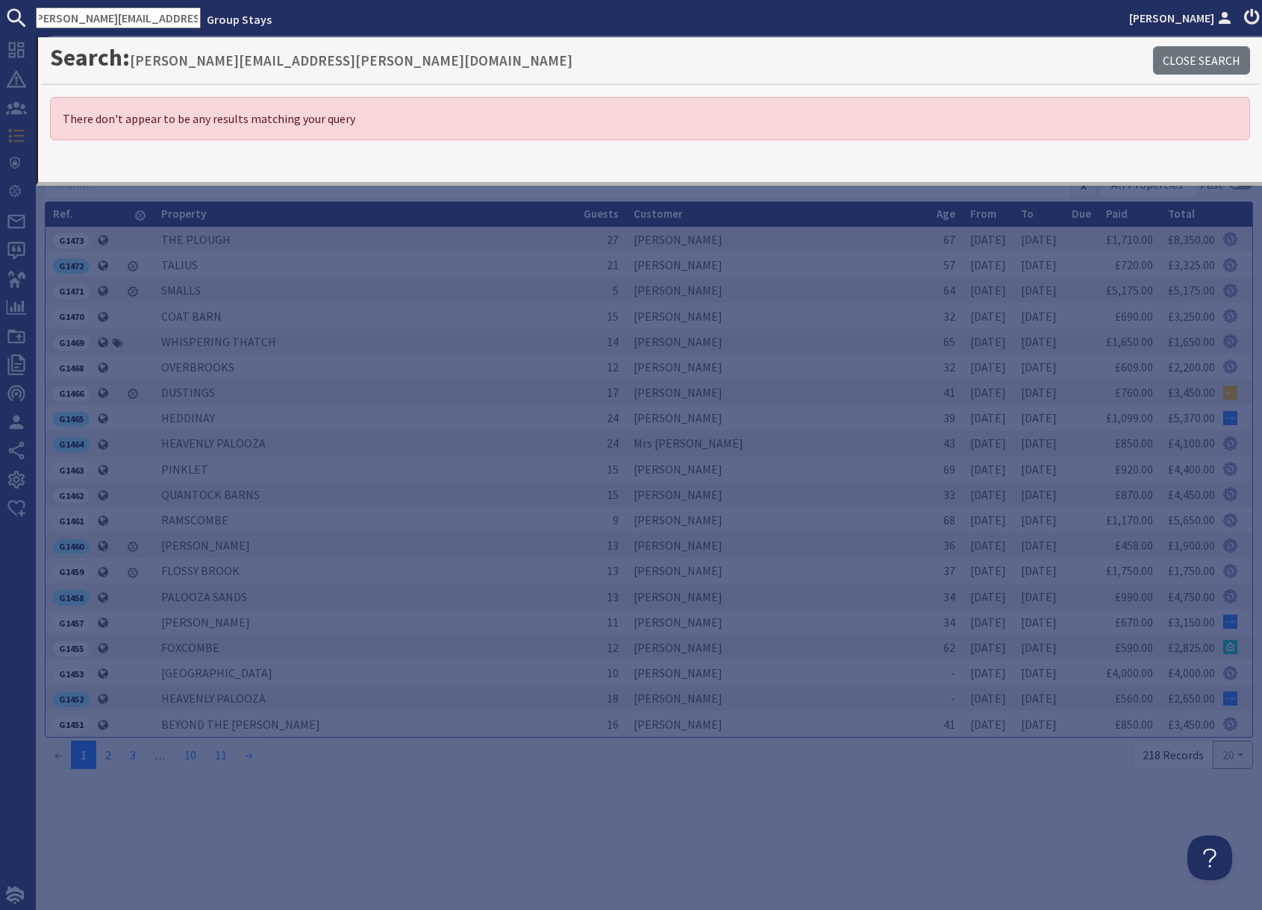
scroll to position [0, 0]
click at [138, 16] on input "[PERSON_NAME][EMAIL_ADDRESS][PERSON_NAME][DOMAIN_NAME]" at bounding box center [118, 17] width 165 height 21
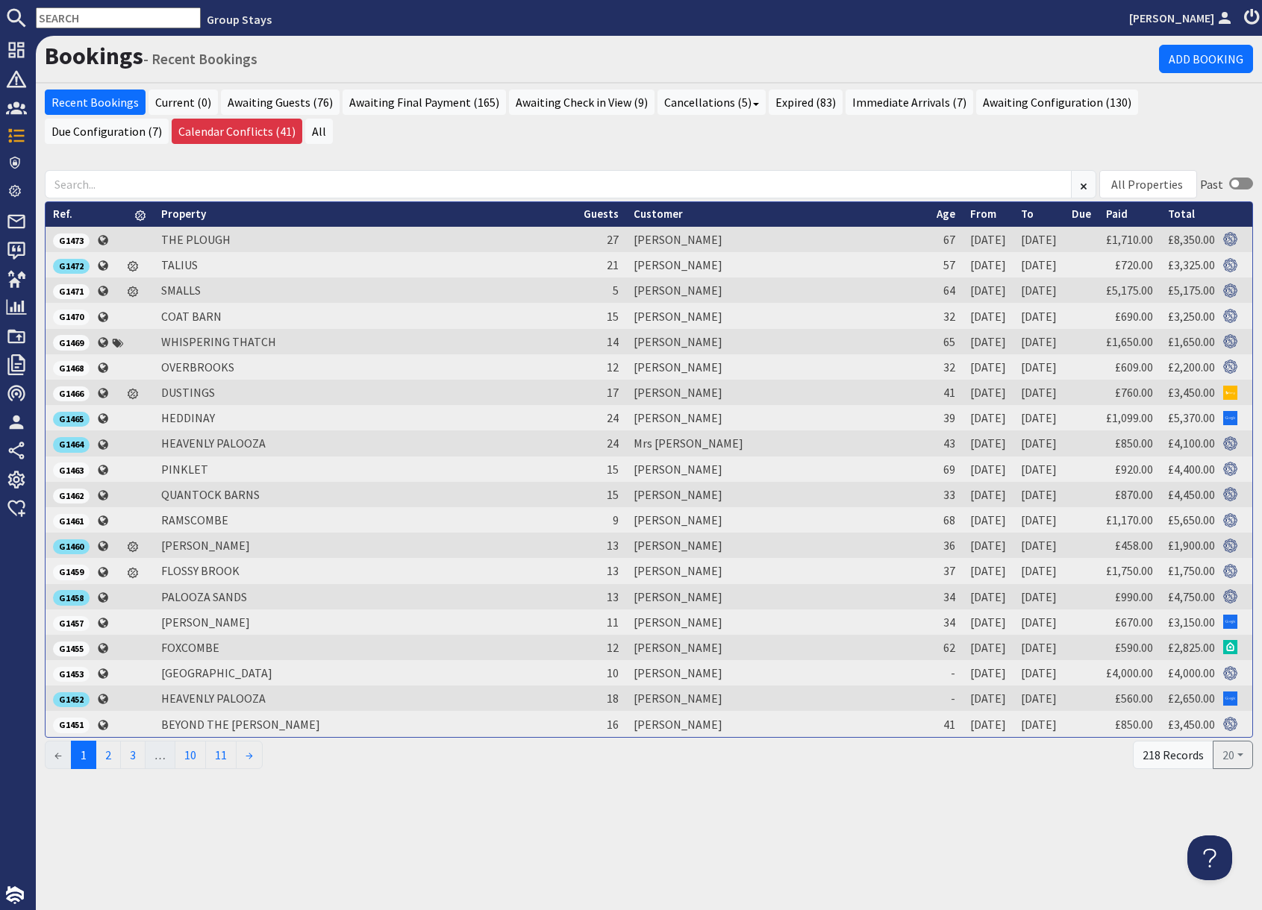
paste input "[EMAIL_ADDRESS][DOMAIN_NAME]"
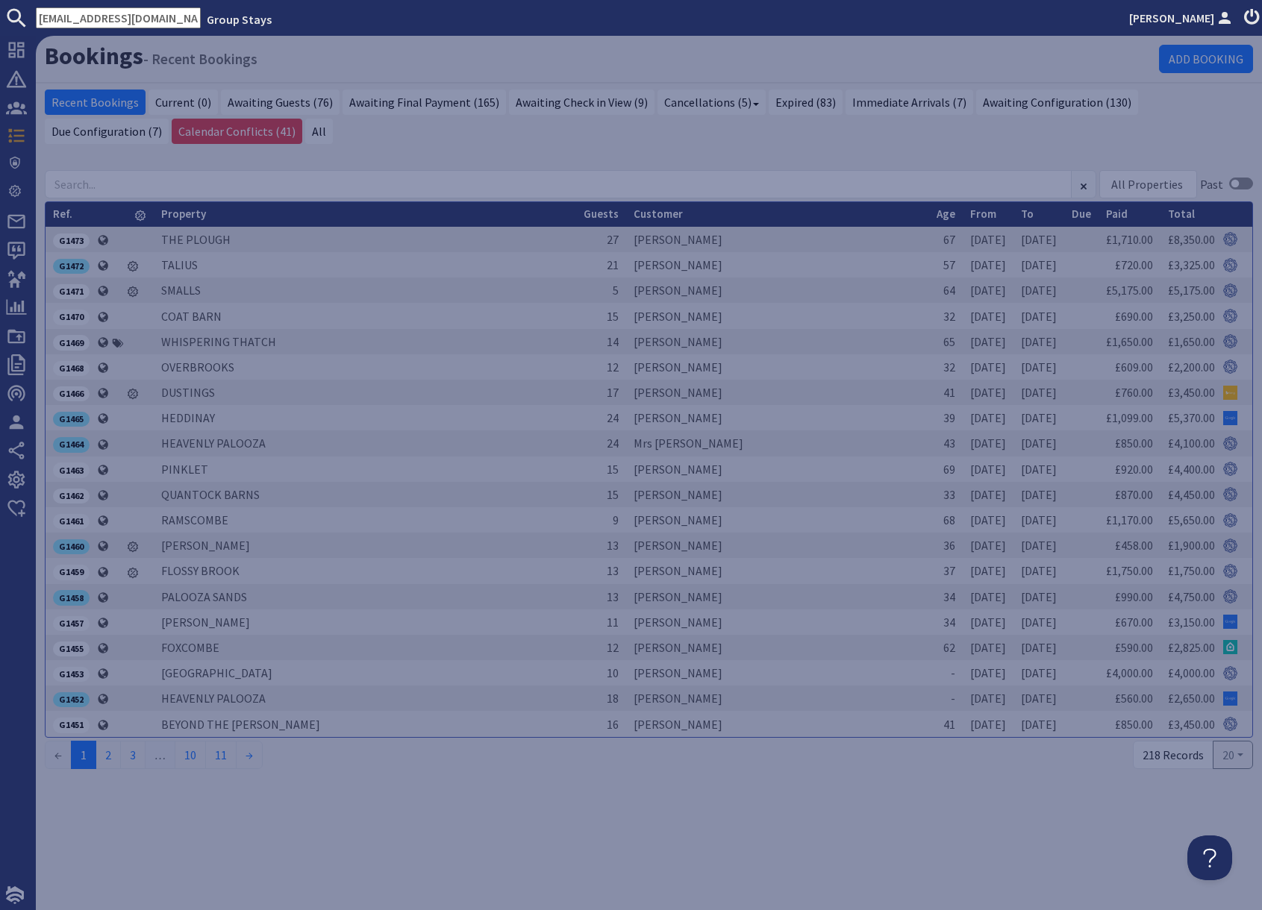
type input "[EMAIL_ADDRESS][DOMAIN_NAME]"
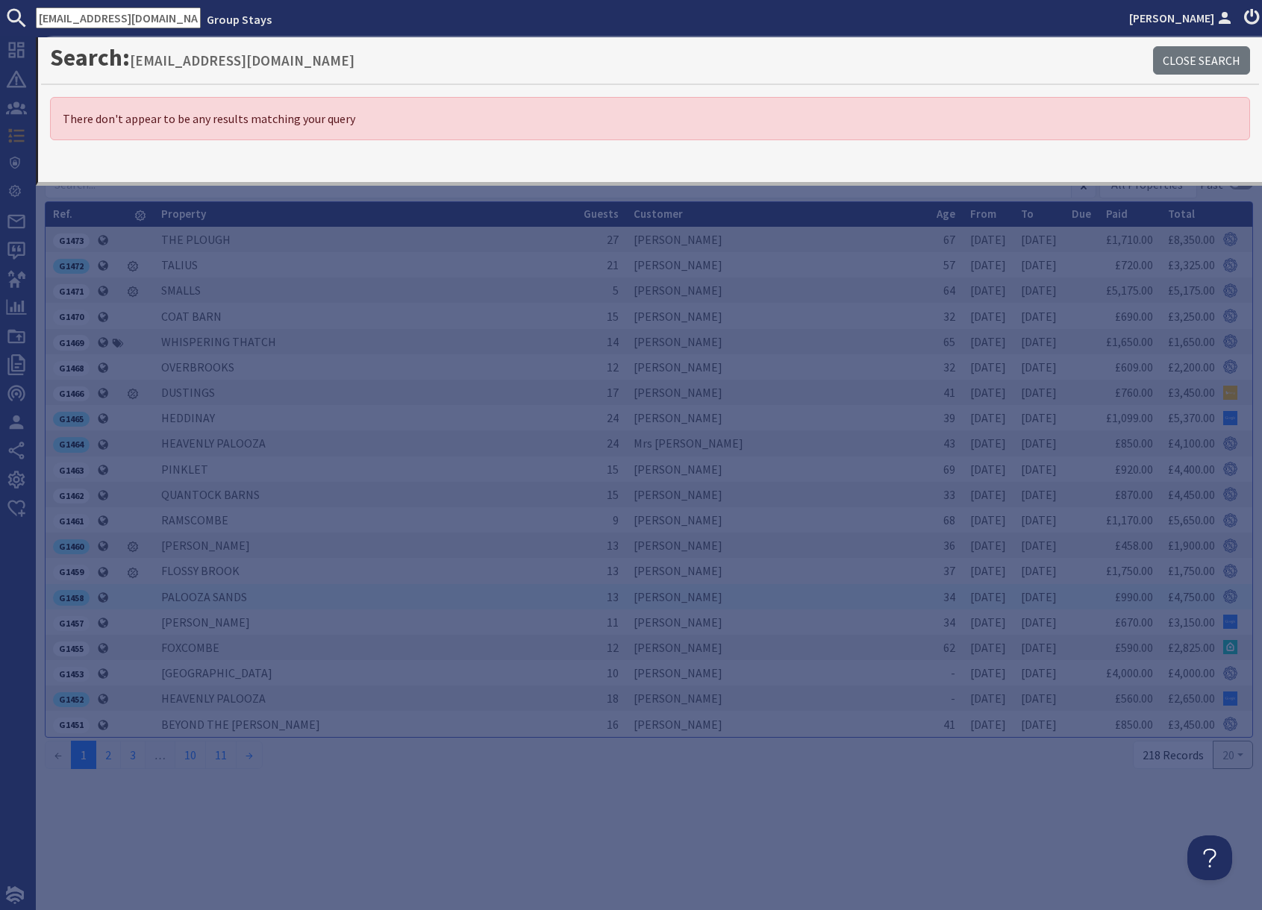
drag, startPoint x: 843, startPoint y: 831, endPoint x: 672, endPoint y: 587, distance: 297.7
click at [840, 828] on div "Bookings - Recent Bookings Add Booking Recent Bookings Current (0) Awaiting Gue…" at bounding box center [649, 473] width 1226 height 875
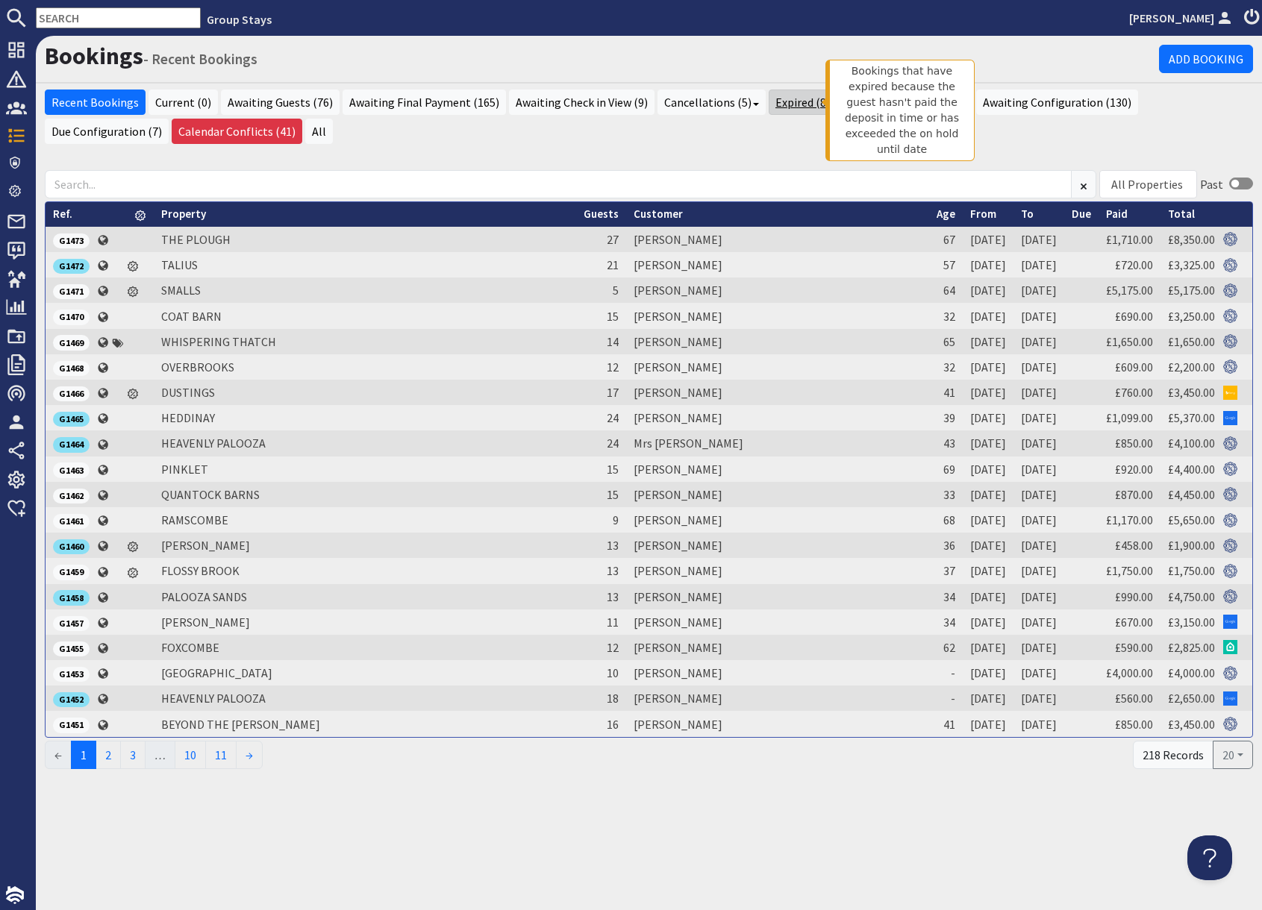
click at [793, 100] on link "Expired (83)" at bounding box center [806, 102] width 74 height 25
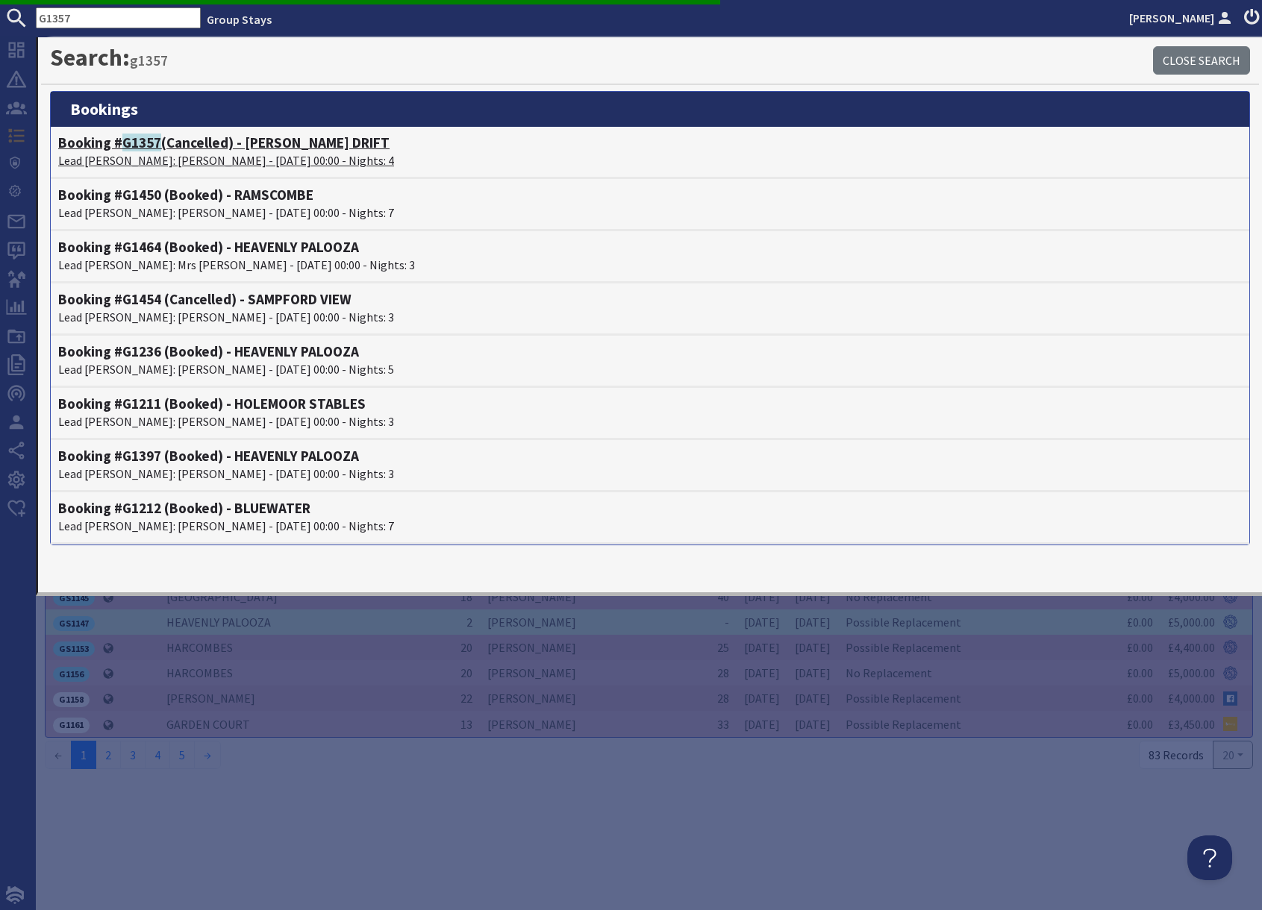
click at [175, 151] on p "Lead [PERSON_NAME]: [PERSON_NAME] - [DATE] 00:00 - Nights: 4" at bounding box center [650, 160] width 1184 height 18
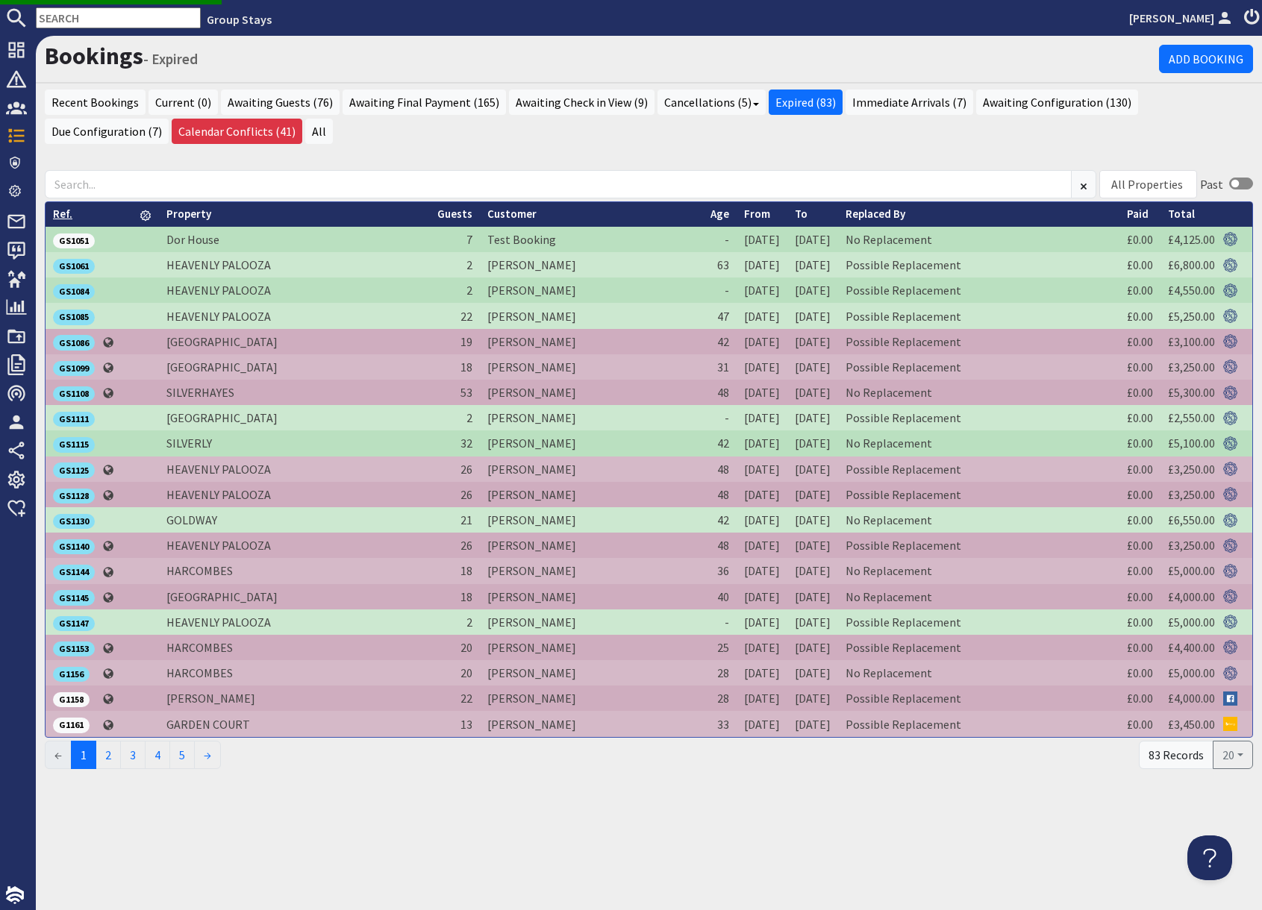
click at [63, 215] on link "Ref." at bounding box center [62, 214] width 19 height 14
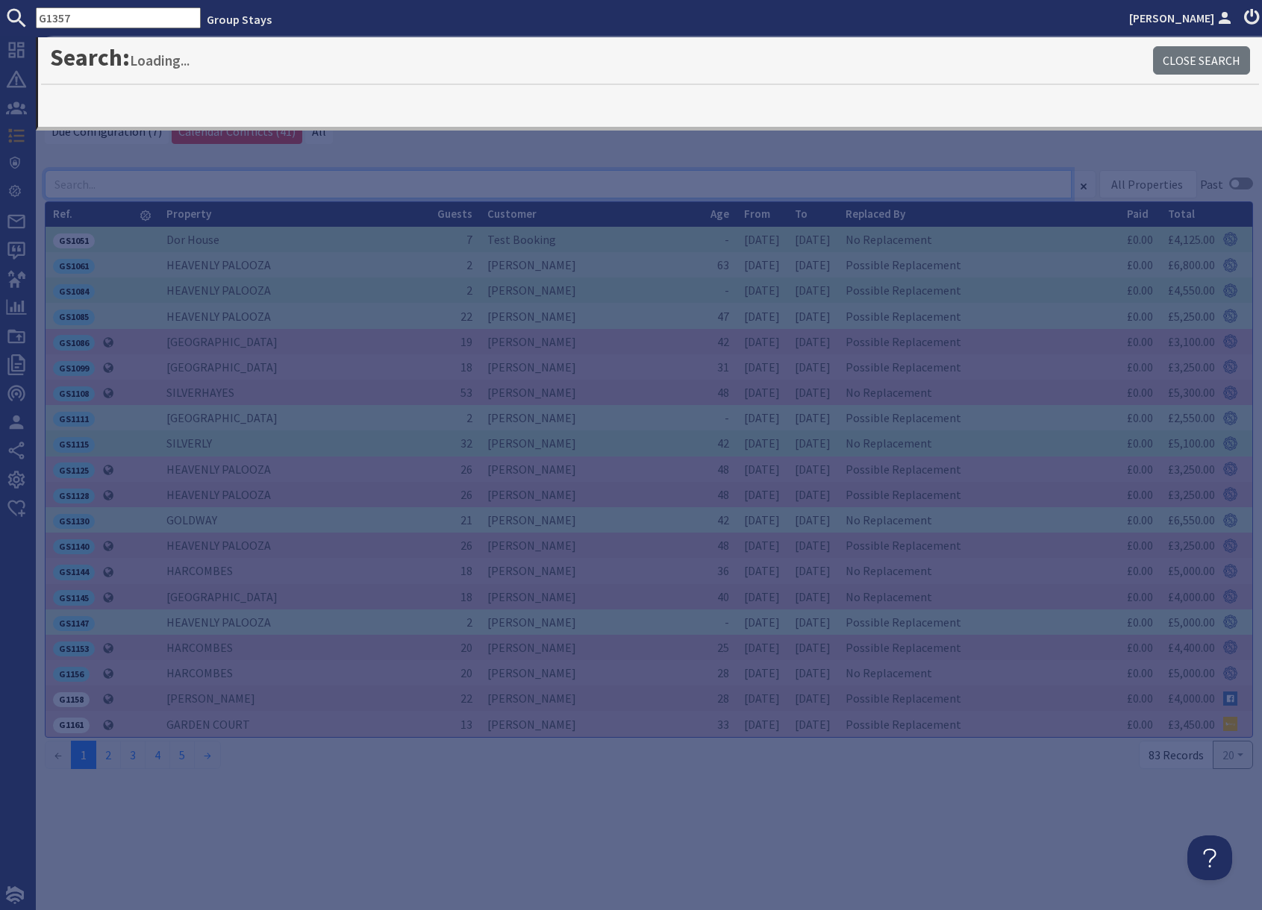
drag, startPoint x: 332, startPoint y: 181, endPoint x: 356, endPoint y: 218, distance: 43.7
click at [332, 181] on input at bounding box center [558, 184] width 1027 height 28
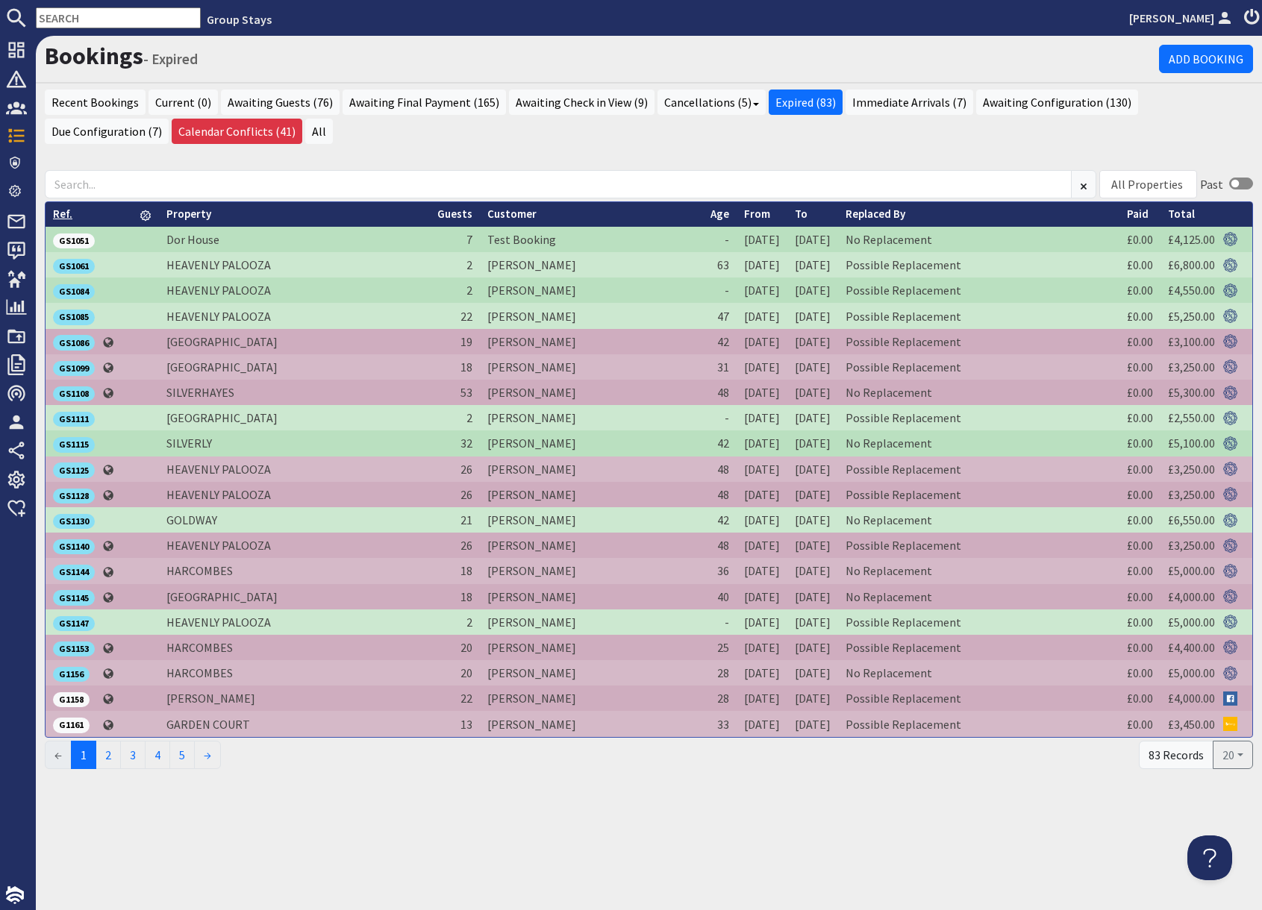
click at [63, 216] on link "Ref." at bounding box center [62, 214] width 19 height 14
click at [63, 216] on link "Ref." at bounding box center [66, 214] width 26 height 14
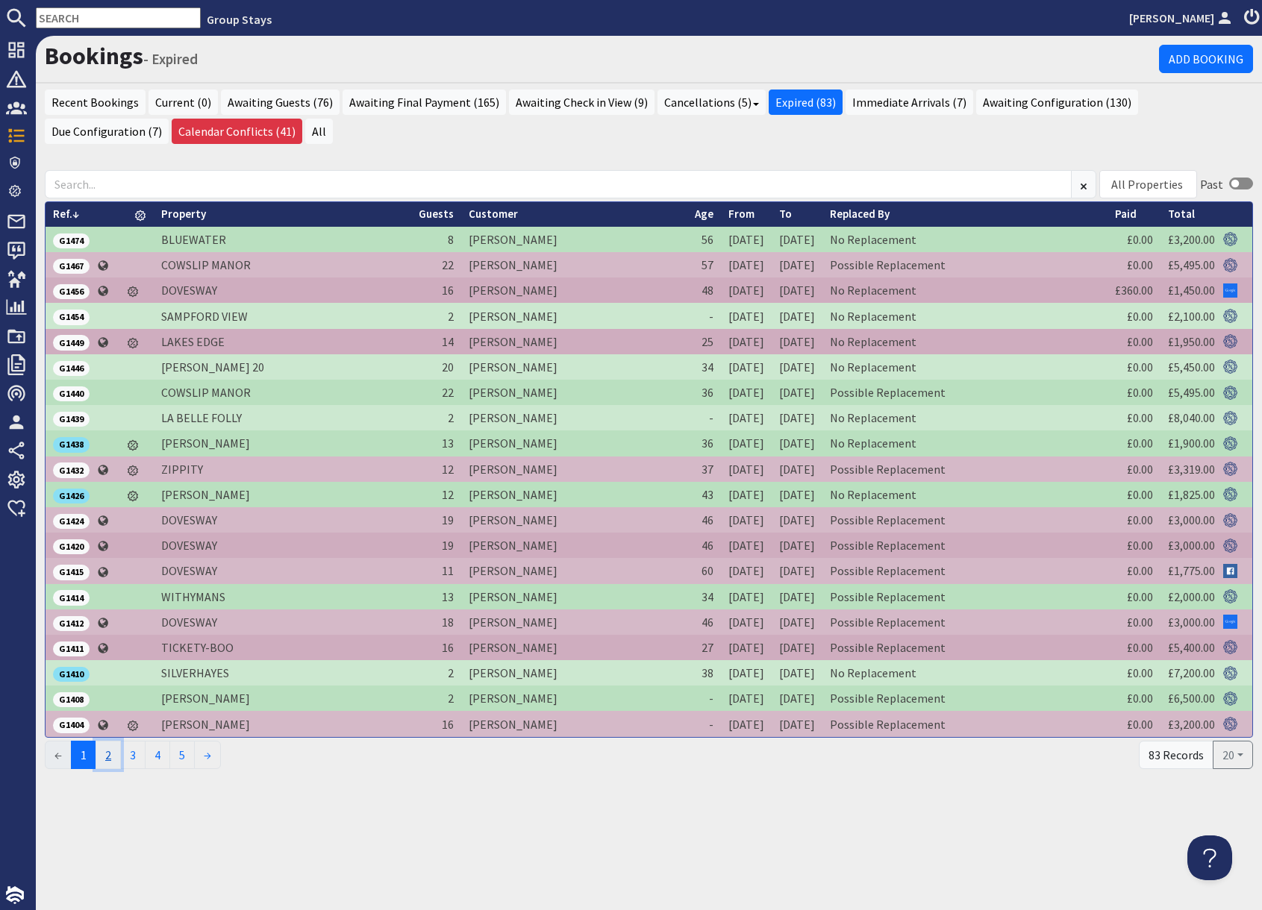
click at [113, 760] on link "2" at bounding box center [108, 755] width 25 height 28
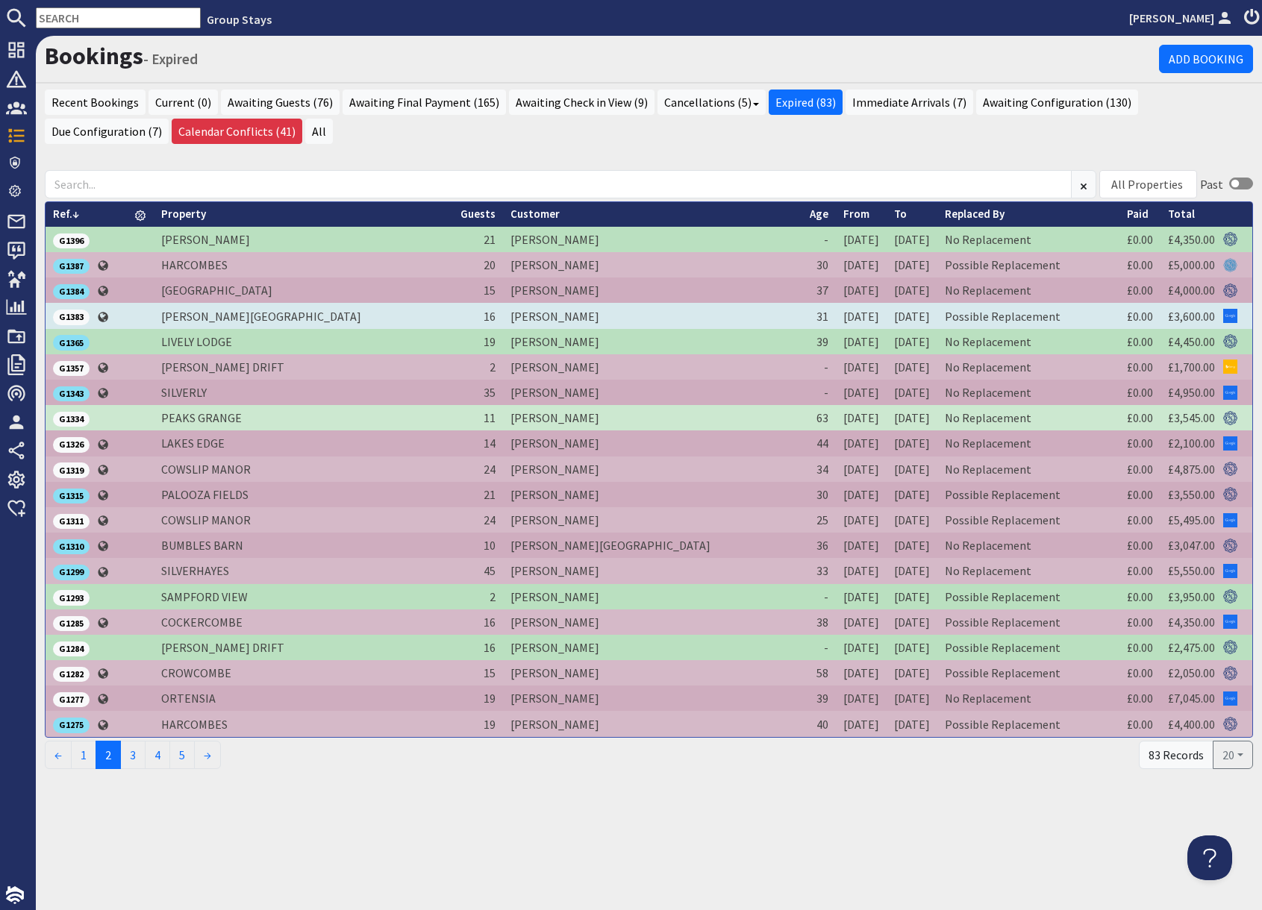
click at [73, 315] on span "G1383" at bounding box center [71, 317] width 37 height 15
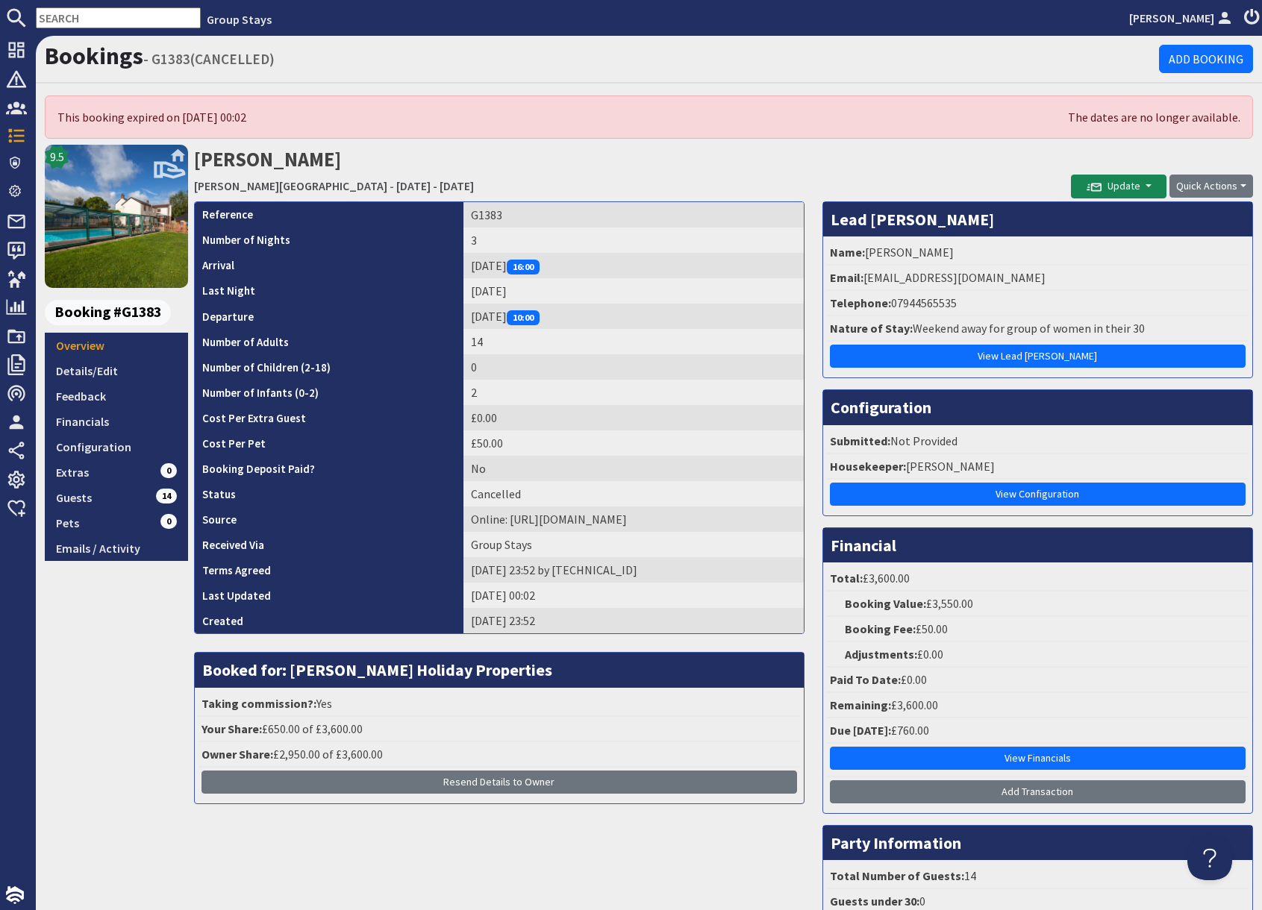
click at [924, 165] on h2 "[PERSON_NAME] [PERSON_NAME][GEOGRAPHIC_DATA] - [DATE] - [DATE]" at bounding box center [632, 171] width 877 height 53
drag, startPoint x: 863, startPoint y: 274, endPoint x: 1048, endPoint y: 276, distance: 185.1
click at [1048, 276] on li "Email: [EMAIL_ADDRESS][DOMAIN_NAME]" at bounding box center [1038, 278] width 422 height 25
copy li "[EMAIL_ADDRESS][DOMAIN_NAME]"
click at [90, 16] on input "text" at bounding box center [118, 17] width 165 height 21
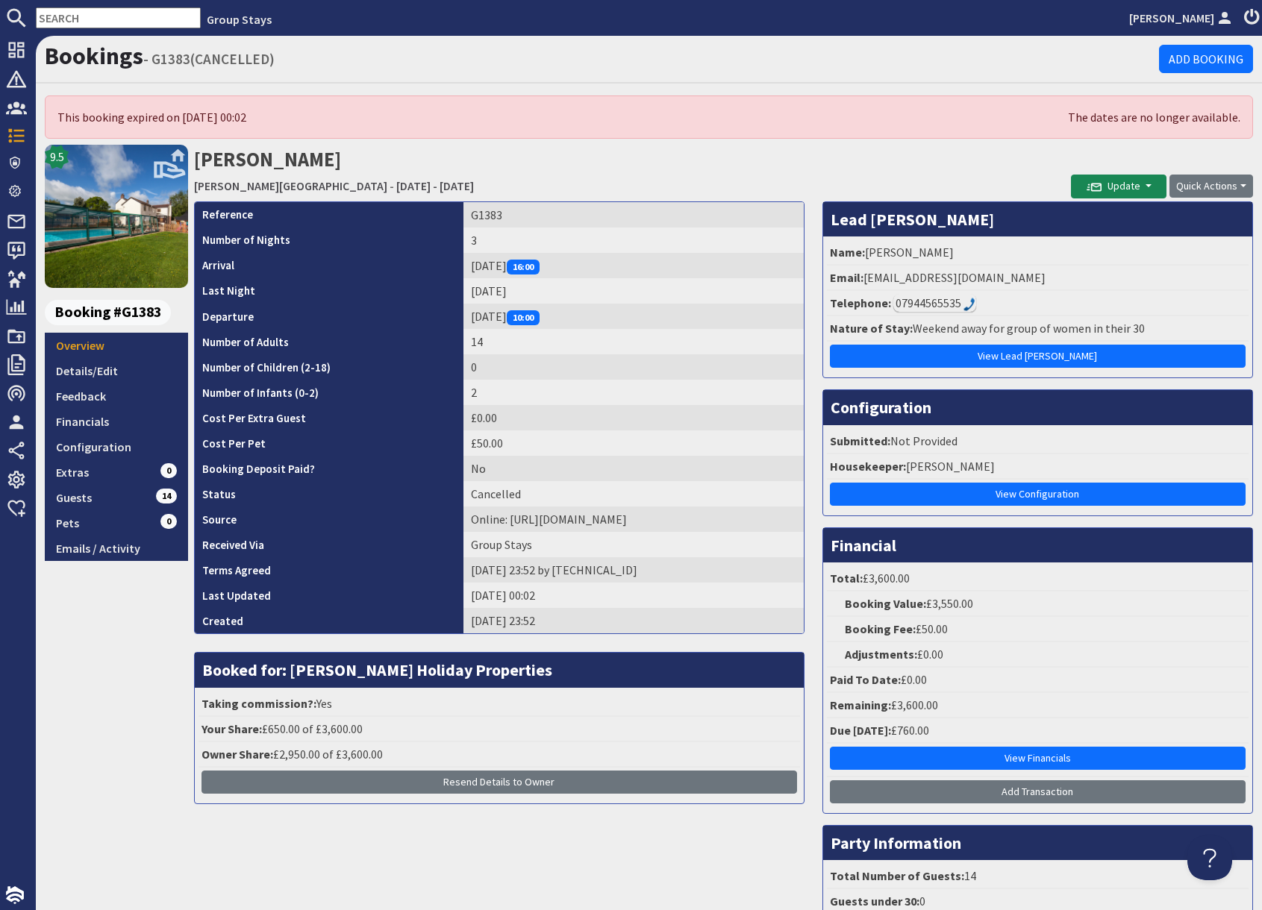
click at [89, 20] on input "text" at bounding box center [118, 17] width 165 height 21
paste input "[EMAIL_ADDRESS][DOMAIN_NAME]"
type input "[EMAIL_ADDRESS][DOMAIN_NAME]"
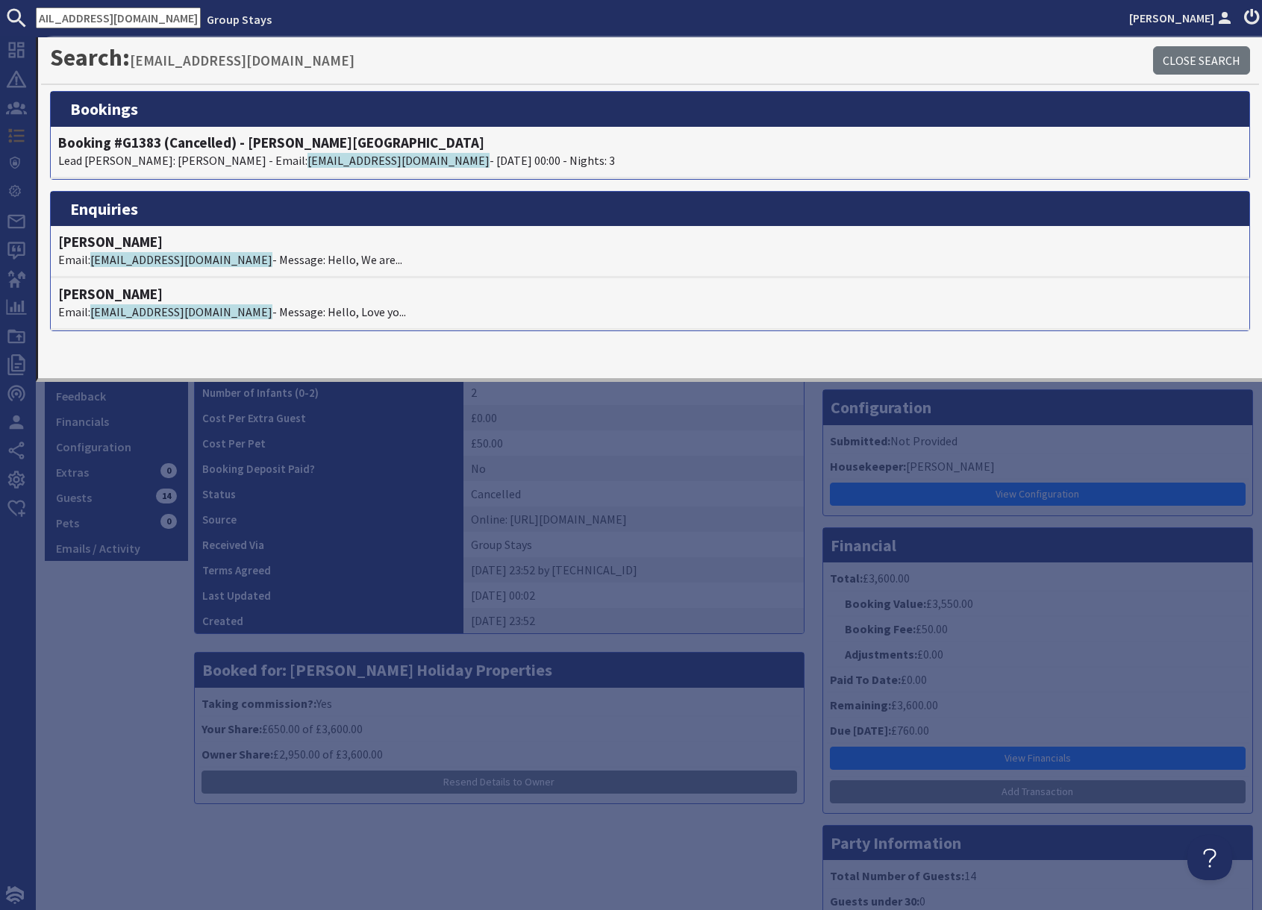
scroll to position [0, 0]
drag, startPoint x: 134, startPoint y: 633, endPoint x: 146, endPoint y: 623, distance: 15.4
click at [134, 630] on div "9.5 Booking #G1383 Overview Details/Edit Feedback Financials Configuration Extr…" at bounding box center [116, 575] width 143 height 860
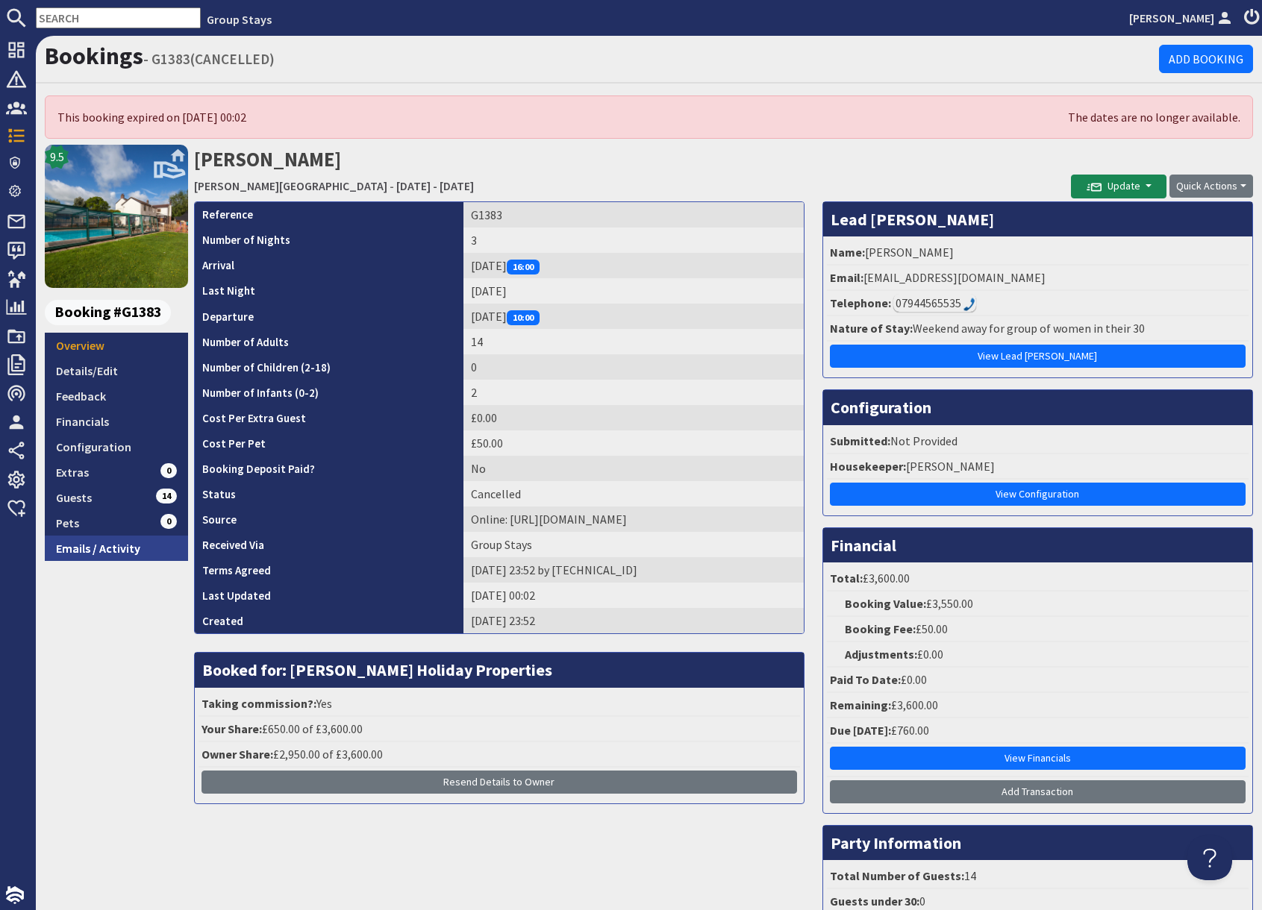
click at [105, 546] on link "Emails / Activity" at bounding box center [116, 548] width 143 height 25
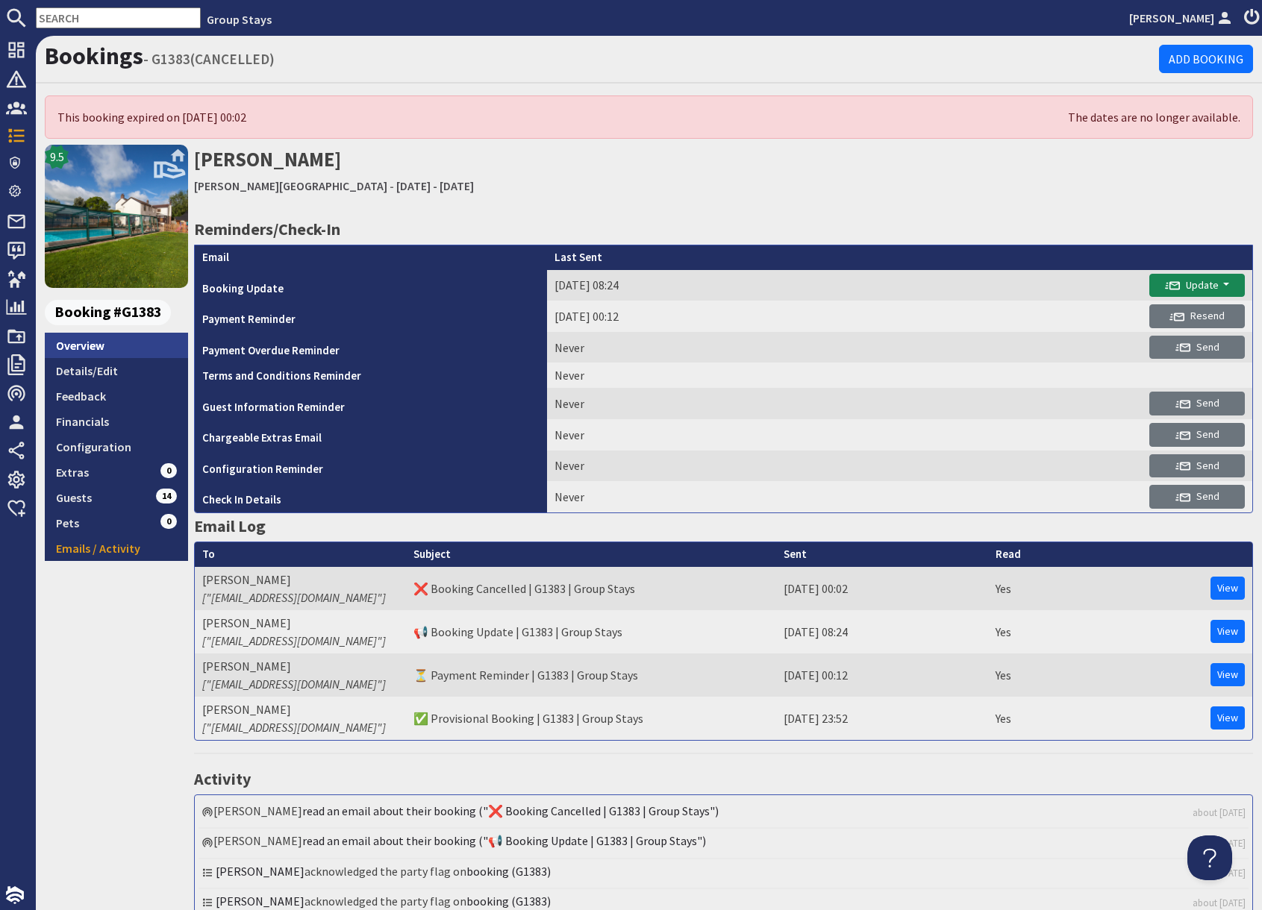
click at [83, 348] on link "Overview" at bounding box center [116, 345] width 143 height 25
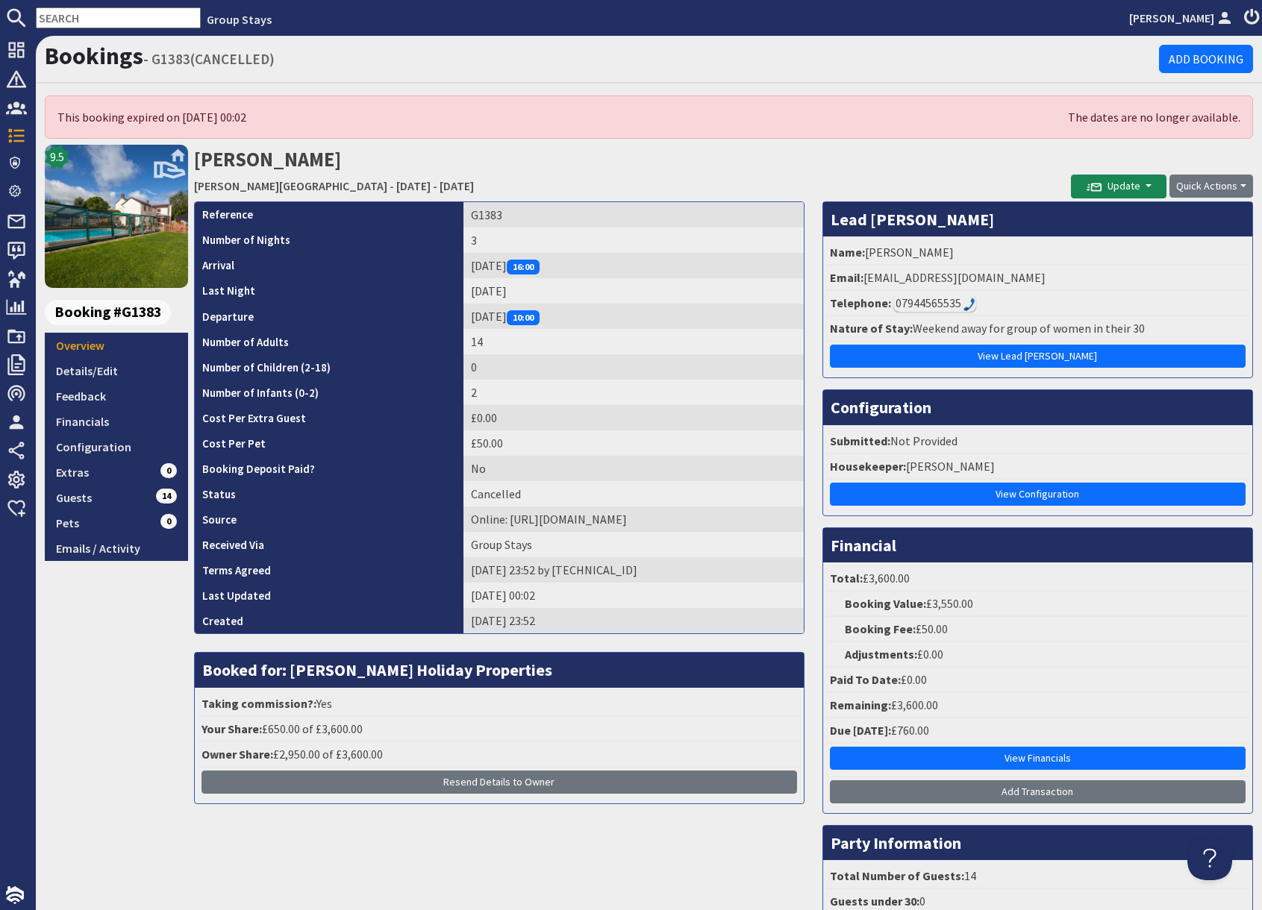
click at [912, 180] on h2 "[PERSON_NAME] [PERSON_NAME][GEOGRAPHIC_DATA] - [DATE] - [DATE]" at bounding box center [632, 171] width 877 height 53
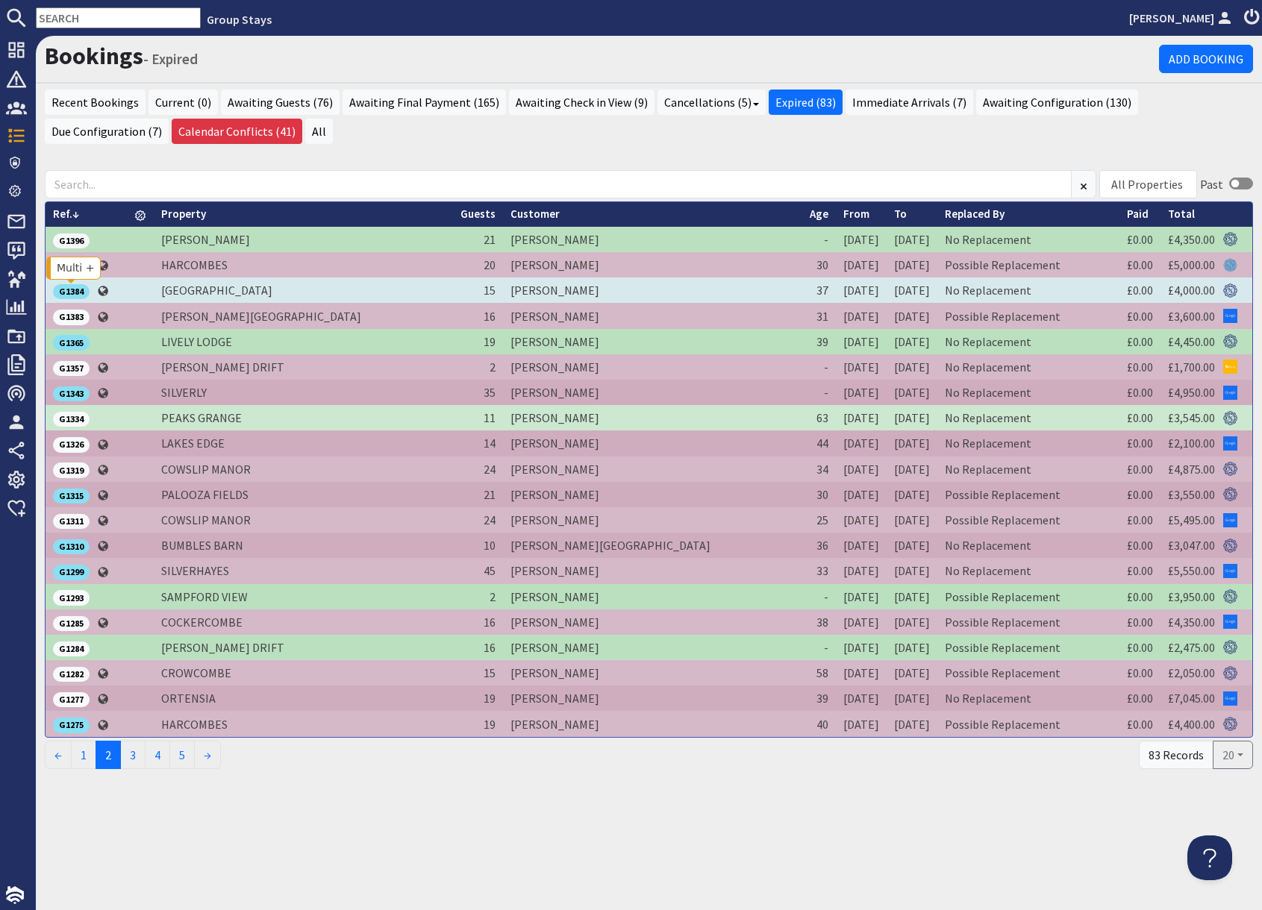
click at [74, 290] on div "G1384" at bounding box center [71, 291] width 37 height 15
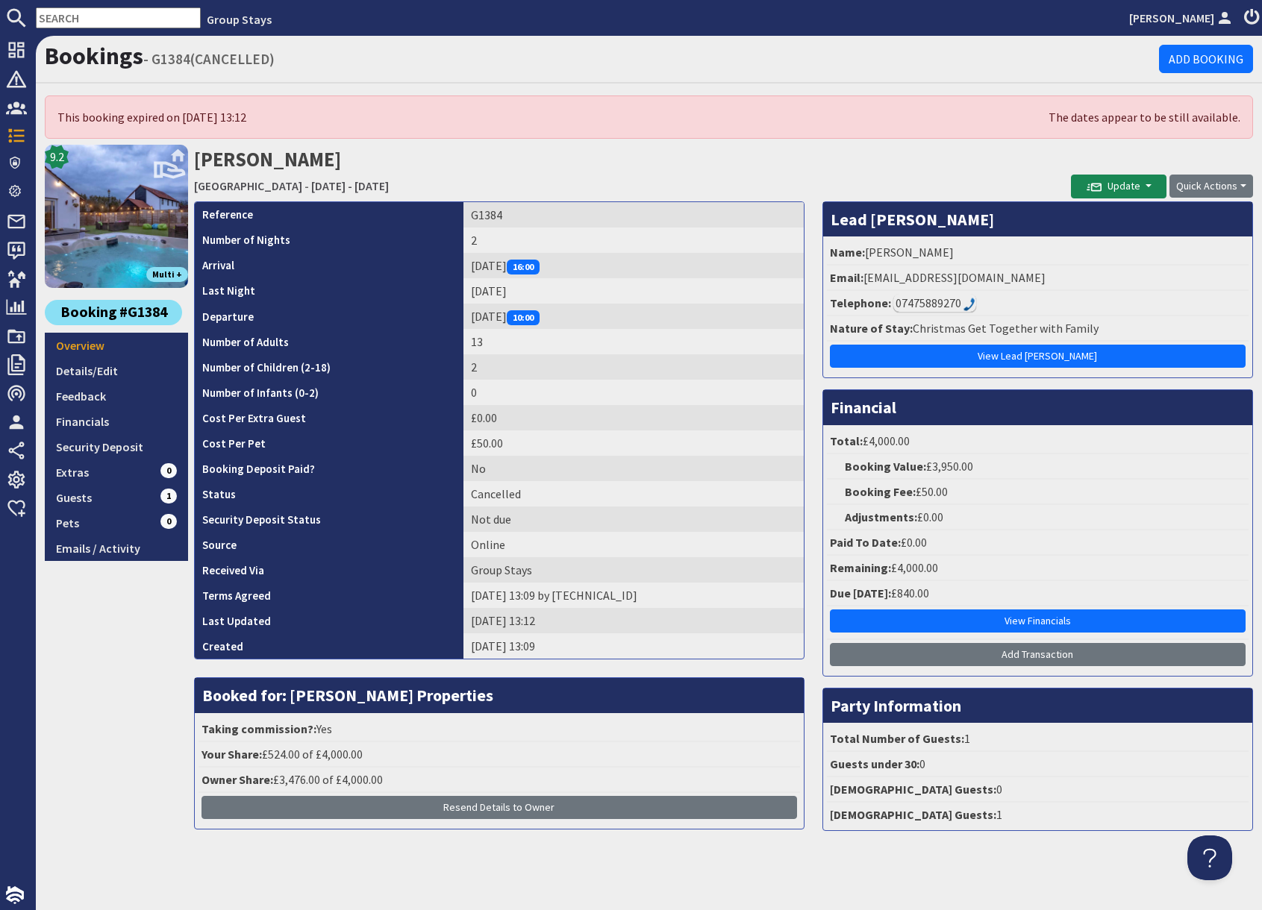
click at [920, 172] on h2 "[PERSON_NAME] [GEOGRAPHIC_DATA] - [DATE] - [DATE]" at bounding box center [632, 171] width 877 height 53
drag, startPoint x: 895, startPoint y: 277, endPoint x: 1046, endPoint y: 275, distance: 151.5
click at [1046, 275] on li "Email: [EMAIL_ADDRESS][DOMAIN_NAME]" at bounding box center [1038, 278] width 422 height 25
copy li "[EMAIL_ADDRESS][DOMAIN_NAME]"
click at [81, 14] on input "text" at bounding box center [118, 17] width 165 height 21
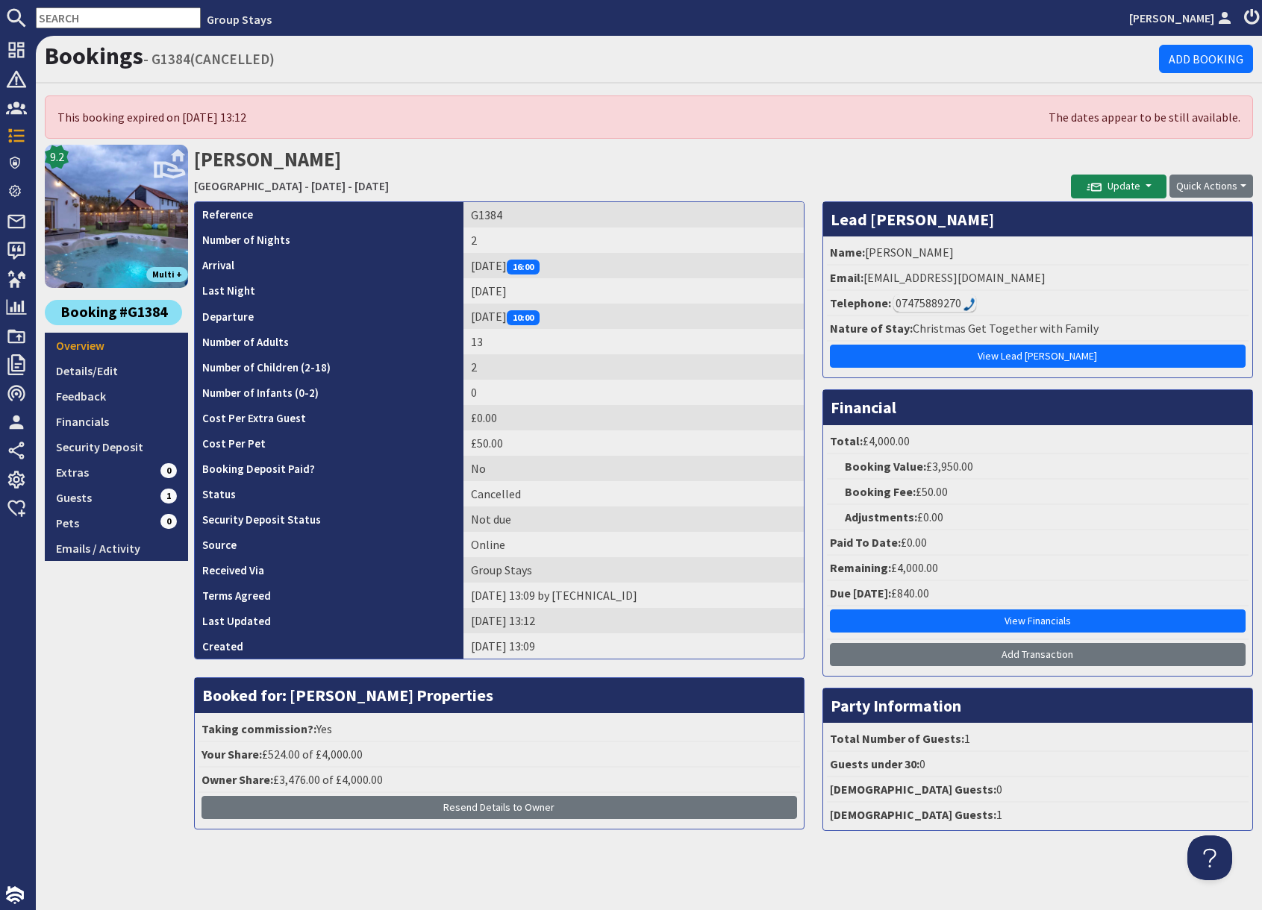
click at [81, 14] on input "text" at bounding box center [118, 17] width 165 height 21
paste input "[EMAIL_ADDRESS][DOMAIN_NAME]"
type input "[EMAIL_ADDRESS][DOMAIN_NAME]"
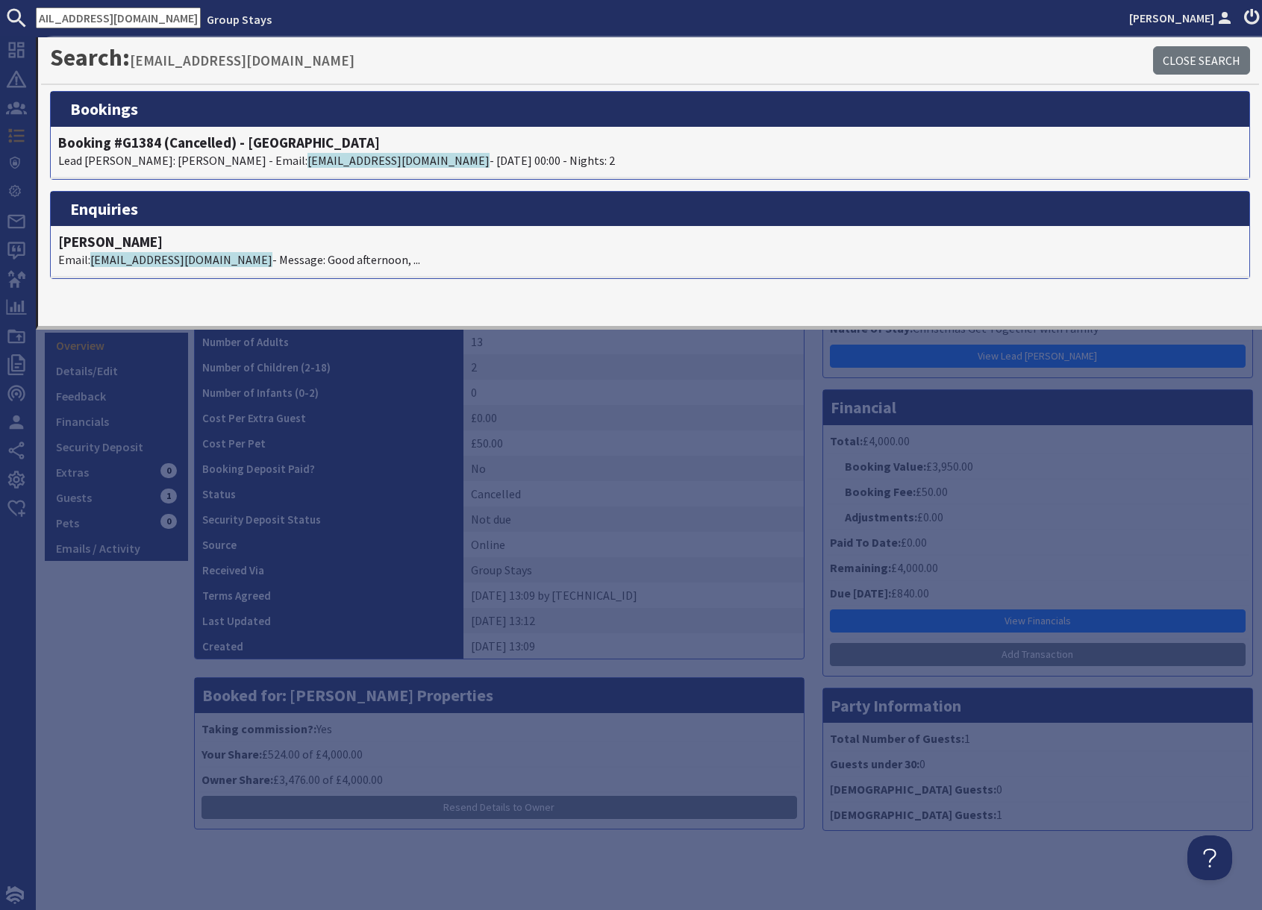
scroll to position [0, 0]
drag, startPoint x: 141, startPoint y: 605, endPoint x: 190, endPoint y: 590, distance: 50.8
click at [146, 602] on div "9.2 Multi + Booking #G1384 Overview Details/Edit Feedback Financials Security D…" at bounding box center [116, 494] width 143 height 698
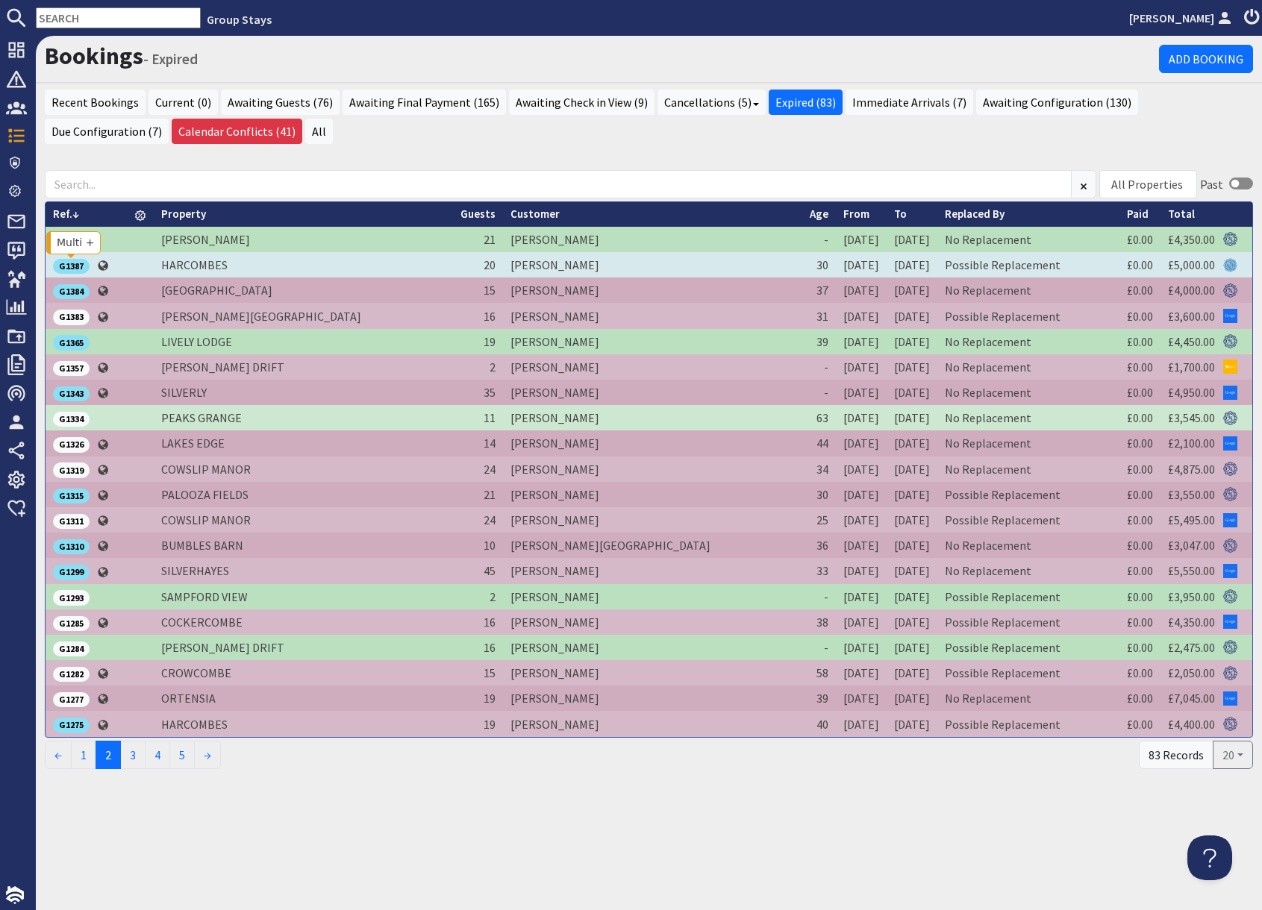
click at [81, 268] on div "G1387" at bounding box center [71, 266] width 37 height 15
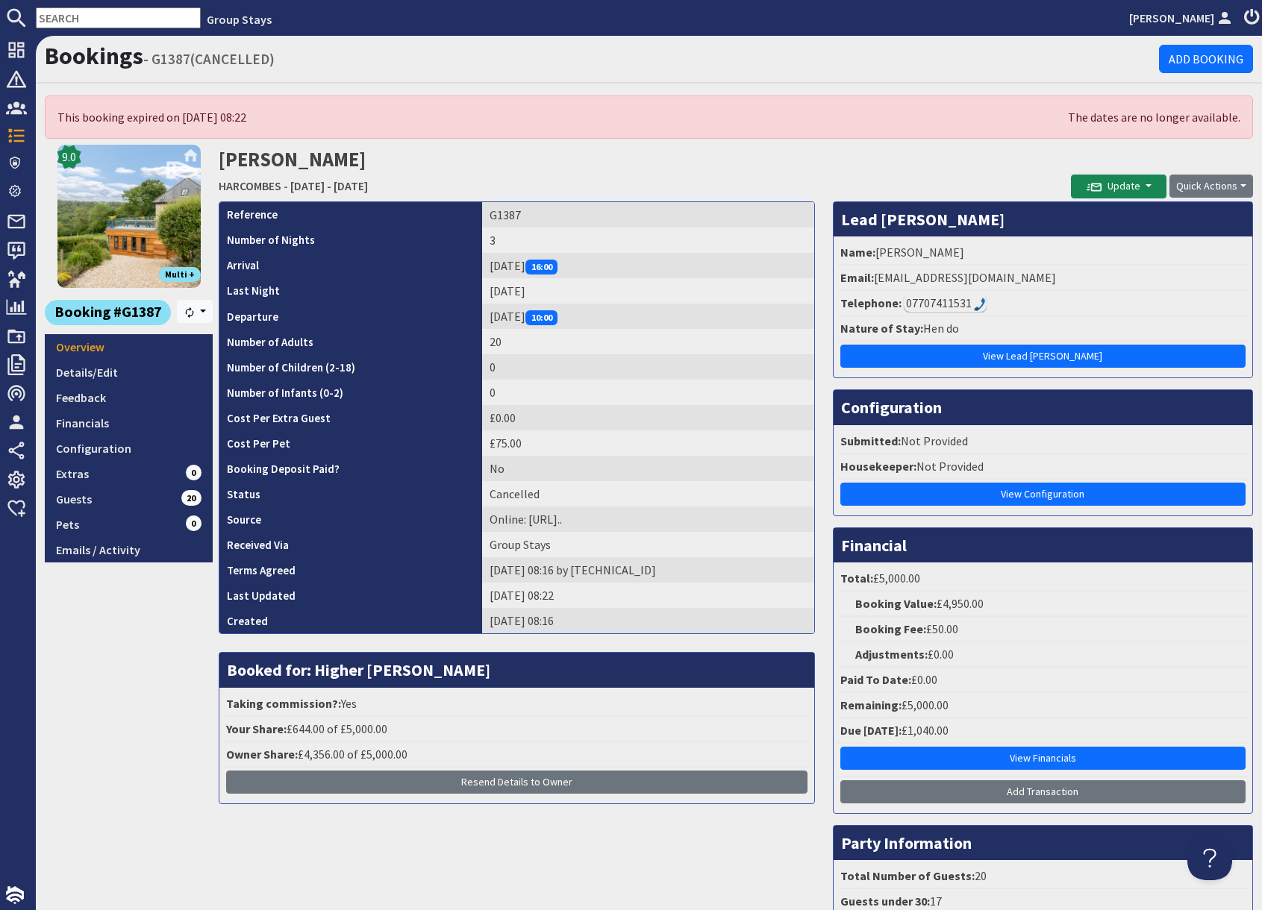
drag, startPoint x: 972, startPoint y: 169, endPoint x: 899, endPoint y: 237, distance: 99.8
click at [967, 175] on h2 "[PERSON_NAME] [GEOGRAPHIC_DATA] - [DATE] - [DATE]" at bounding box center [645, 171] width 852 height 53
drag, startPoint x: 874, startPoint y: 281, endPoint x: 994, endPoint y: 287, distance: 120.3
click at [1087, 281] on li "Email: [EMAIL_ADDRESS][DOMAIN_NAME]" at bounding box center [1042, 278] width 411 height 25
drag, startPoint x: 875, startPoint y: 281, endPoint x: 1116, endPoint y: 282, distance: 241.8
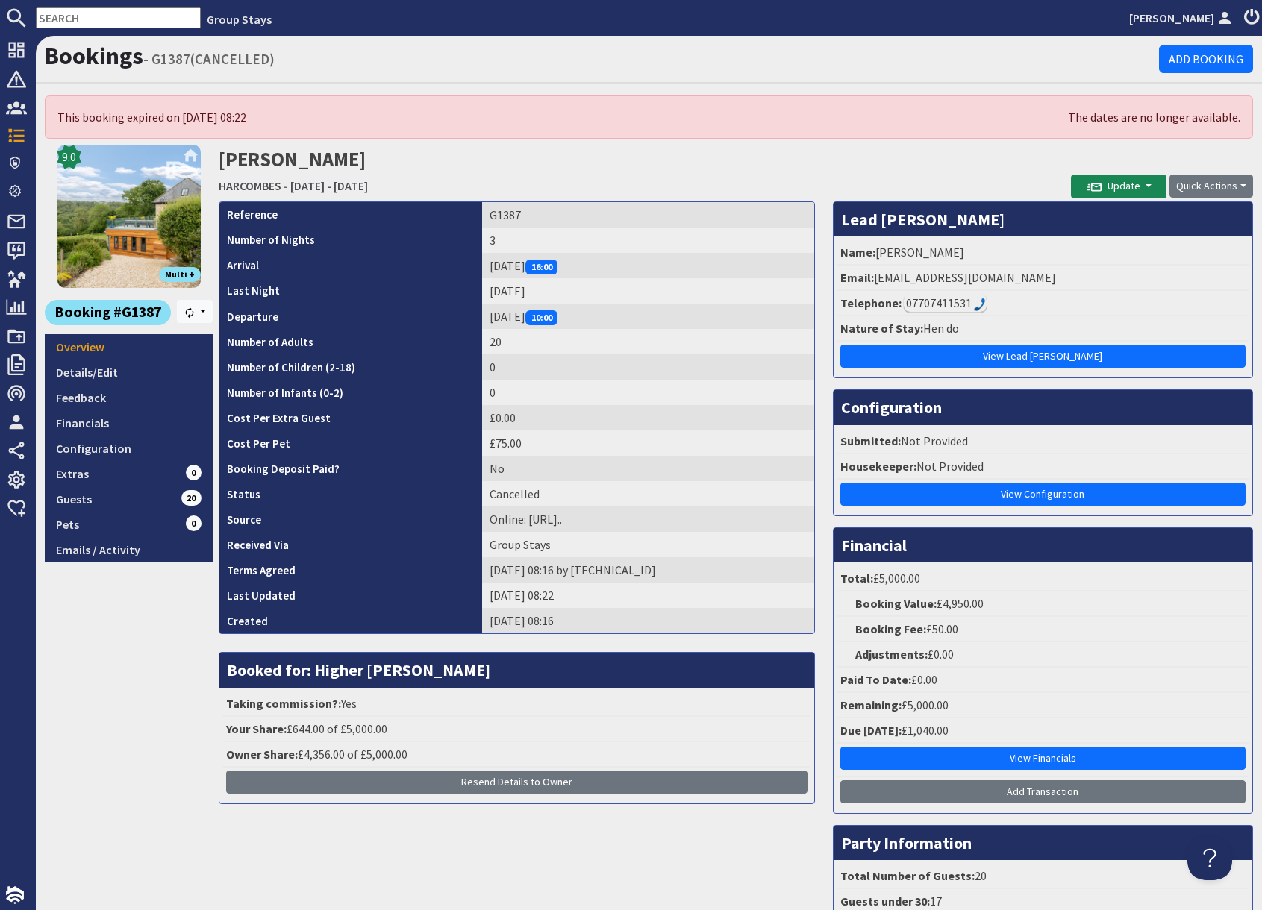
click at [1116, 282] on li "Email: [EMAIL_ADDRESS][DOMAIN_NAME]" at bounding box center [1042, 278] width 411 height 25
copy li "[EMAIL_ADDRESS][DOMAIN_NAME]"
click at [104, 16] on input "text" at bounding box center [118, 17] width 165 height 21
paste input "[EMAIL_ADDRESS][DOMAIN_NAME]"
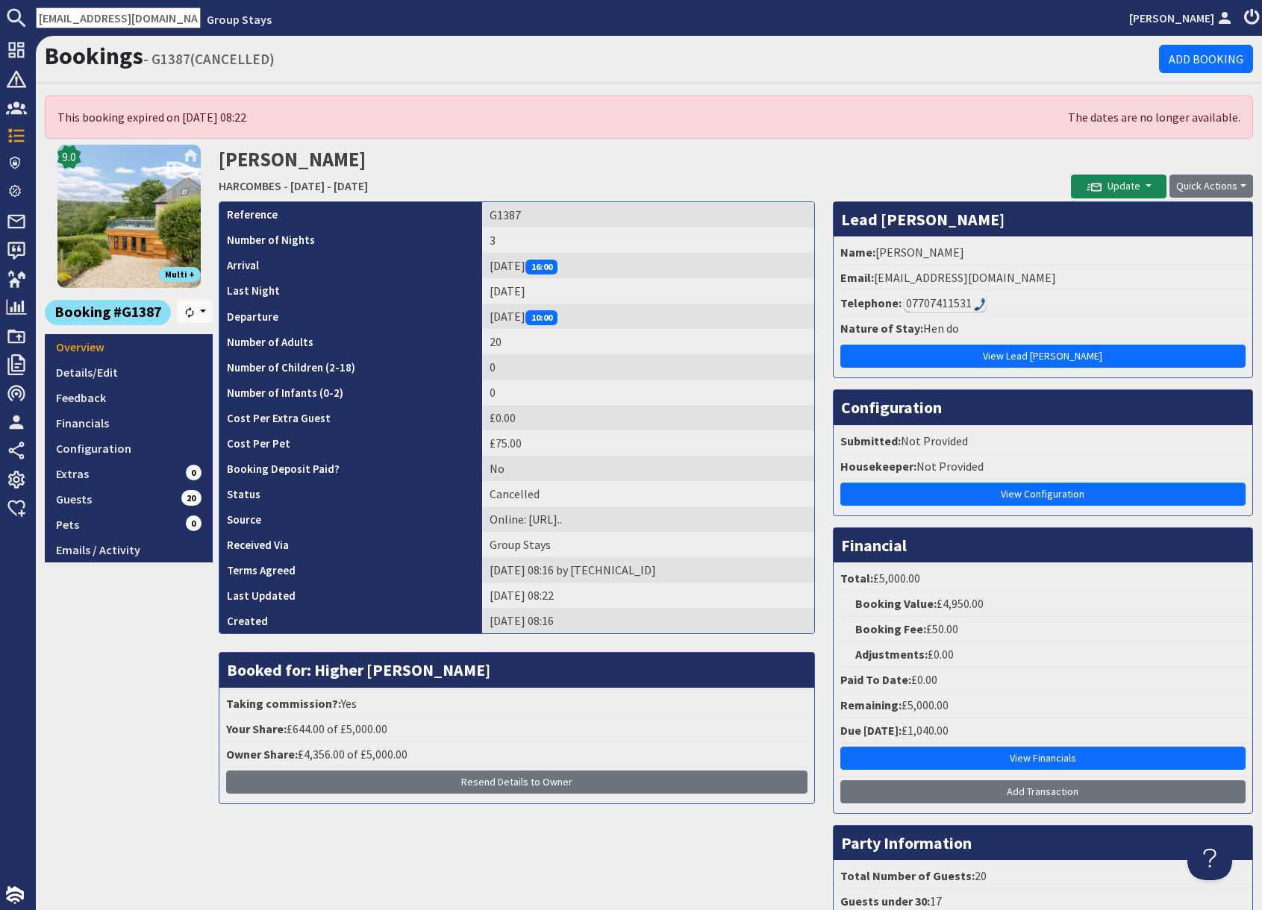
scroll to position [0, 40]
type input "[EMAIL_ADDRESS][DOMAIN_NAME]"
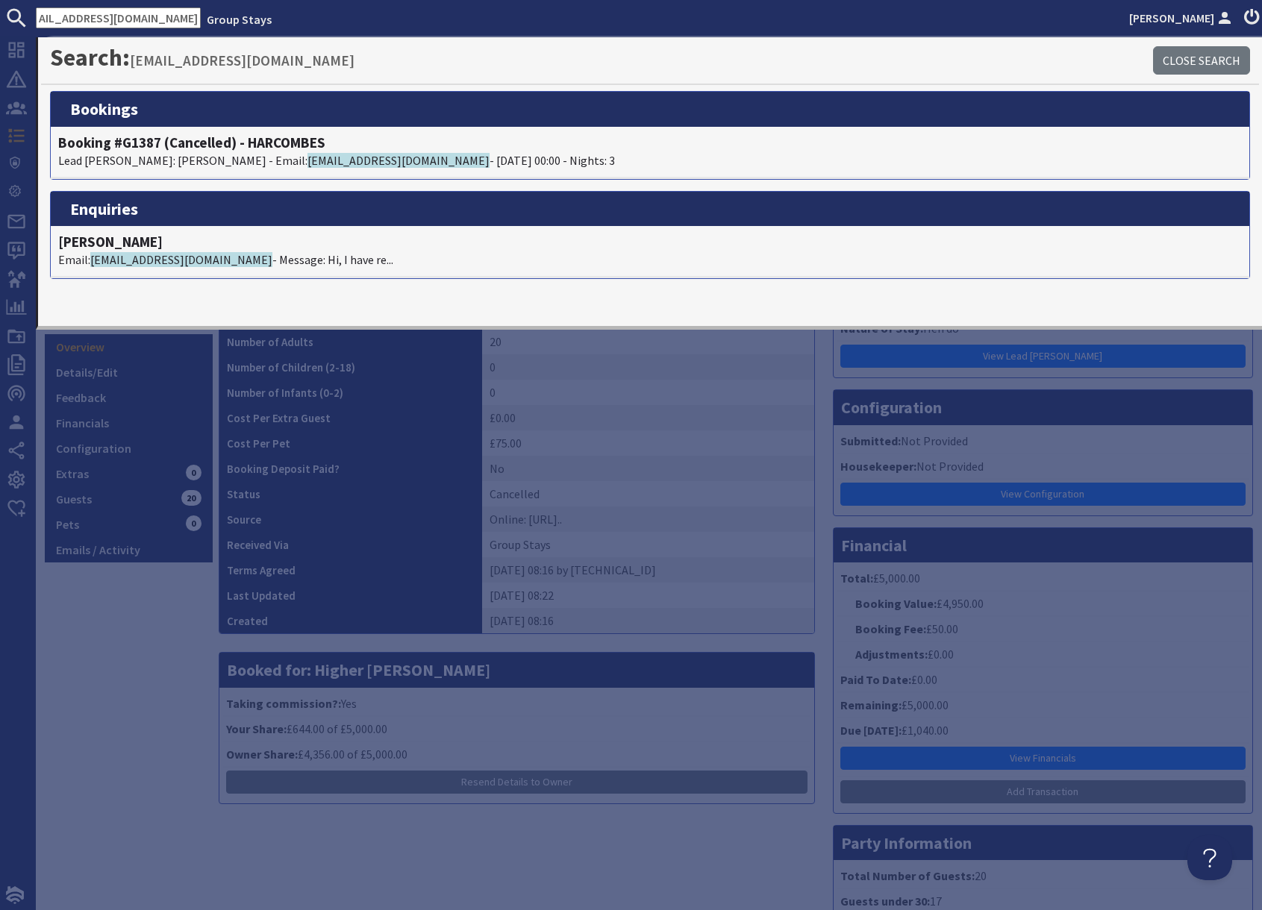
scroll to position [0, 0]
drag, startPoint x: 677, startPoint y: 513, endPoint x: 672, endPoint y: 505, distance: 8.7
click at [672, 510] on td "Online: [URL].." at bounding box center [648, 519] width 332 height 25
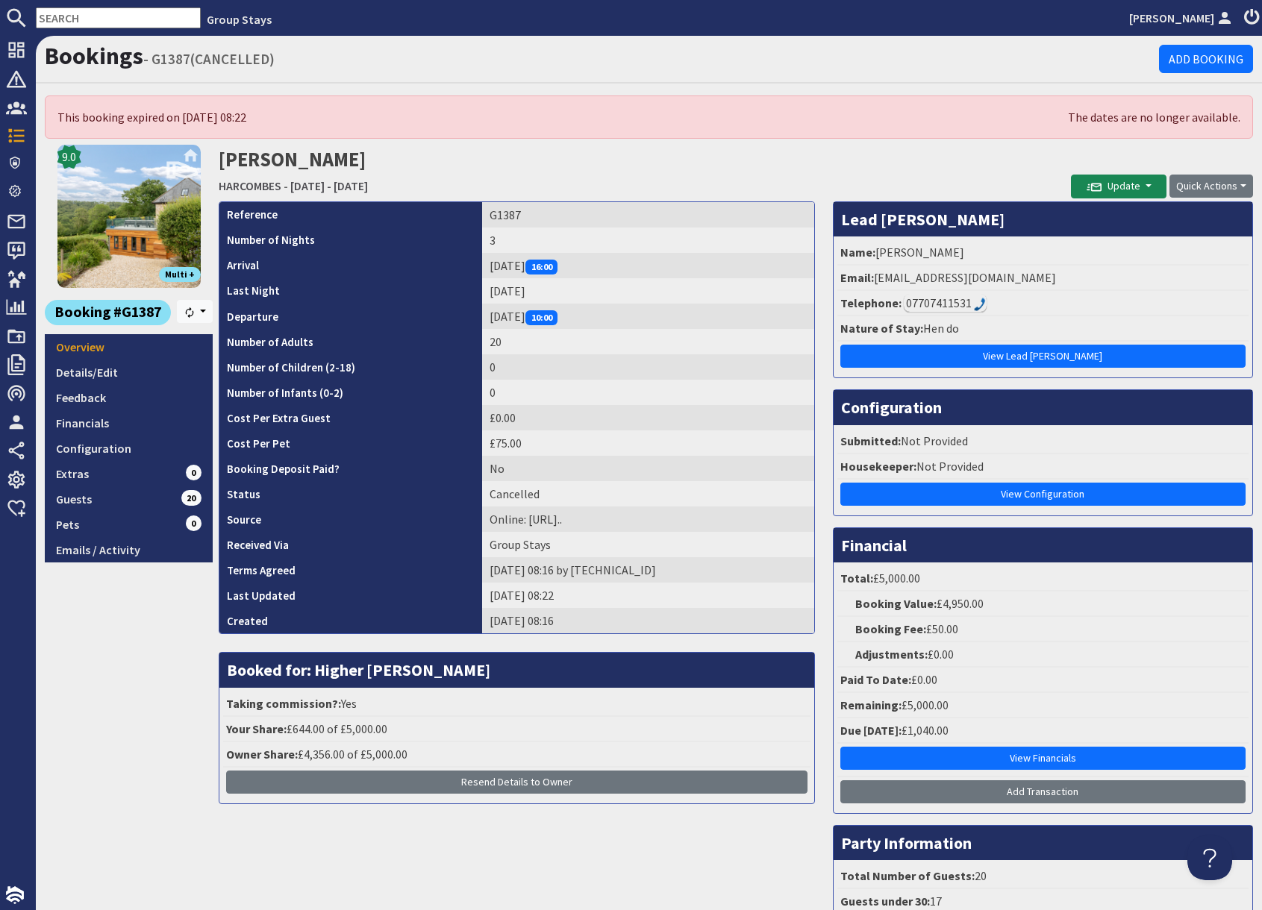
click at [123, 21] on input "text" at bounding box center [118, 17] width 165 height 21
paste input "S47466"
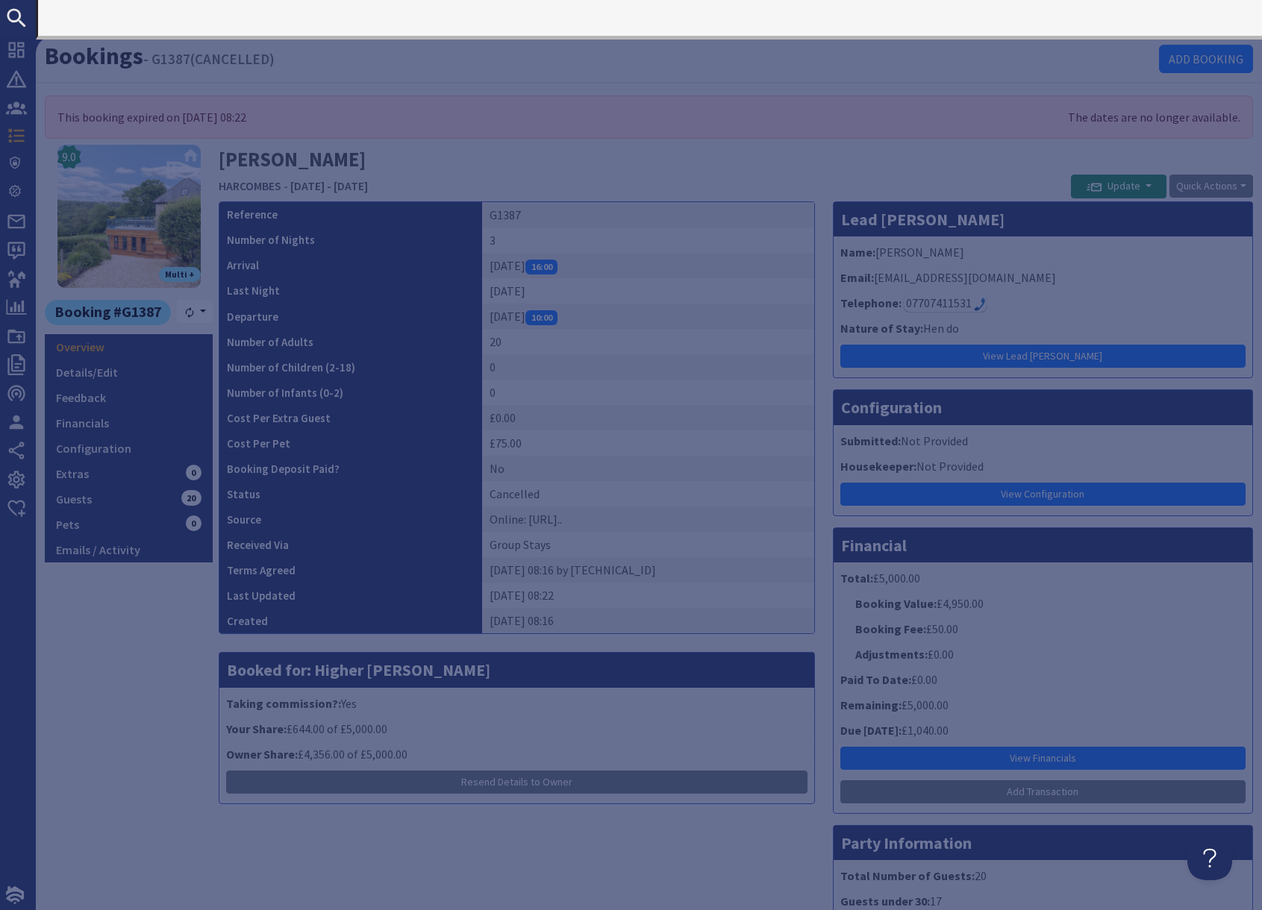
type input "S47466"
